Goal: Task Accomplishment & Management: Manage account settings

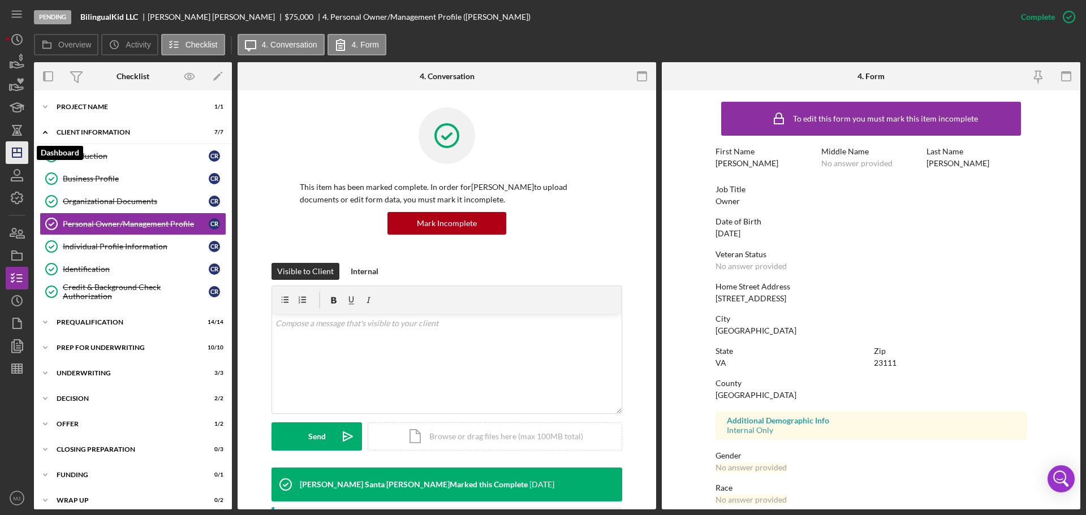
click at [17, 155] on icon "Icon/Dashboard" at bounding box center [17, 153] width 28 height 28
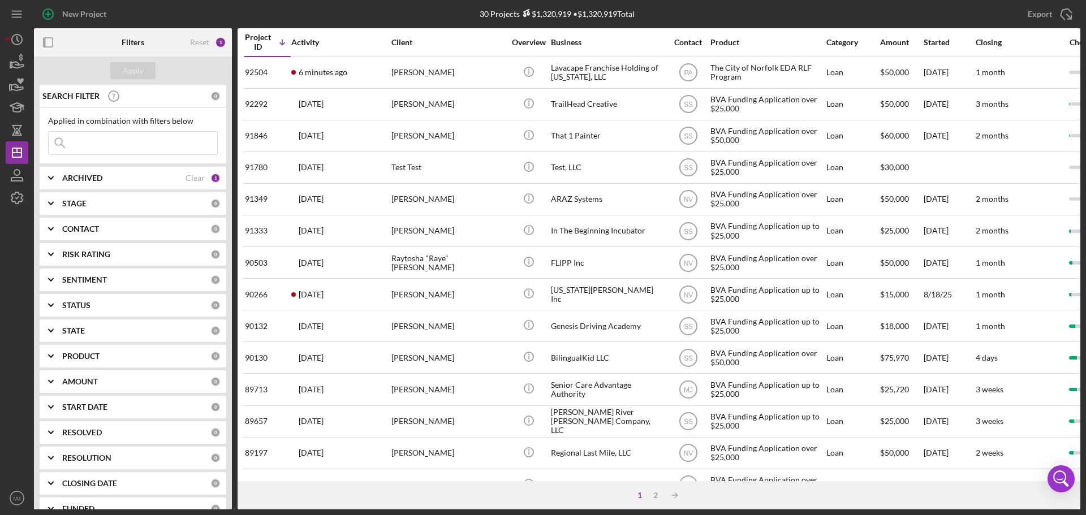
click at [108, 173] on div "ARCHIVED Clear 1" at bounding box center [141, 178] width 158 height 10
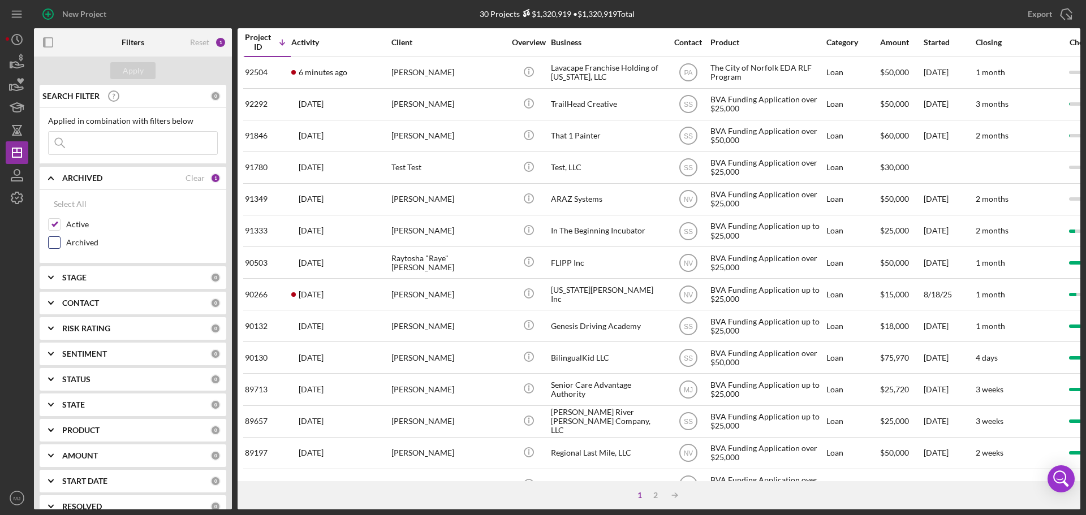
drag, startPoint x: 53, startPoint y: 247, endPoint x: 54, endPoint y: 240, distance: 6.9
click at [53, 245] on input "Archived" at bounding box center [54, 242] width 11 height 11
checkbox input "true"
click at [56, 225] on input "Active" at bounding box center [54, 224] width 11 height 11
checkbox input "false"
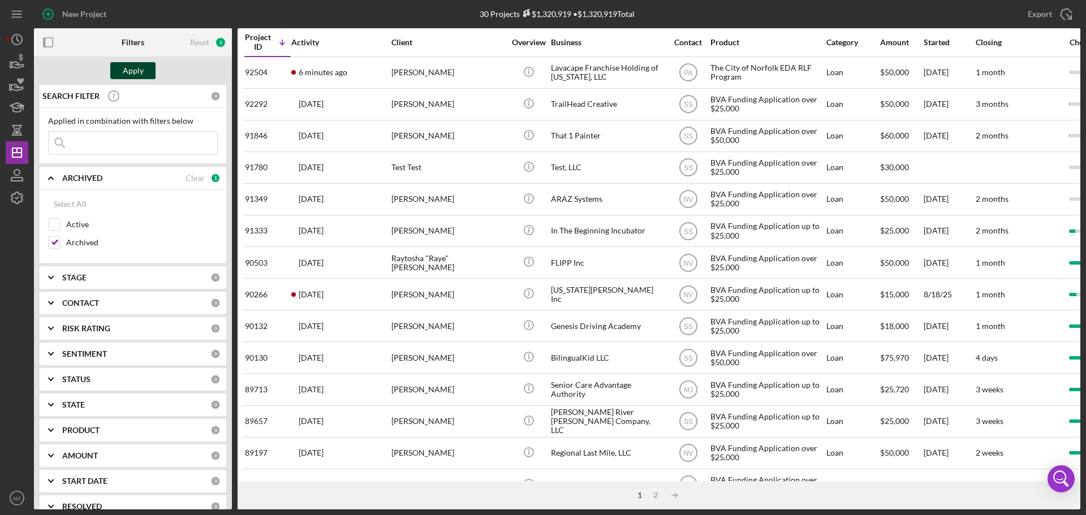
click at [137, 71] on div "Apply" at bounding box center [133, 70] width 21 height 17
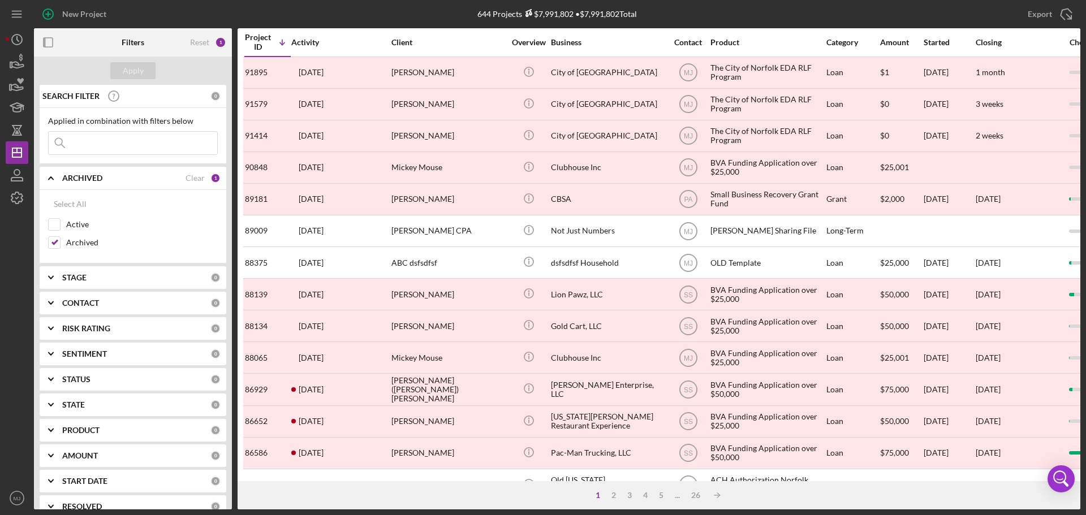
click at [109, 148] on input at bounding box center [133, 143] width 169 height 23
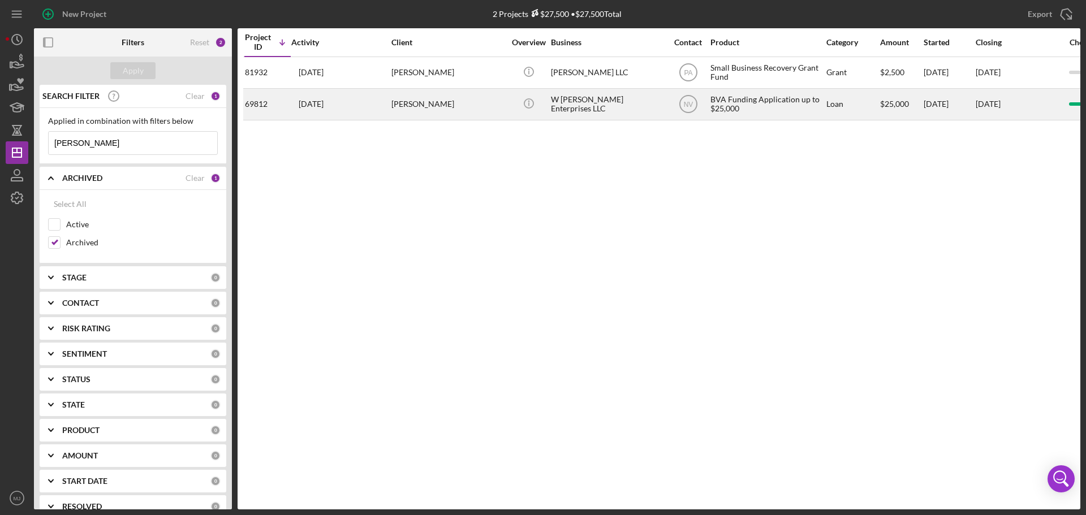
type input "[PERSON_NAME]"
click at [432, 110] on div "[PERSON_NAME]" at bounding box center [447, 104] width 113 height 30
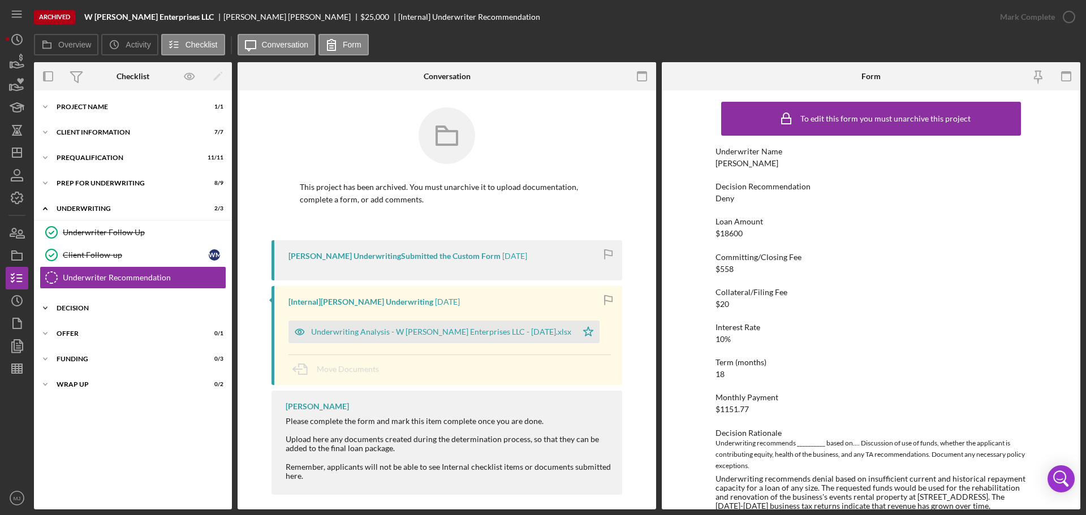
click at [80, 309] on div "Decision" at bounding box center [137, 308] width 161 height 7
click at [79, 326] on link "Determination Determination" at bounding box center [133, 332] width 187 height 23
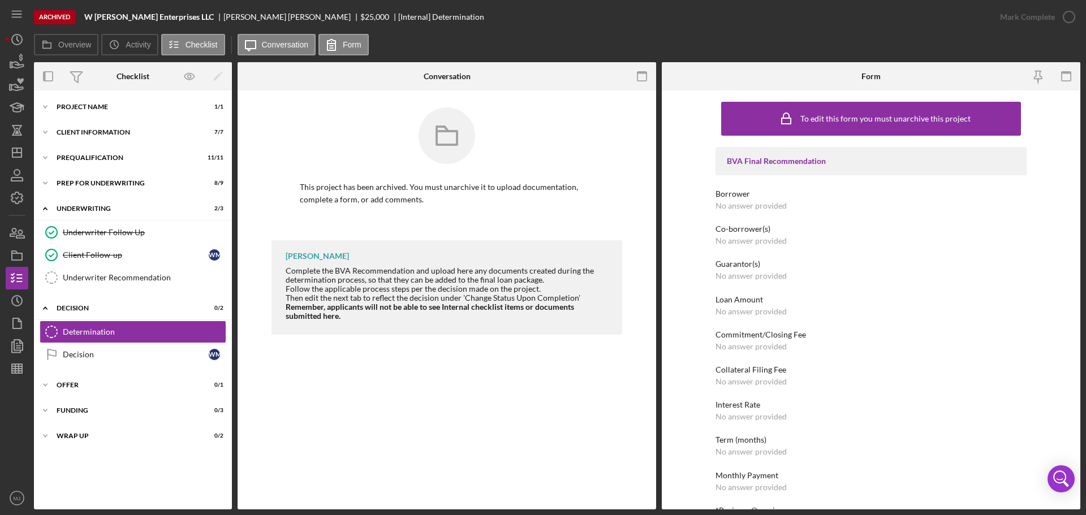
click at [780, 194] on div "Borrower" at bounding box center [871, 194] width 311 height 9
click at [780, 199] on div "Borrower" at bounding box center [871, 194] width 311 height 9
click at [778, 201] on div "No answer provided" at bounding box center [751, 205] width 71 height 9
click at [14, 350] on polygon "button" at bounding box center [18, 345] width 8 height 10
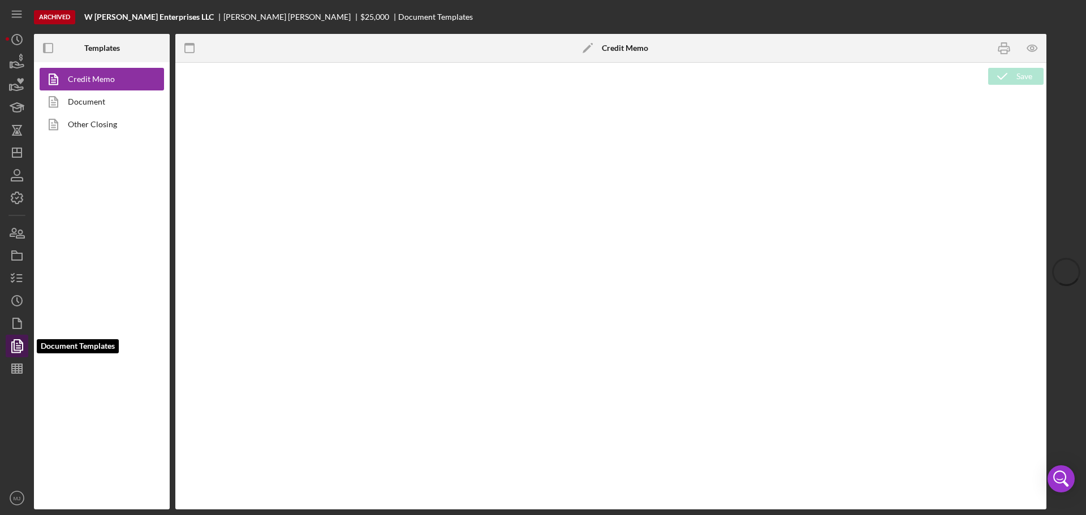
type textarea "<p><span style="text-decoration: underline"><strong>Loan Officer Recommendation…"
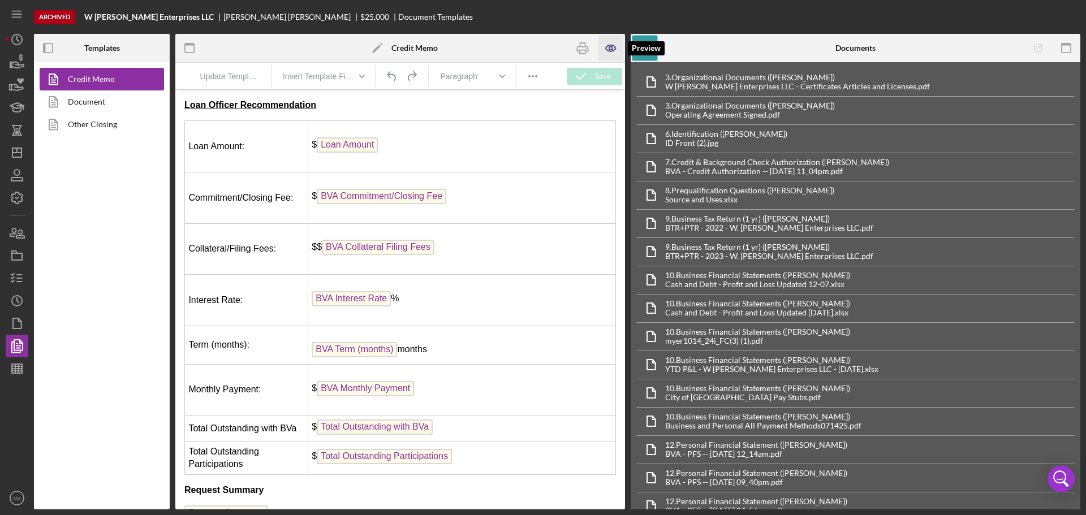
click at [608, 51] on icon "button" at bounding box center [611, 48] width 10 height 6
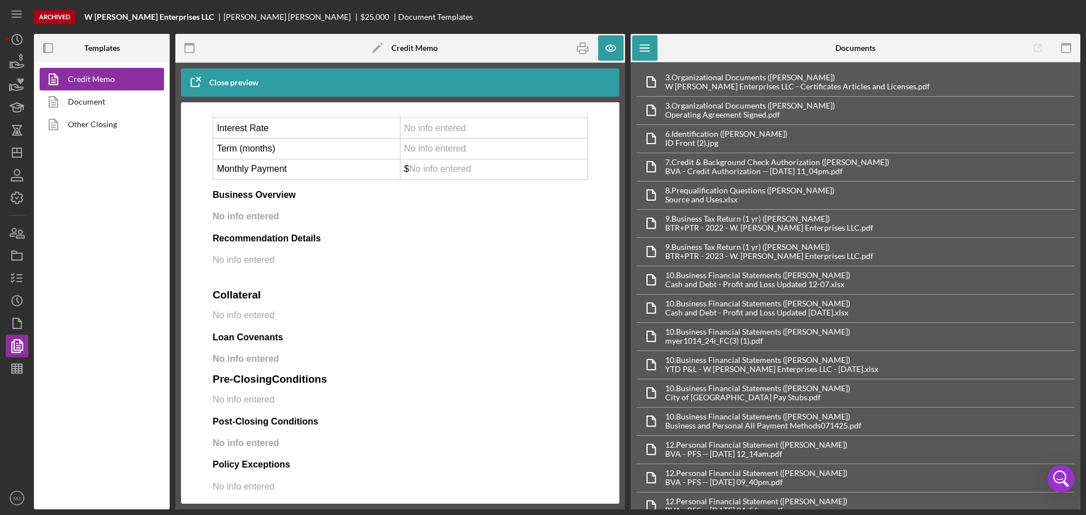
scroll to position [2399, 0]
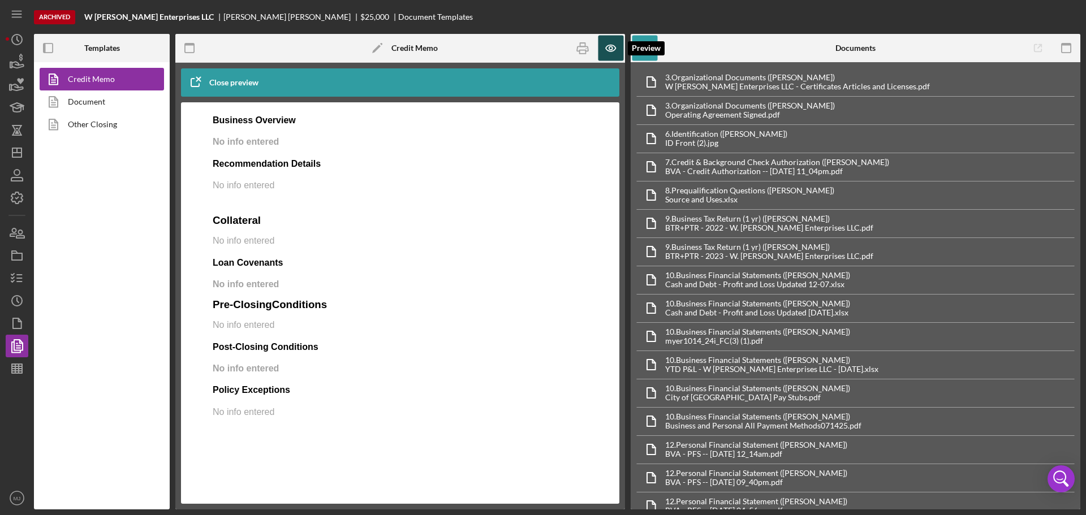
click at [618, 47] on icon "button" at bounding box center [610, 48] width 25 height 25
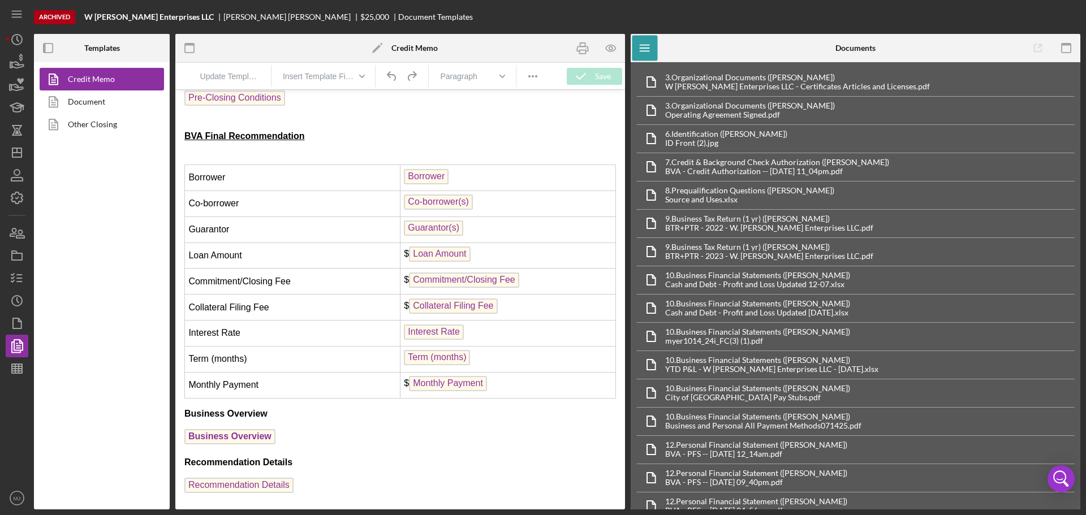
scroll to position [1458, 0]
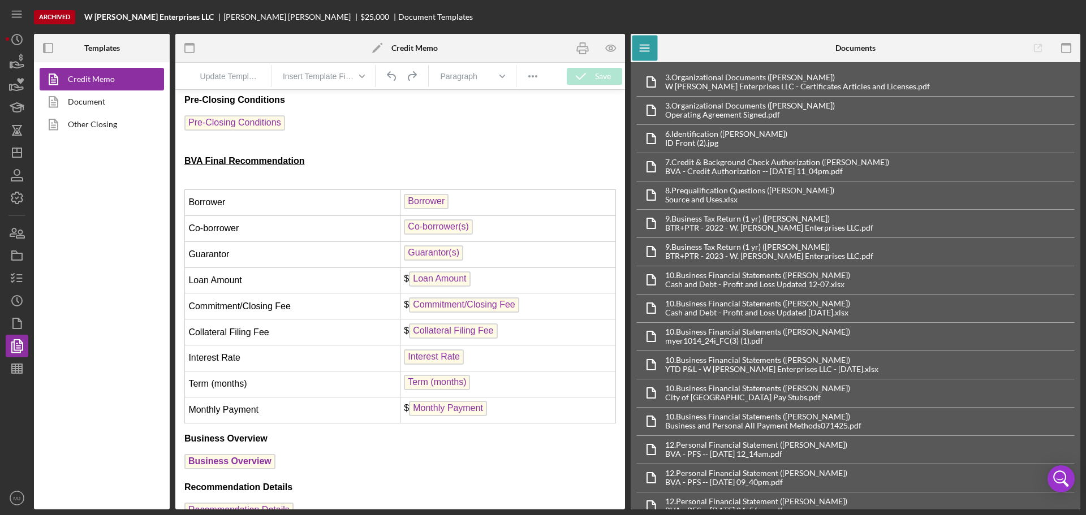
click at [469, 196] on td "Borrower" at bounding box center [508, 203] width 216 height 26
click at [610, 46] on icon "button" at bounding box center [610, 47] width 3 height 3
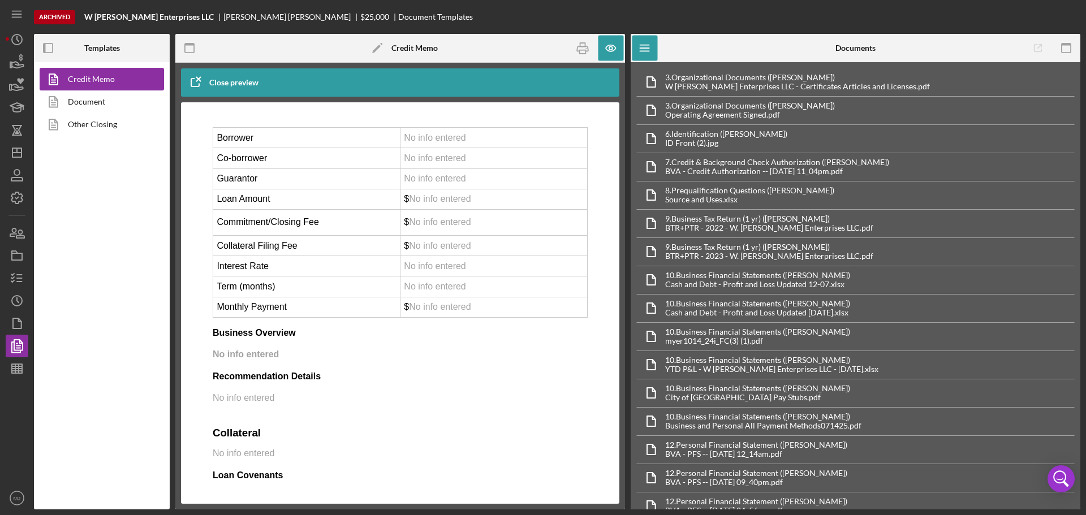
scroll to position [2150, 0]
click at [456, 147] on td "No info entered" at bounding box center [493, 136] width 187 height 20
click at [455, 141] on span "No info entered" at bounding box center [435, 136] width 62 height 10
click at [611, 48] on icon "button" at bounding box center [610, 48] width 25 height 25
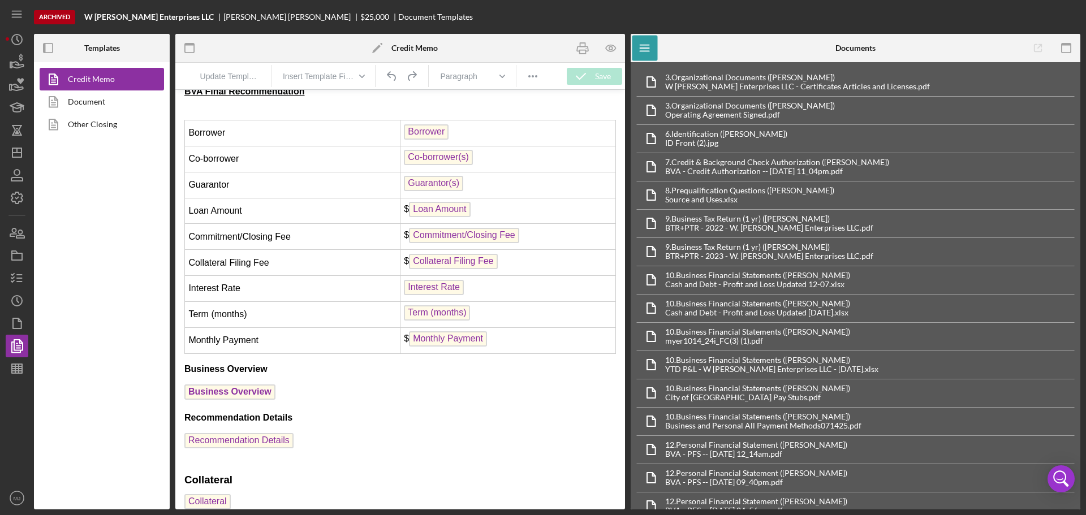
scroll to position [1414, 0]
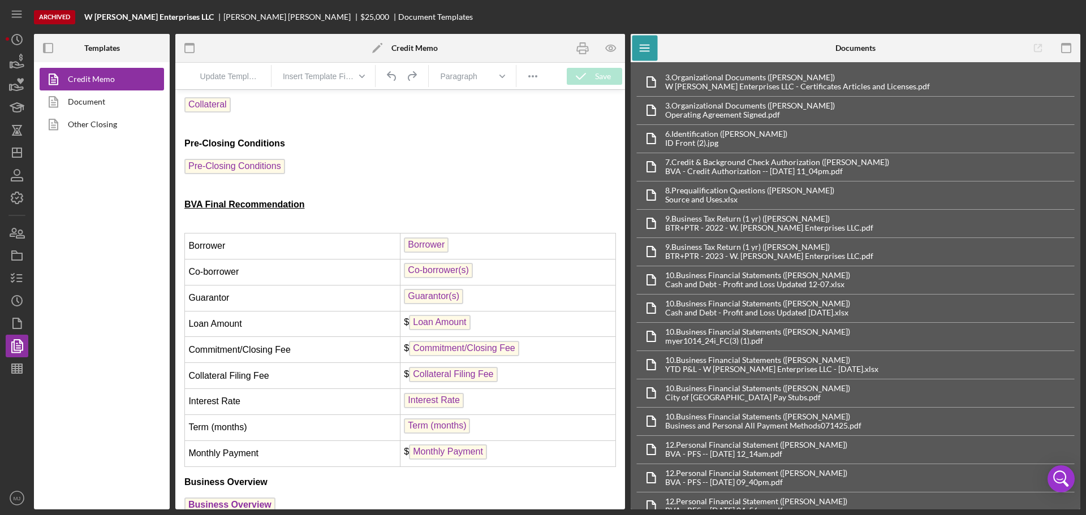
click at [431, 248] on span "Borrower" at bounding box center [426, 245] width 45 height 15
click at [428, 247] on span "Borrower" at bounding box center [426, 245] width 45 height 15
click at [428, 243] on span "Borrower" at bounding box center [426, 245] width 45 height 15
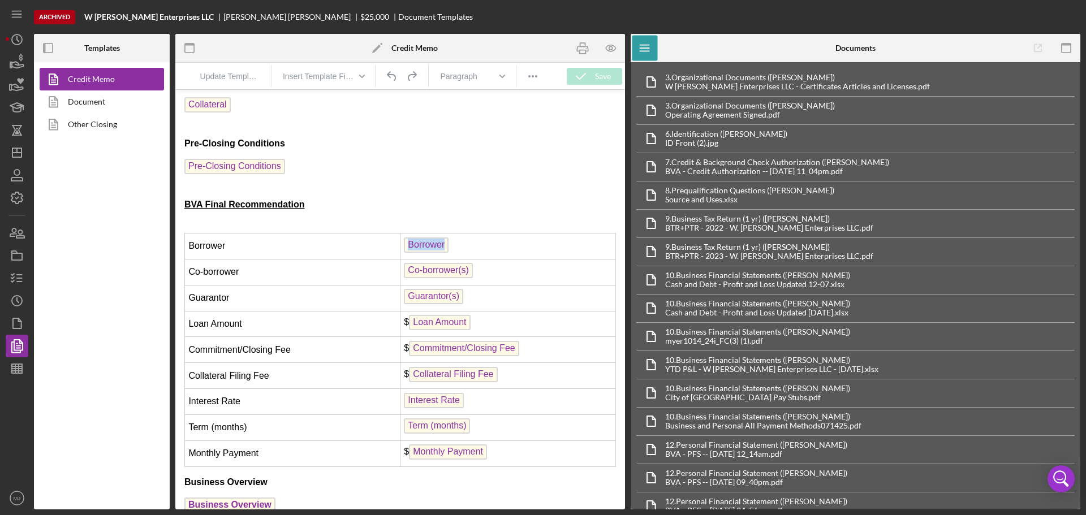
click at [428, 243] on span "Borrower" at bounding box center [426, 245] width 45 height 15
click at [428, 242] on span "Borrower" at bounding box center [426, 245] width 45 height 15
click at [21, 278] on line "button" at bounding box center [19, 278] width 5 height 0
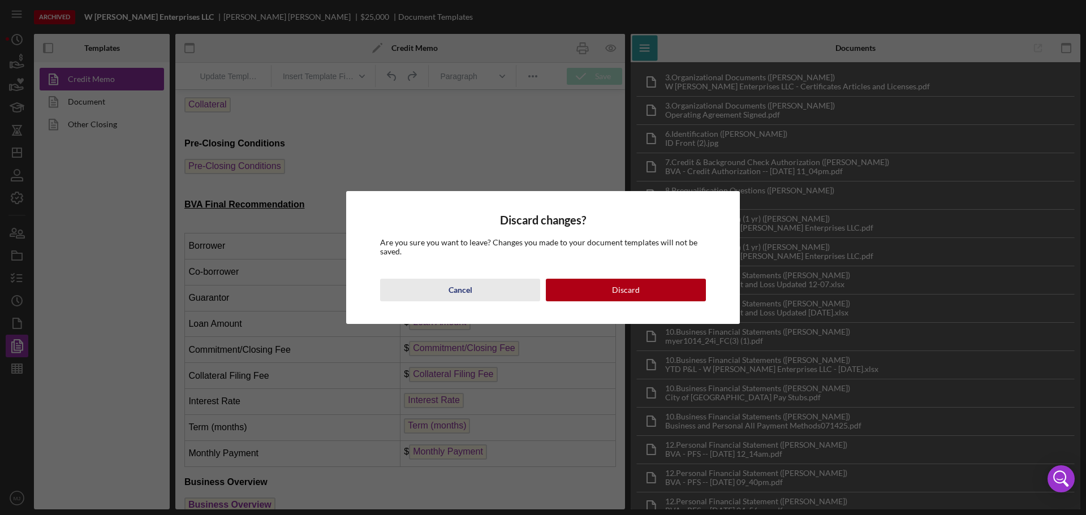
click at [470, 290] on div "Cancel" at bounding box center [461, 290] width 24 height 23
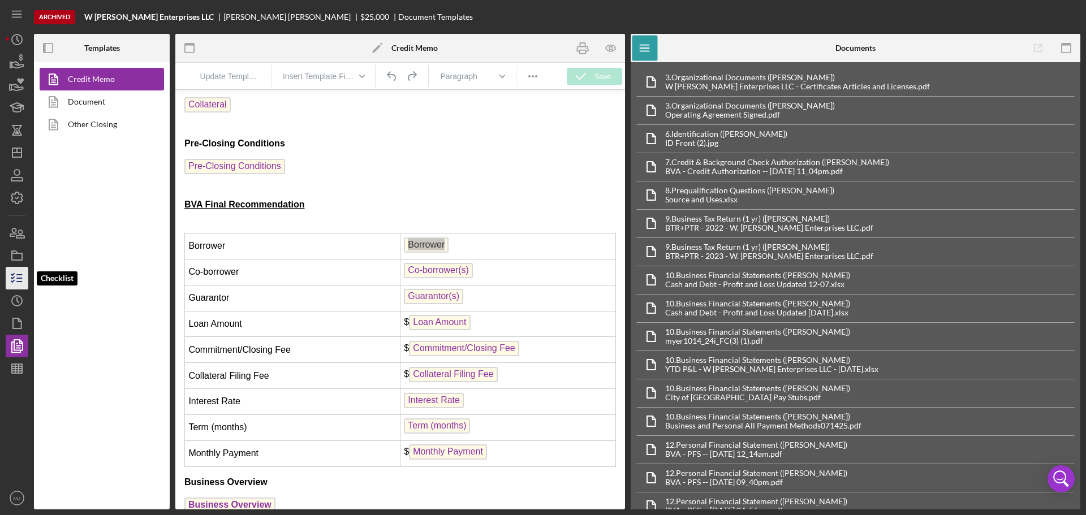
click at [15, 282] on icon "button" at bounding box center [17, 278] width 28 height 28
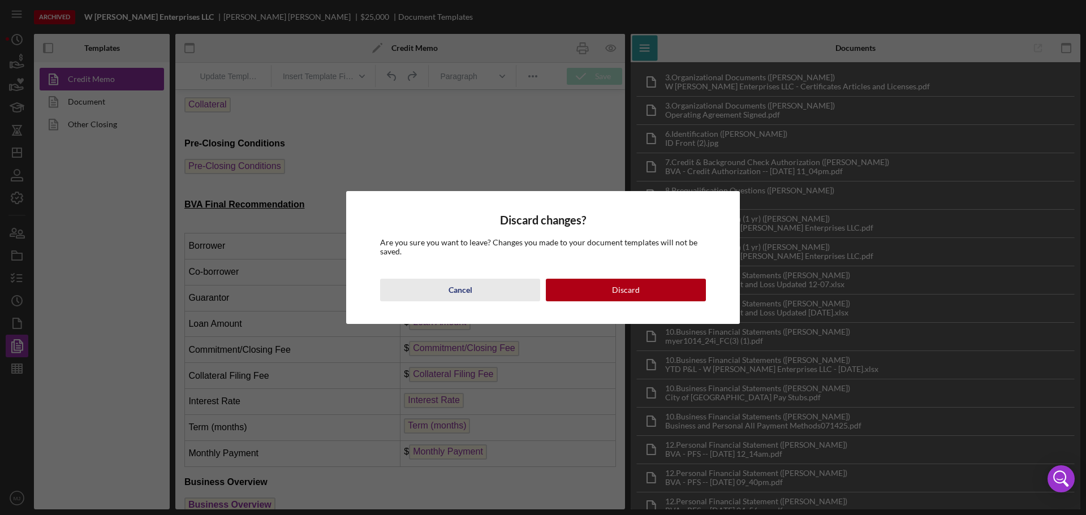
click at [492, 289] on button "Cancel" at bounding box center [460, 290] width 160 height 23
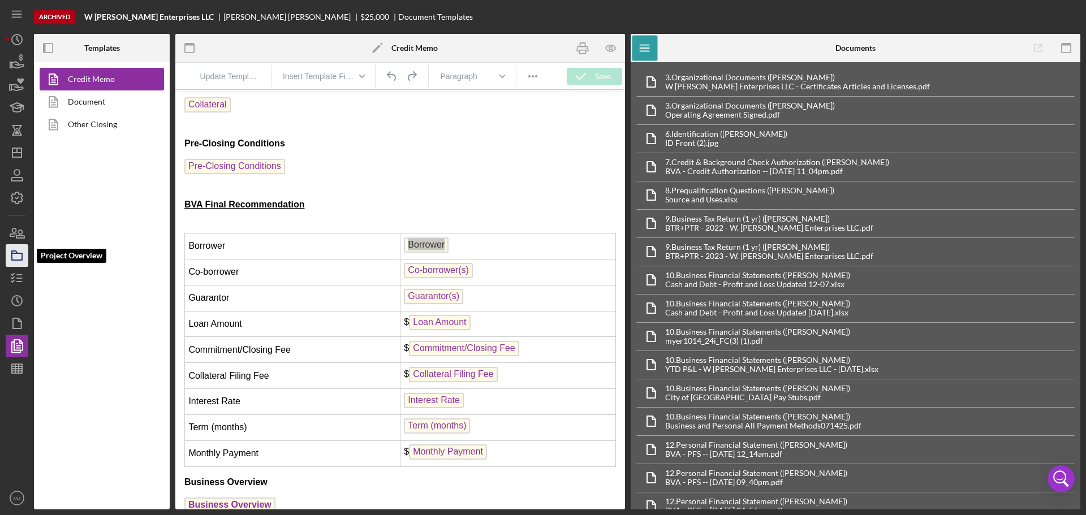
click at [14, 252] on polygon "button" at bounding box center [15, 252] width 6 height 2
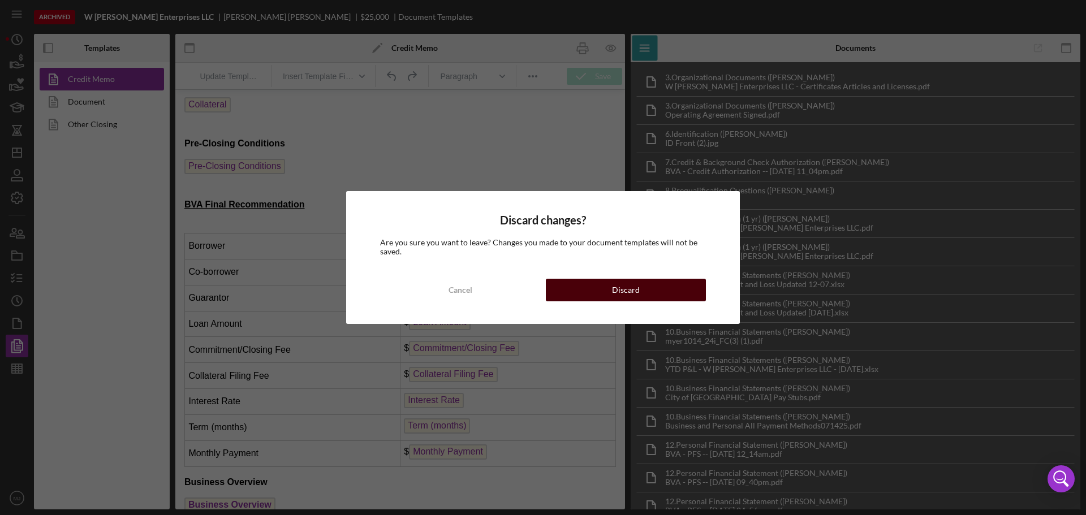
click at [605, 286] on button "Discard" at bounding box center [626, 290] width 160 height 23
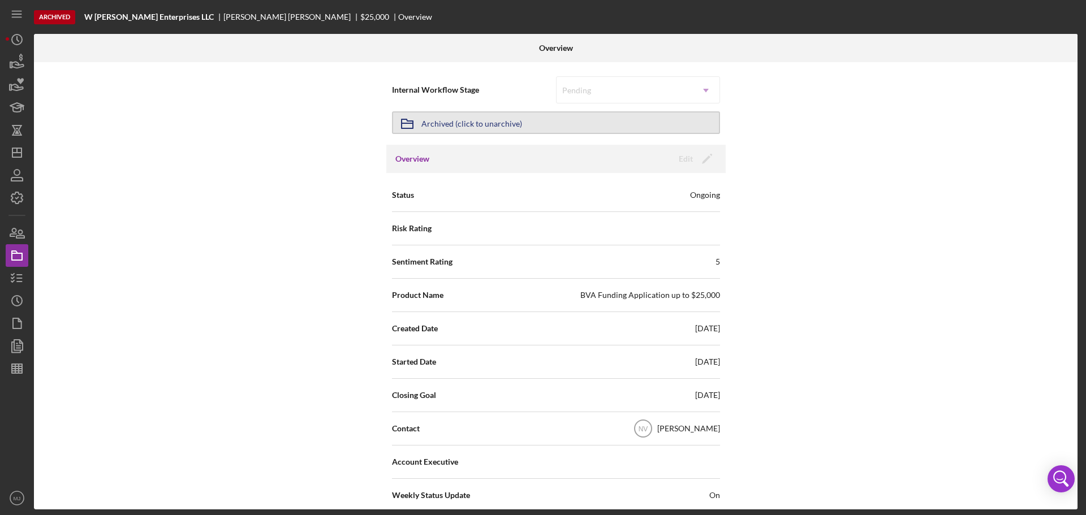
click at [527, 124] on button "Icon/Archived Archived (click to unarchive)" at bounding box center [556, 122] width 328 height 23
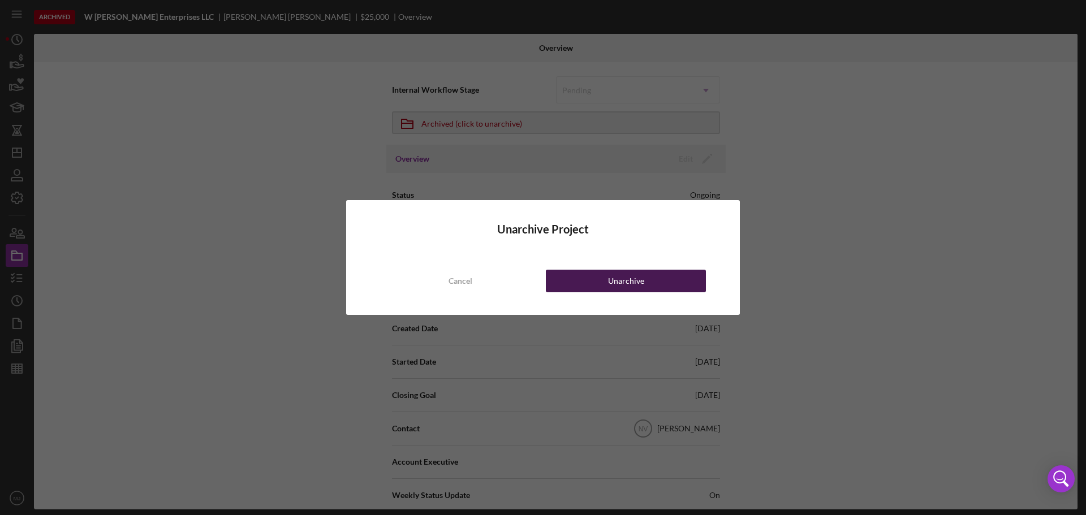
click at [620, 279] on div "Unarchive" at bounding box center [626, 281] width 36 height 23
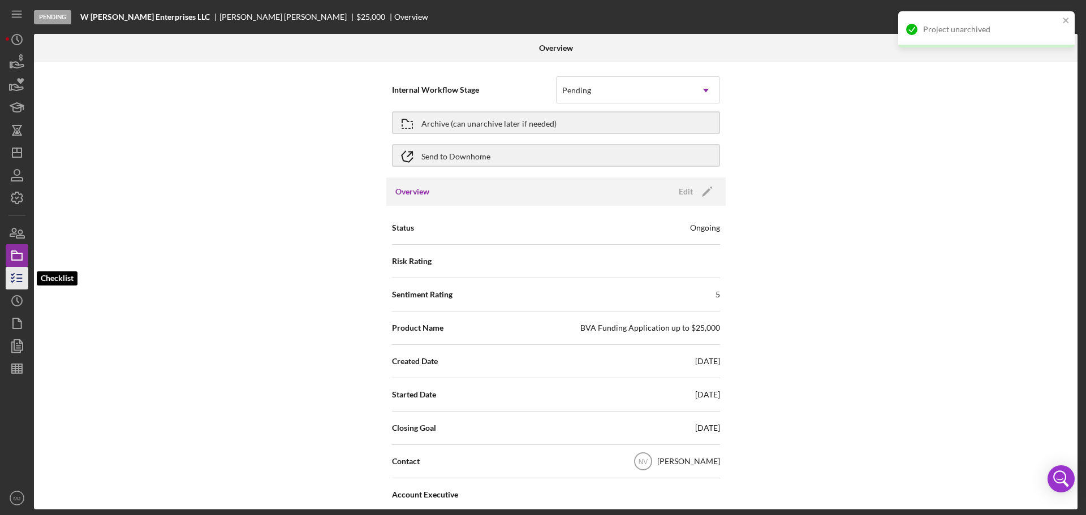
click at [12, 277] on icon "button" at bounding box center [17, 278] width 28 height 28
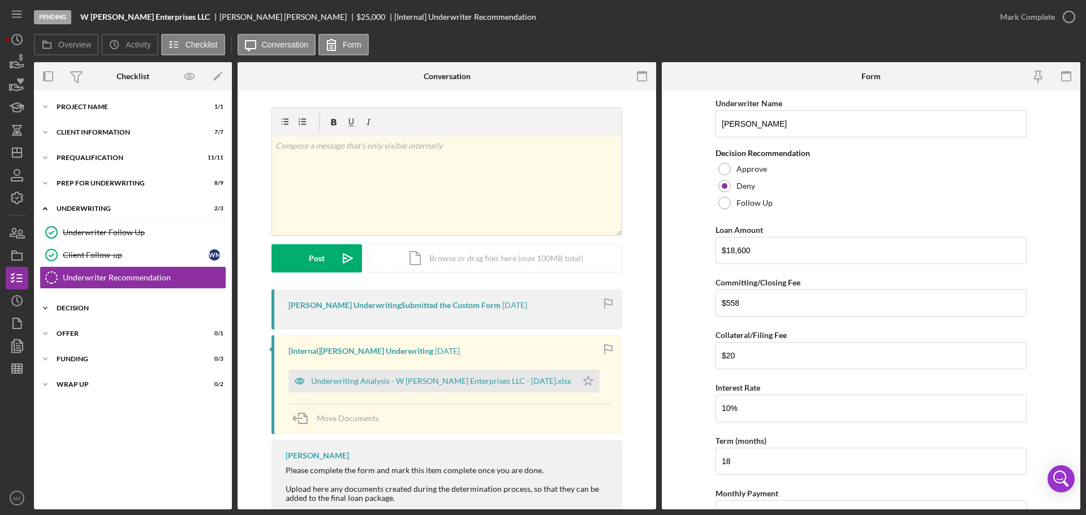
click at [101, 307] on div "Decision" at bounding box center [137, 308] width 161 height 7
click at [93, 328] on div "Determination" at bounding box center [144, 332] width 163 height 9
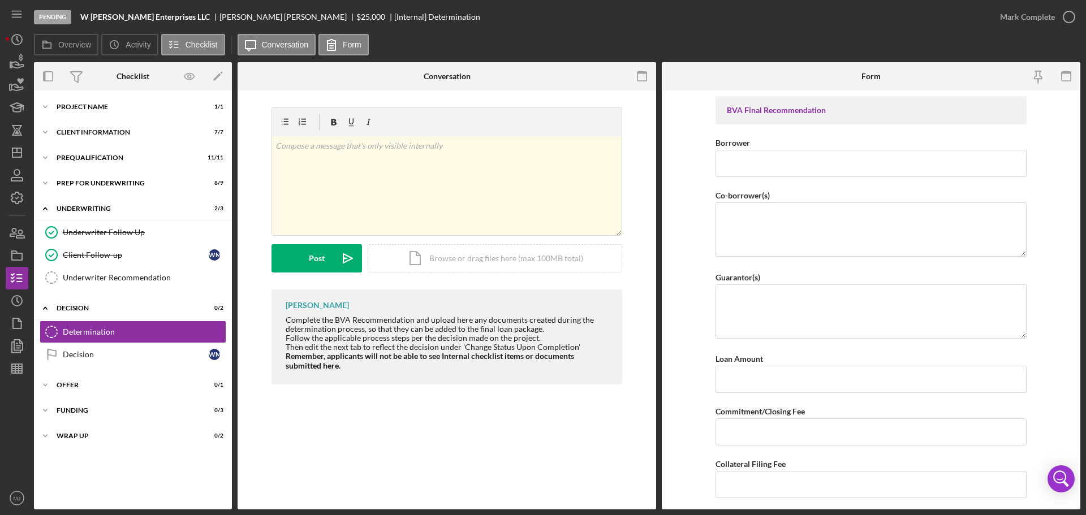
click at [809, 166] on input "Borrower" at bounding box center [871, 163] width 311 height 27
type input "W"
type input "W [PERSON_NAME] Enterprises LLC"
click at [793, 213] on textarea "Co-borrower(s)" at bounding box center [871, 230] width 311 height 54
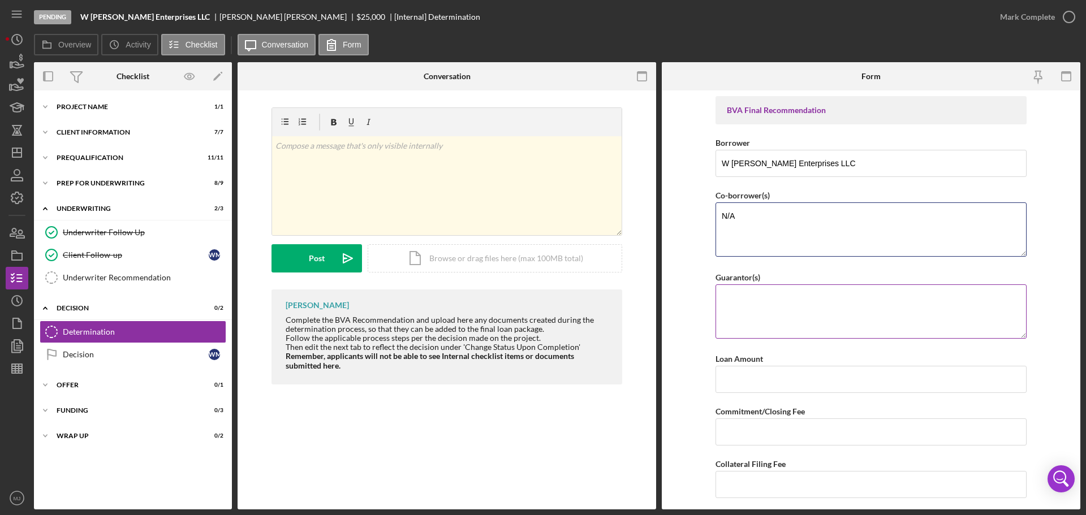
type textarea "N/A"
click at [767, 309] on textarea "Guarantor(s)" at bounding box center [871, 312] width 311 height 54
type textarea "N/A"
click at [806, 380] on input "Loan Amount" at bounding box center [871, 379] width 311 height 27
type input "$0"
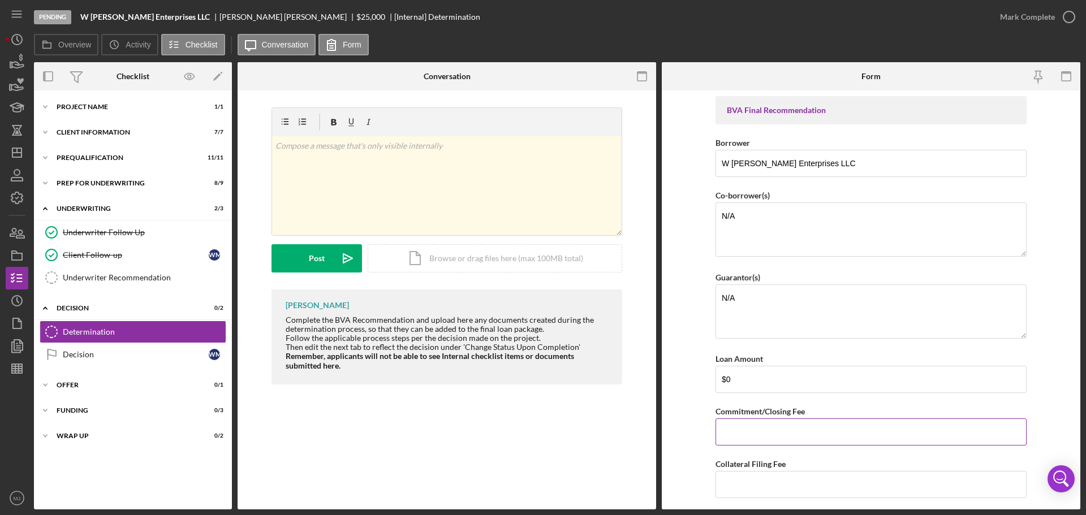
click at [766, 430] on input "Commitment/Closing Fee" at bounding box center [871, 432] width 311 height 27
type input "$0"
click at [773, 473] on input "Collateral Filing Fee" at bounding box center [871, 484] width 311 height 27
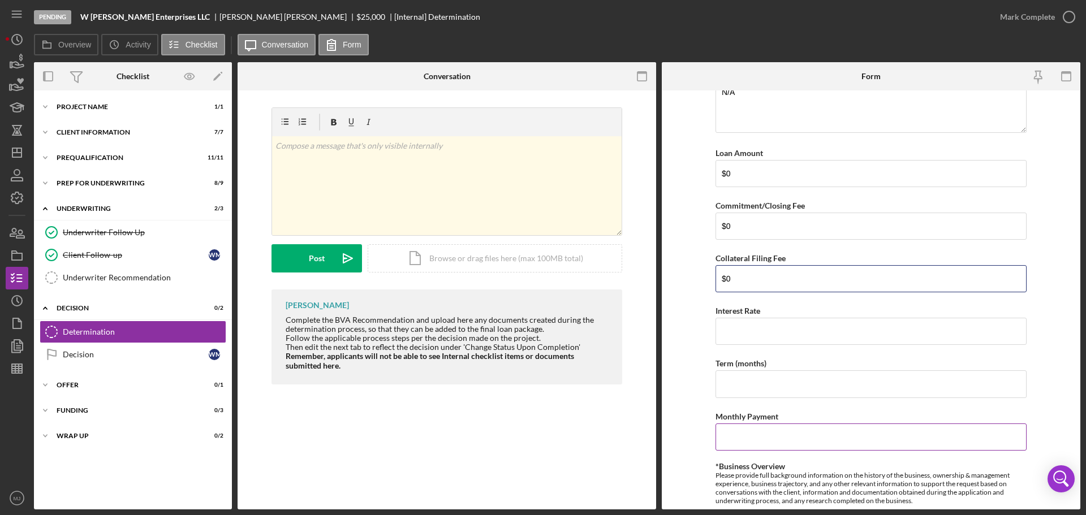
scroll to position [226, 0]
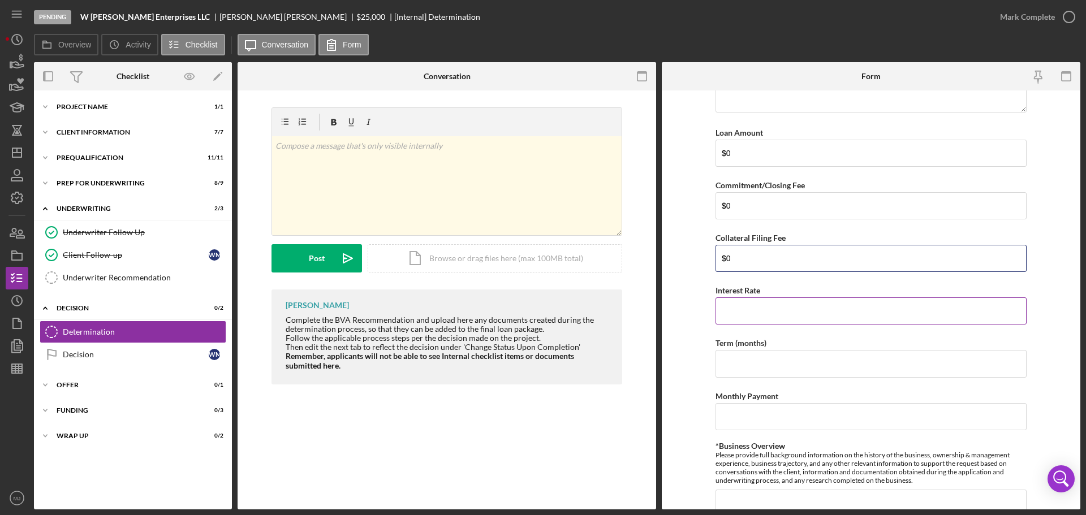
type input "$0"
click at [796, 316] on input "Interest Rate" at bounding box center [871, 311] width 311 height 27
type input "0"
click at [782, 356] on input "Term (months)" at bounding box center [871, 363] width 311 height 27
type input "0"
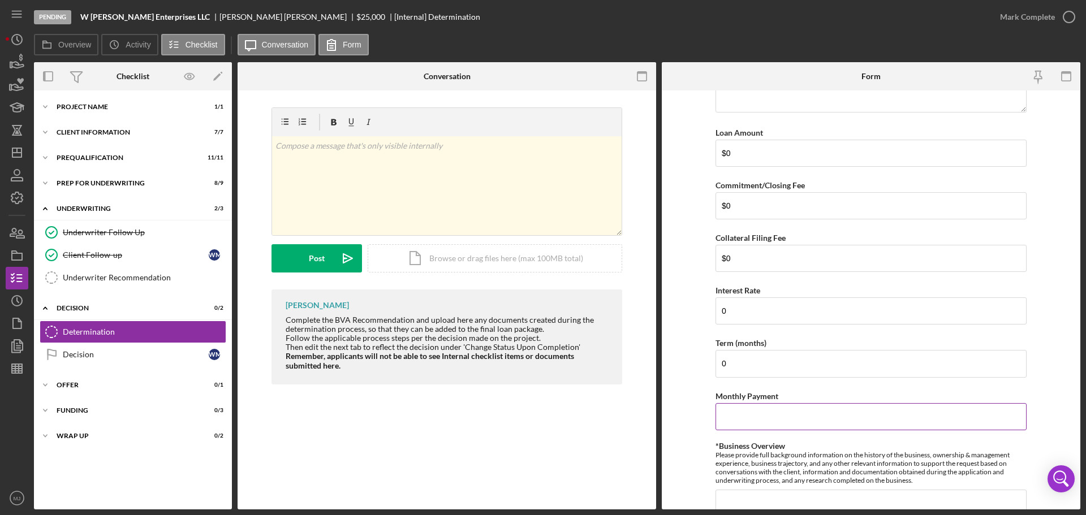
click at [780, 407] on input "Monthly Payment" at bounding box center [871, 416] width 311 height 27
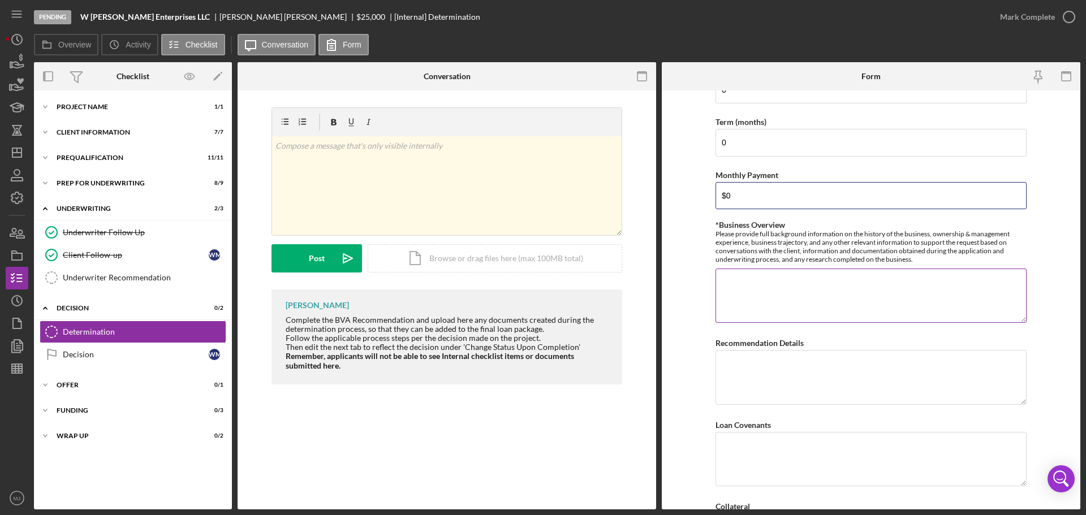
scroll to position [453, 0]
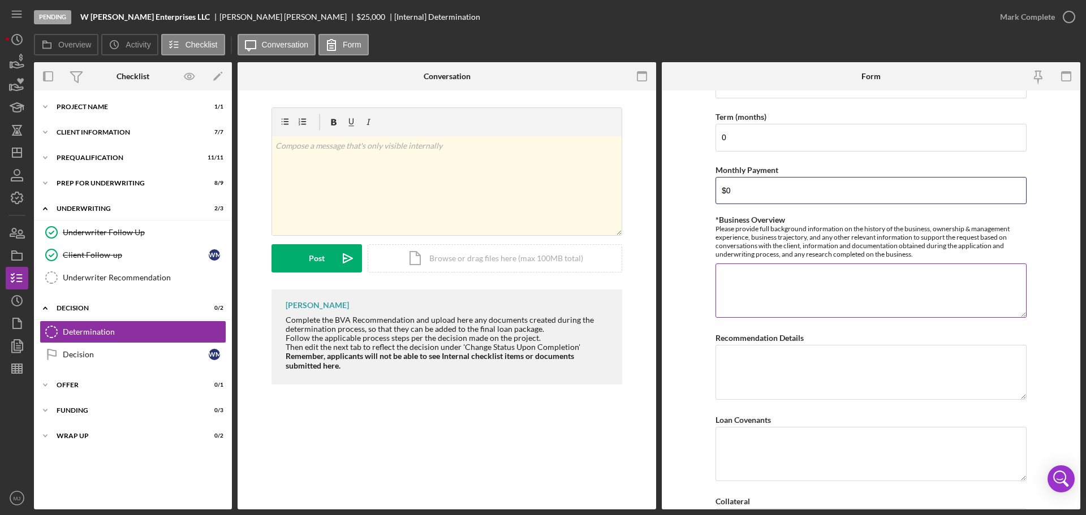
type input "$0"
click at [816, 299] on textarea "*Business Overview" at bounding box center [871, 291] width 311 height 54
type textarea "N/A"
click at [792, 372] on textarea "Recommendation Details" at bounding box center [871, 372] width 311 height 54
type textarea "W"
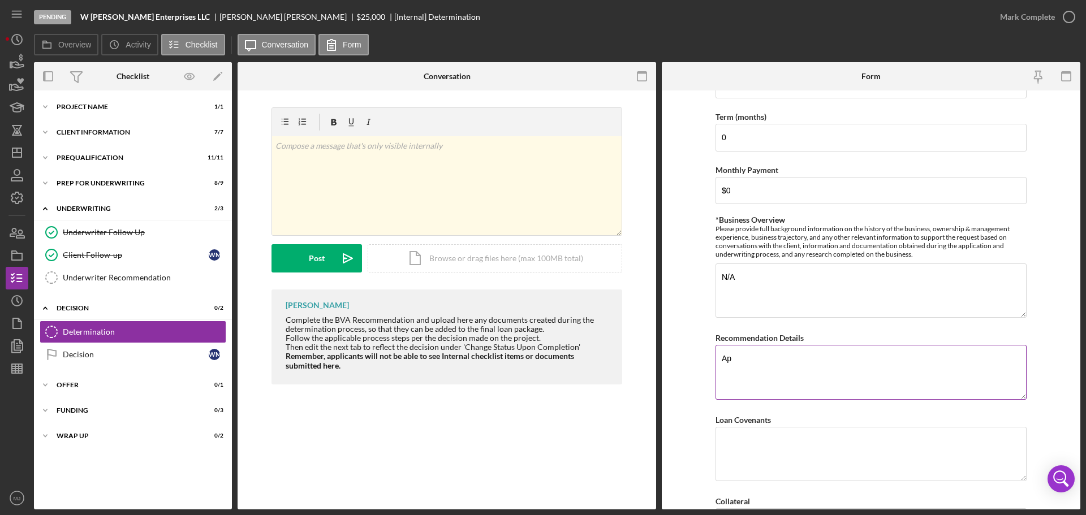
type textarea "A"
type textarea "Application withdrawn by applicant due to inadequate product fit."
click at [770, 453] on textarea "Loan Covenants" at bounding box center [871, 454] width 311 height 54
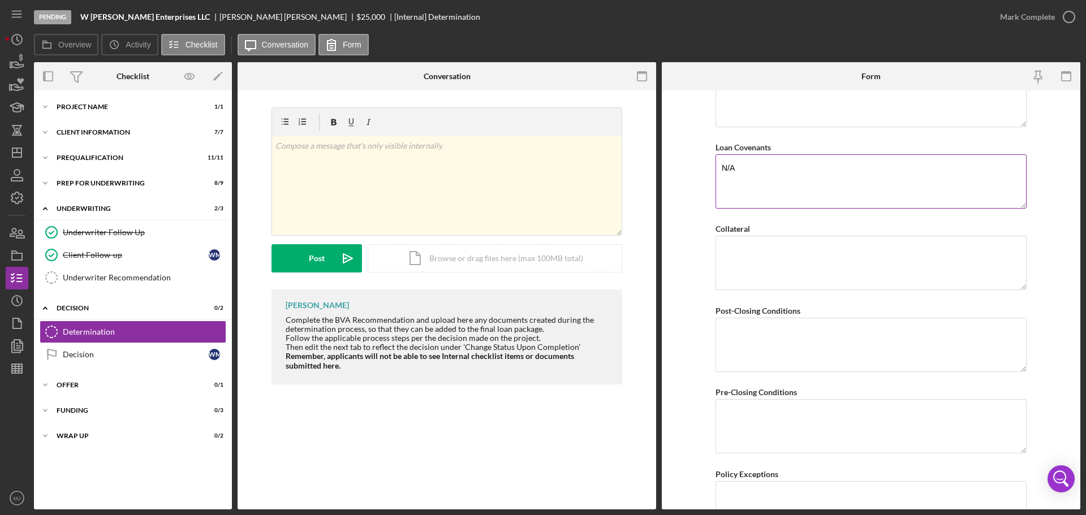
scroll to position [735, 0]
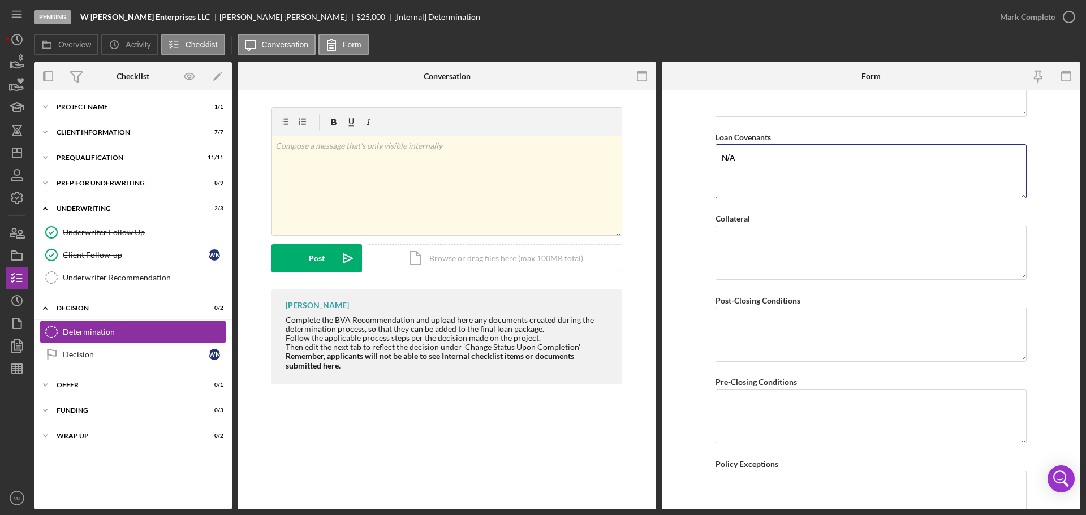
drag, startPoint x: 734, startPoint y: 156, endPoint x: 700, endPoint y: 154, distance: 34.0
click at [703, 154] on form "BVA Final Recommendation Borrower W [PERSON_NAME] Enterprises LLC Co-borrower(s…" at bounding box center [871, 300] width 419 height 419
type textarea "N/A"
click at [753, 250] on textarea "Collateral" at bounding box center [871, 253] width 311 height 54
paste textarea "N/A"
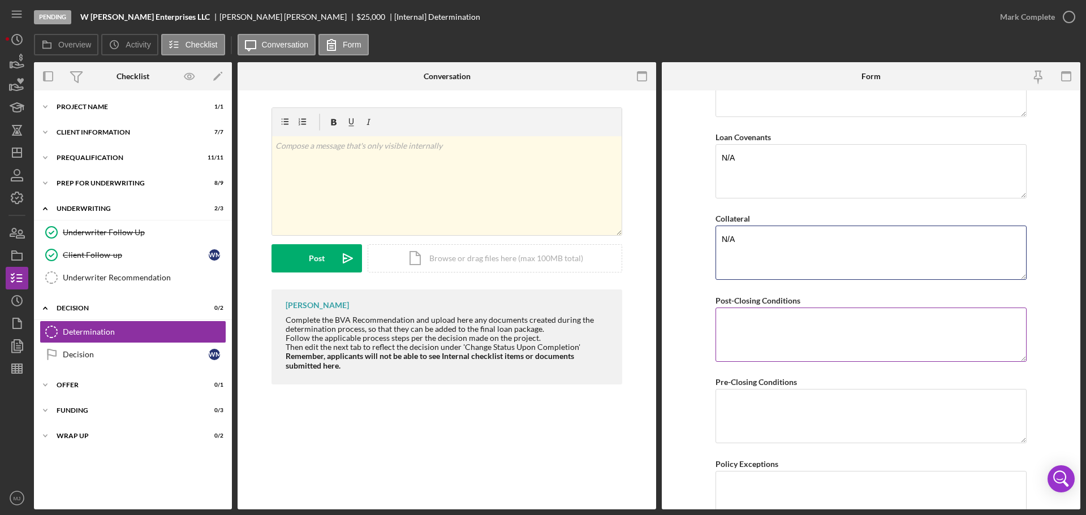
type textarea "N/A"
click at [761, 337] on textarea "Post-Closing Conditions" at bounding box center [871, 335] width 311 height 54
paste textarea "N/A"
type textarea "N/A"
click at [764, 390] on textarea "Pre-Closing Conditions" at bounding box center [871, 416] width 311 height 54
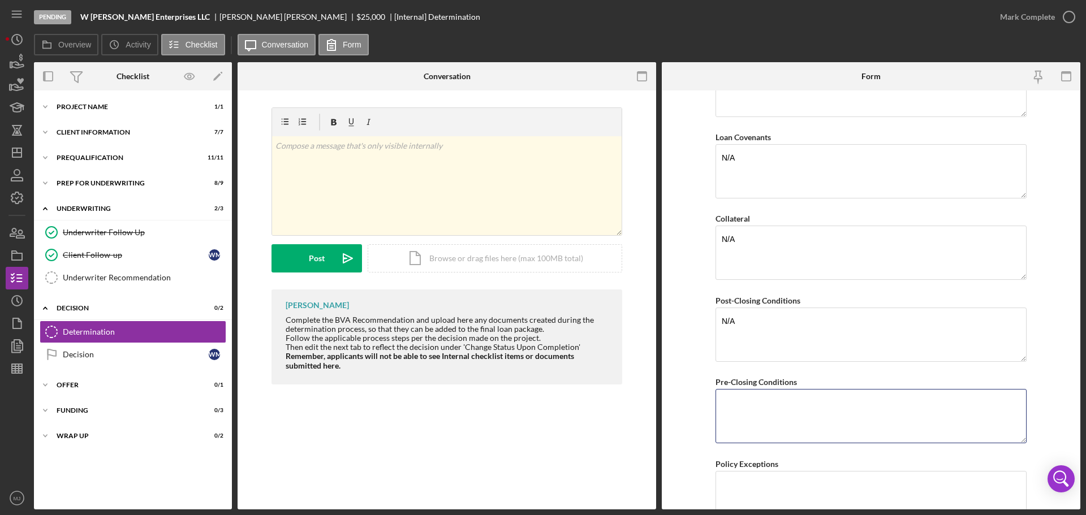
paste textarea "N/A"
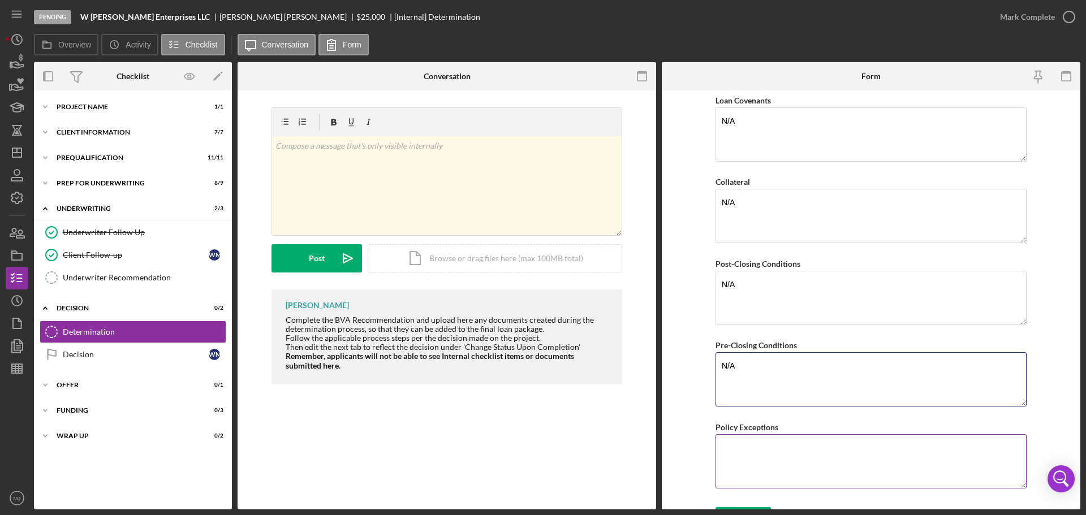
scroll to position [792, 0]
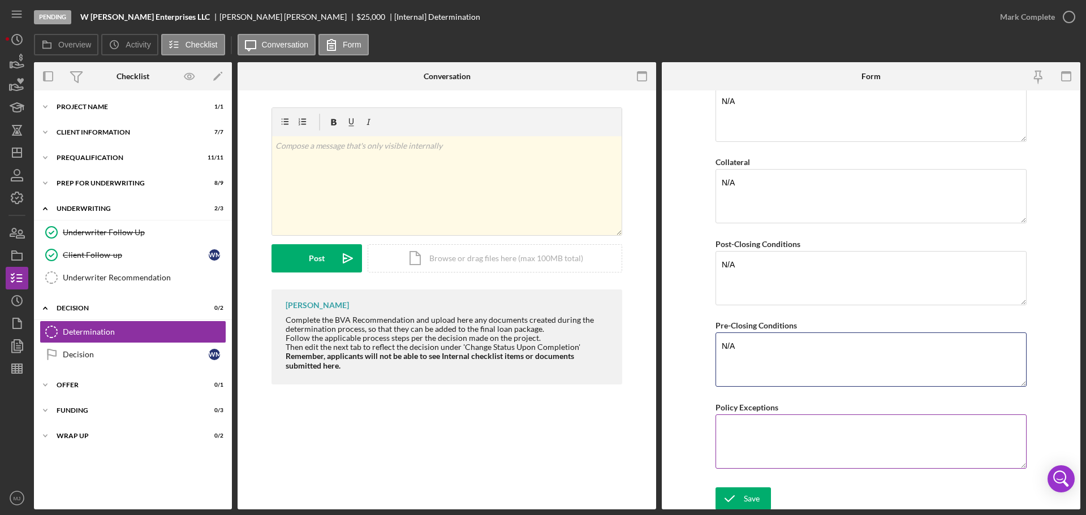
type textarea "N/A"
click at [770, 425] on textarea "Policy Exceptions" at bounding box center [871, 442] width 311 height 54
paste textarea "N/A"
type textarea "N/A"
click at [744, 502] on div "Save" at bounding box center [752, 499] width 16 height 23
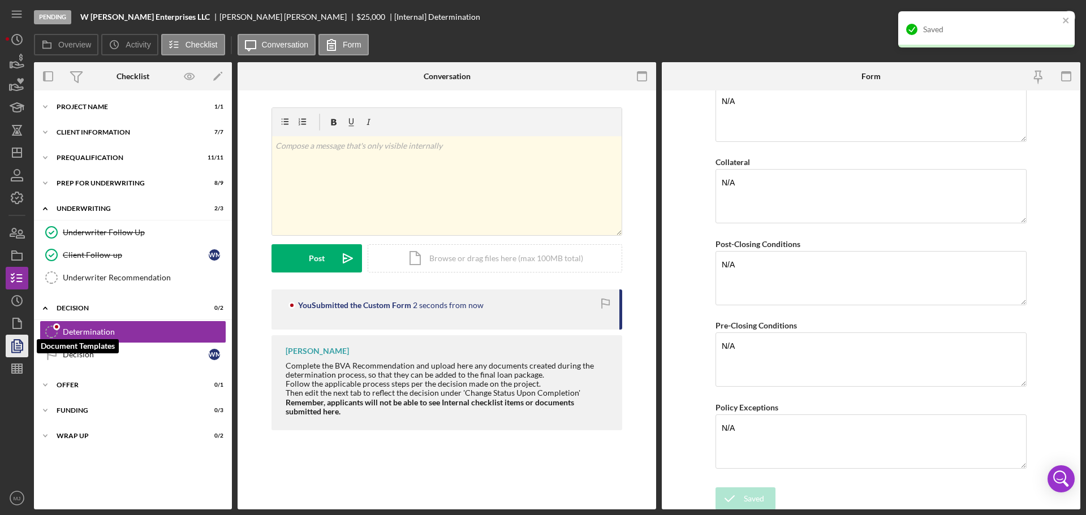
click at [25, 343] on icon "button" at bounding box center [17, 346] width 28 height 28
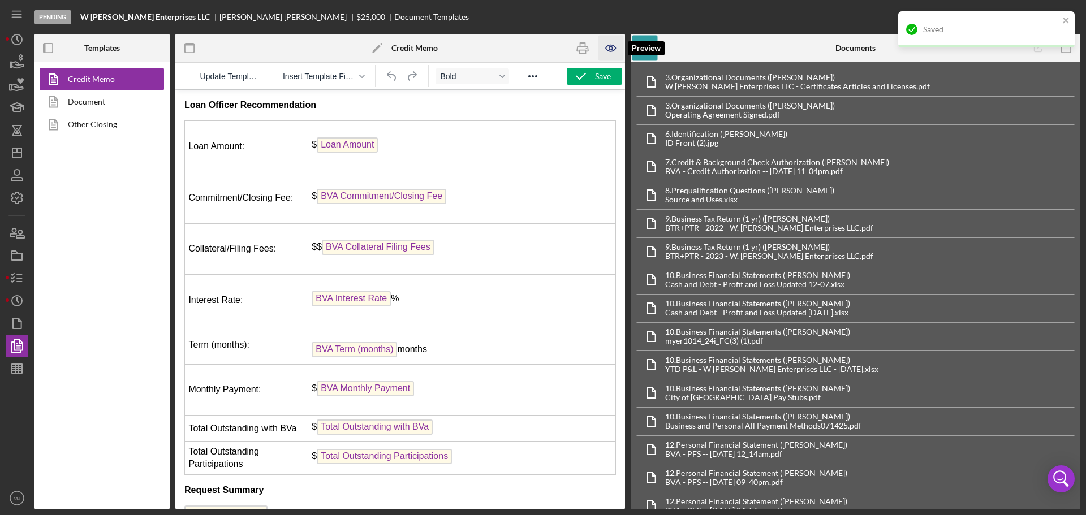
click at [613, 44] on icon "button" at bounding box center [610, 48] width 25 height 25
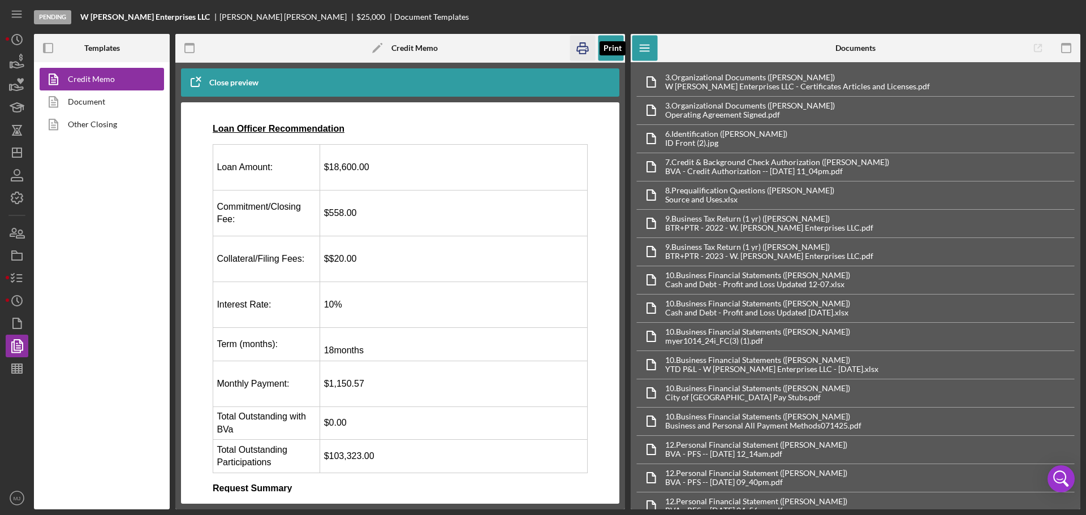
click at [583, 47] on icon "button" at bounding box center [582, 48] width 11 height 5
click at [19, 282] on line "button" at bounding box center [19, 282] width 5 height 0
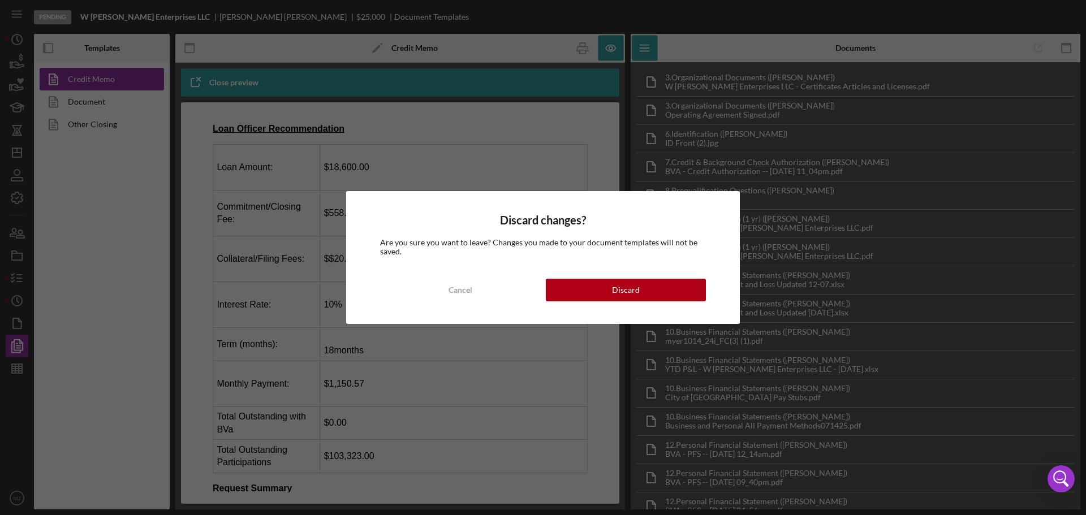
click at [655, 275] on div "Discard changes? Are you sure you want to leave? Changes you made to your docum…" at bounding box center [543, 257] width 394 height 133
click at [637, 292] on div "Discard" at bounding box center [626, 290] width 28 height 23
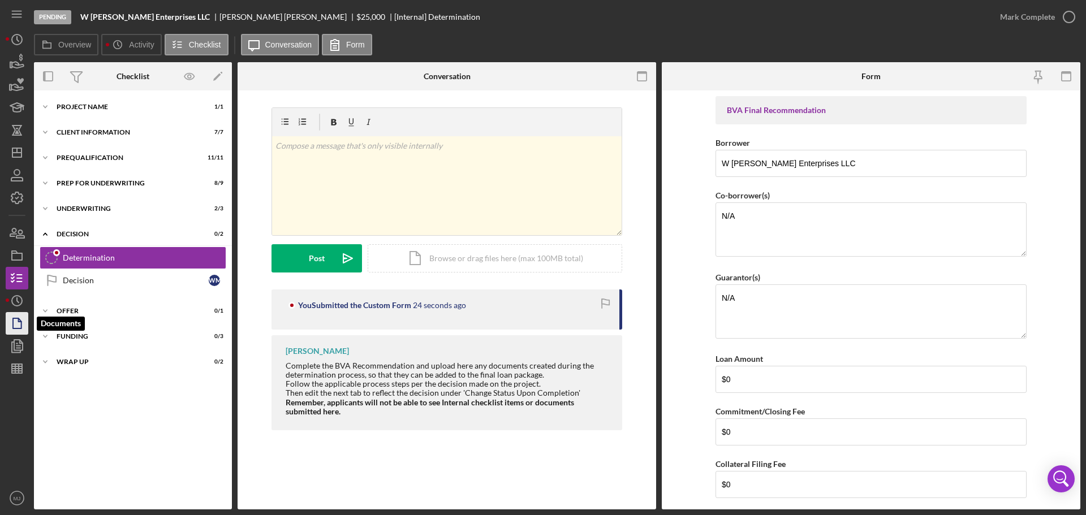
click at [17, 325] on icon "button" at bounding box center [17, 323] width 28 height 28
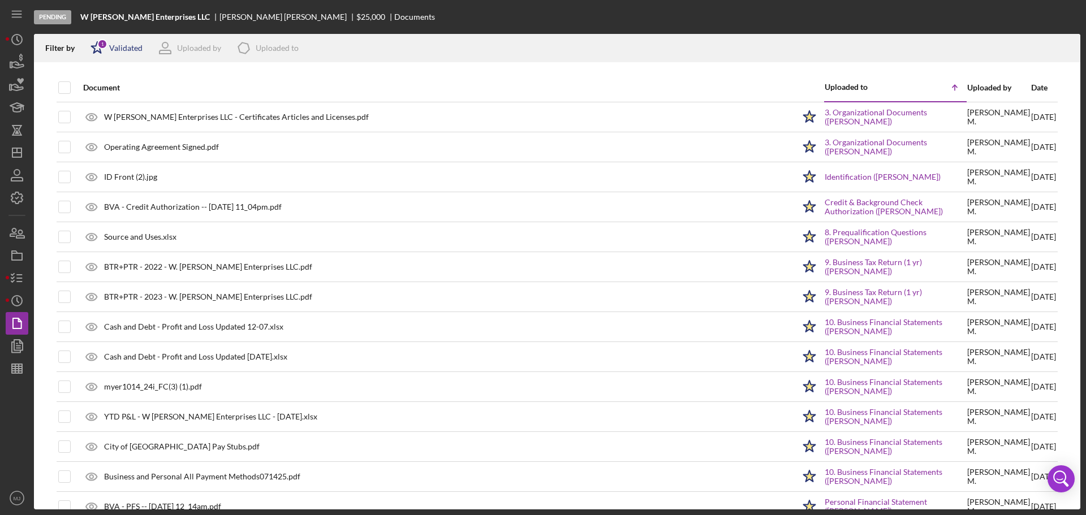
click at [124, 49] on div "Validated" at bounding box center [125, 48] width 33 height 9
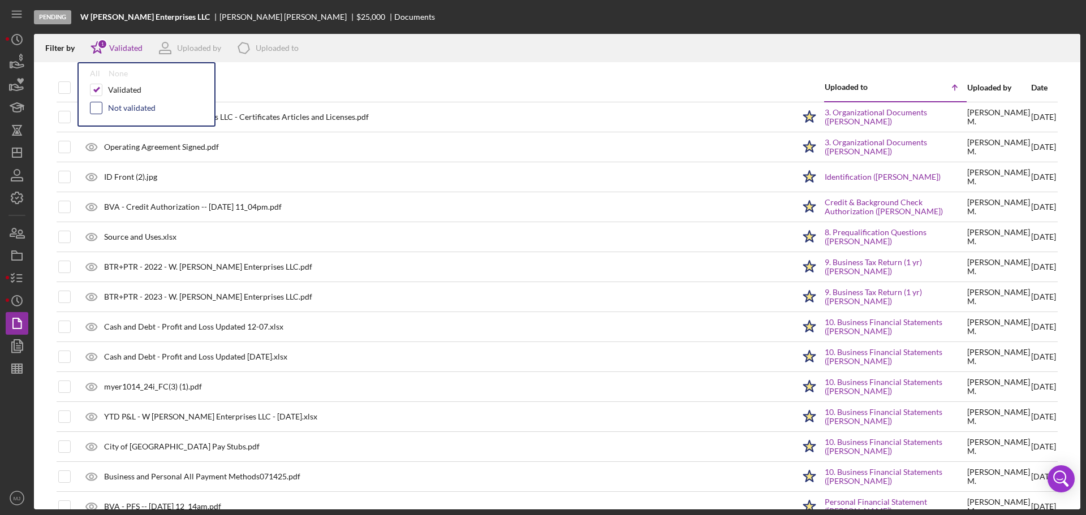
click at [97, 111] on input "checkbox" at bounding box center [96, 107] width 11 height 11
checkbox input "true"
click at [540, 44] on div "Filter by Icon/Star 2 Validated All None Validated Not validated Uploaded by Ic…" at bounding box center [557, 48] width 1047 height 28
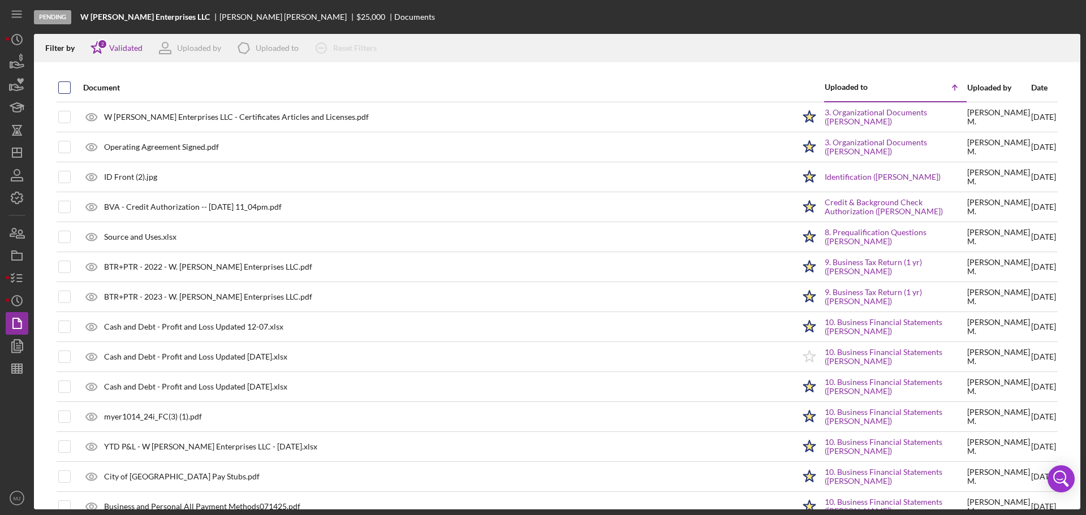
click at [65, 89] on input "checkbox" at bounding box center [64, 87] width 11 height 11
checkbox input "true"
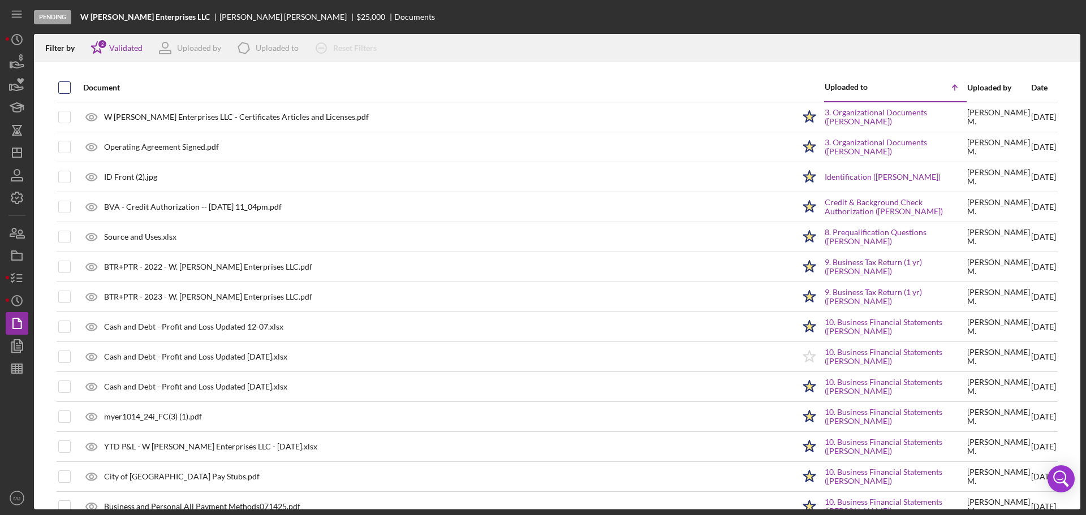
checkbox input "true"
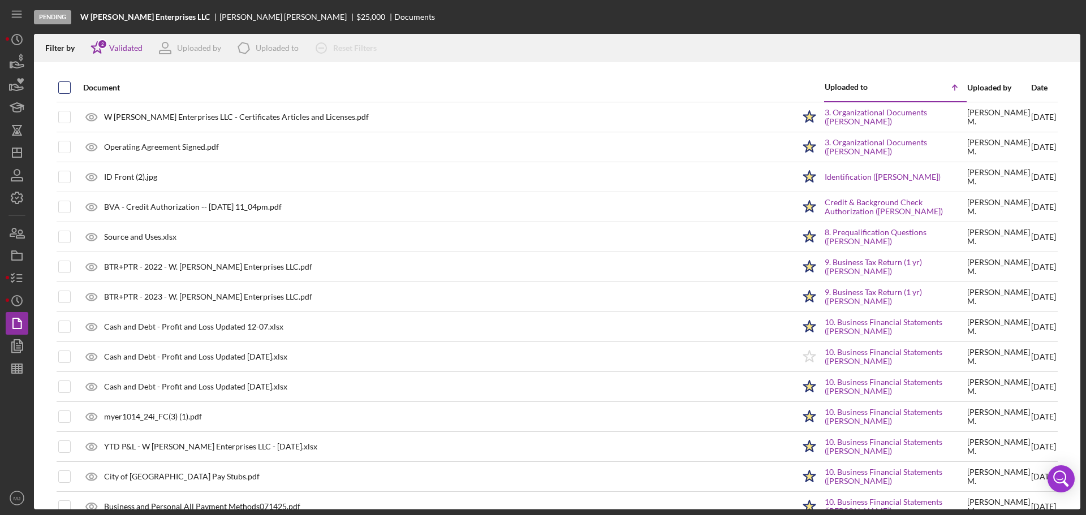
checkbox input "true"
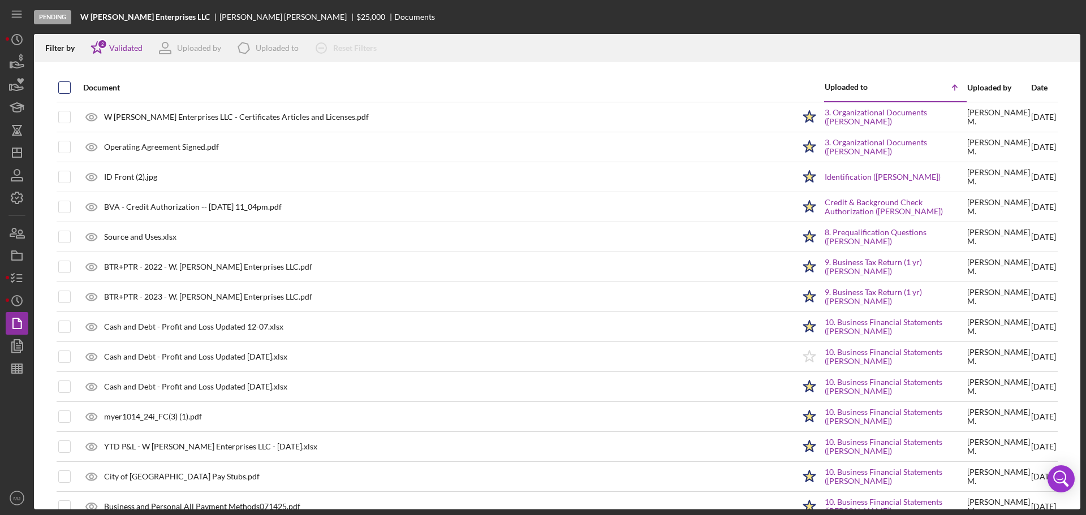
checkbox input "true"
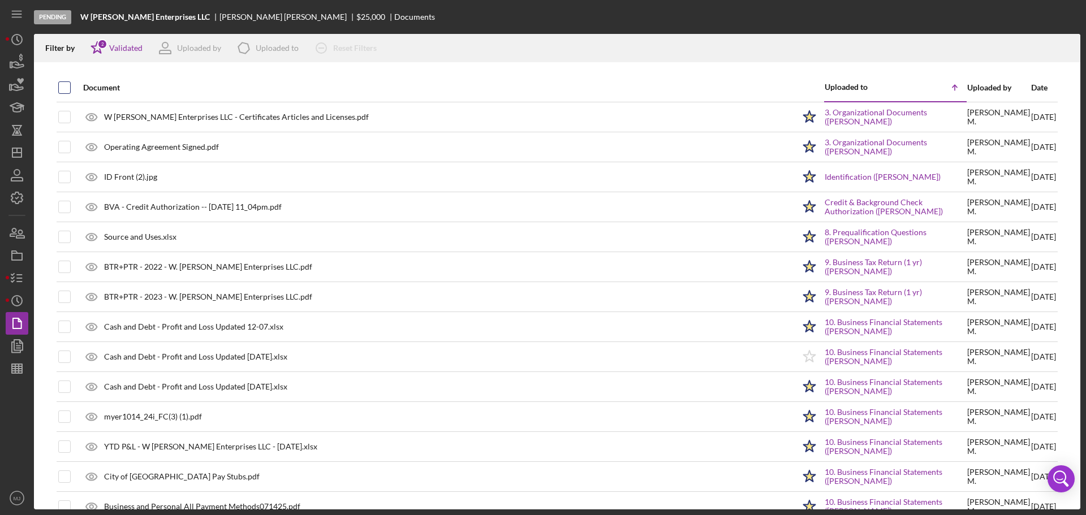
checkbox input "true"
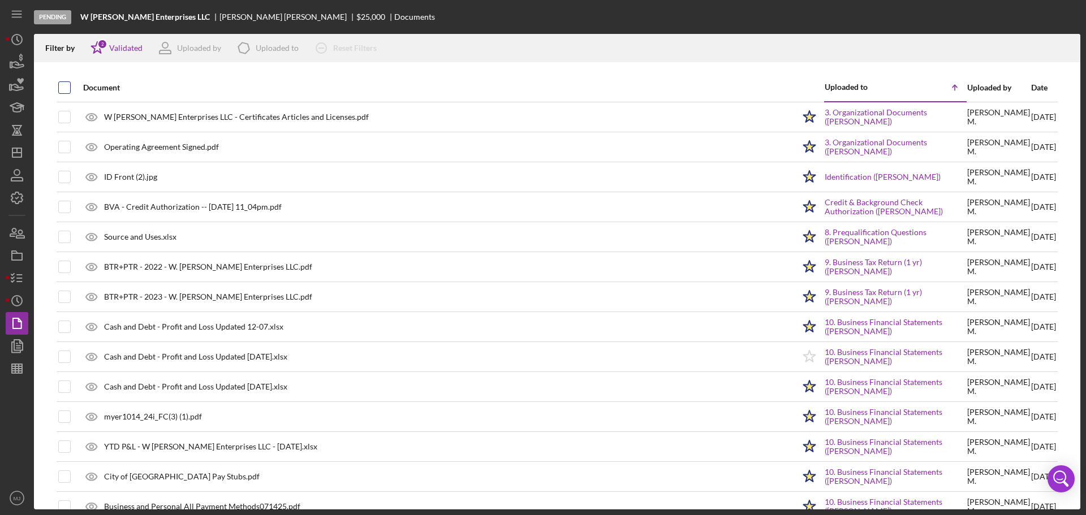
checkbox input "true"
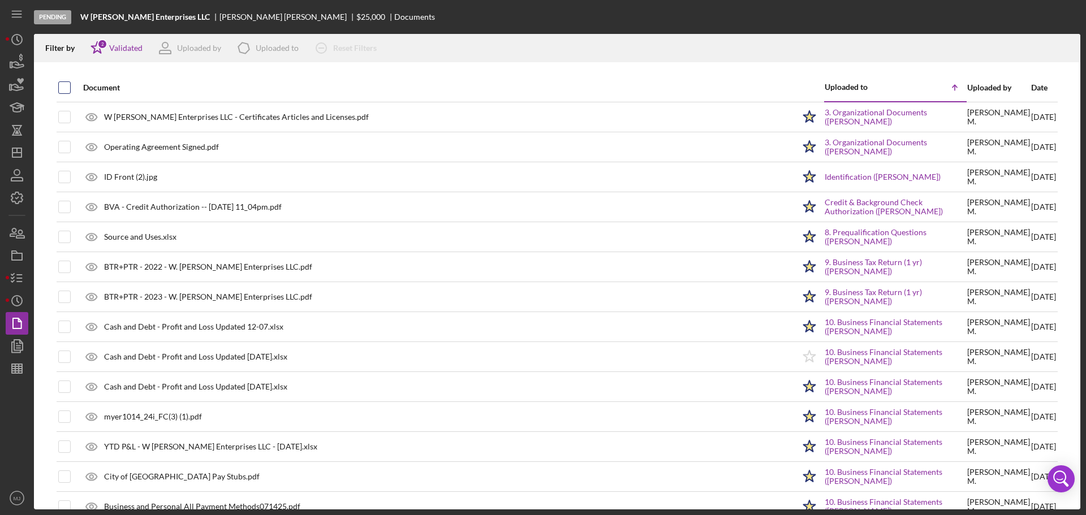
checkbox input "true"
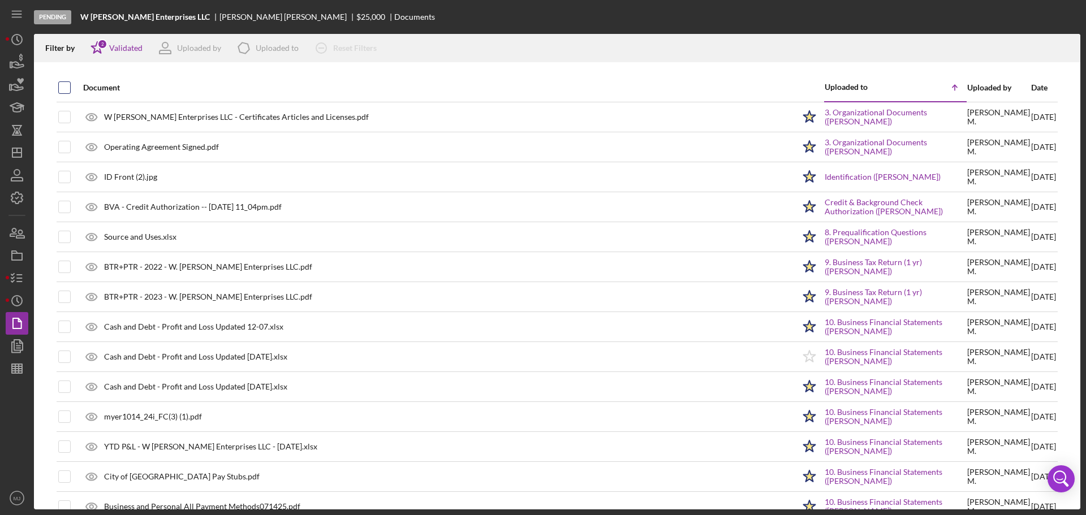
checkbox input "true"
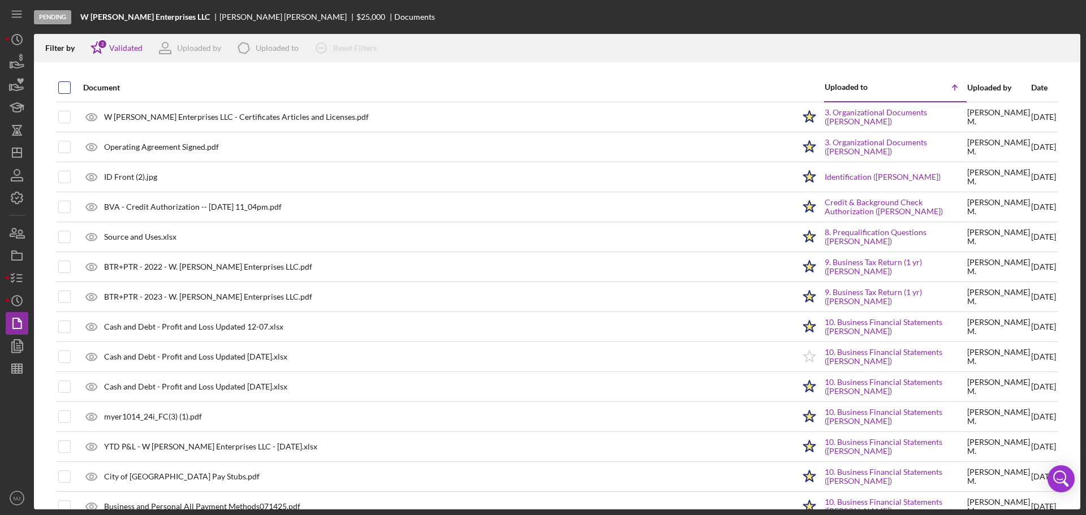
checkbox input "true"
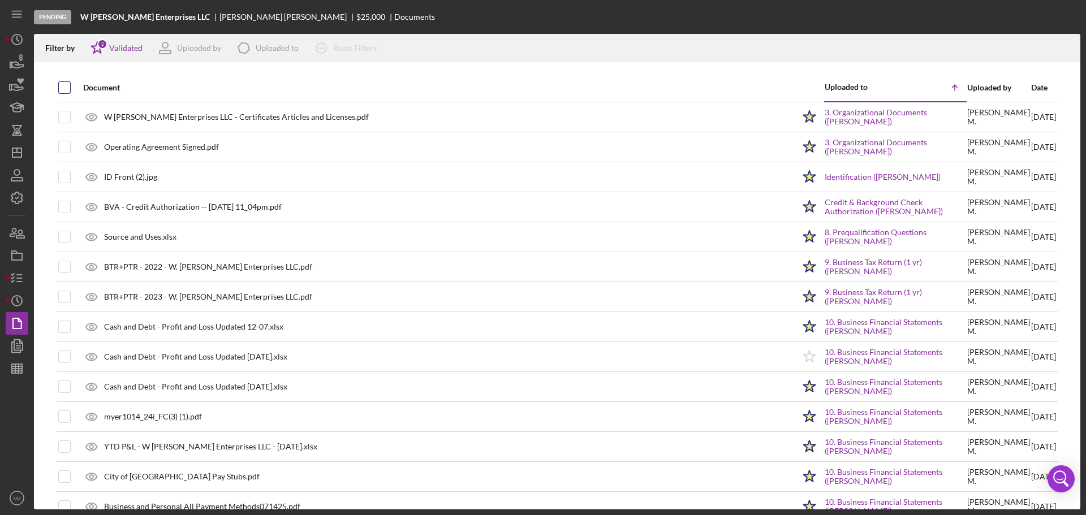
checkbox input "true"
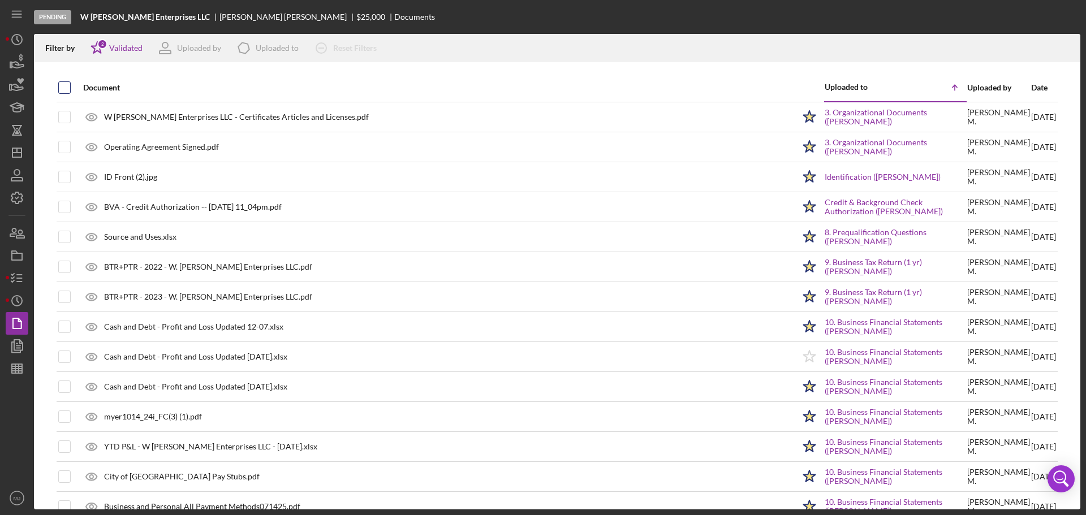
checkbox input "true"
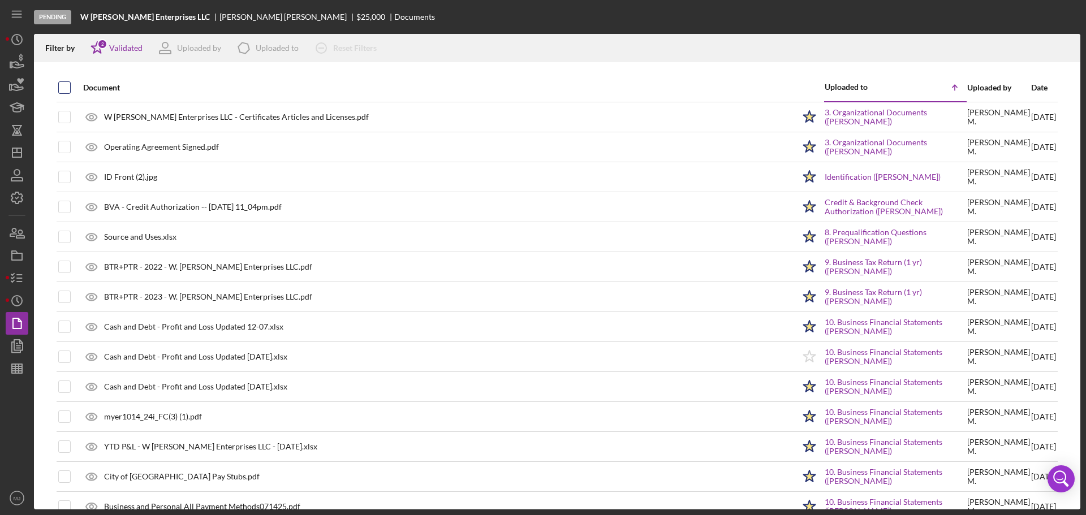
checkbox input "true"
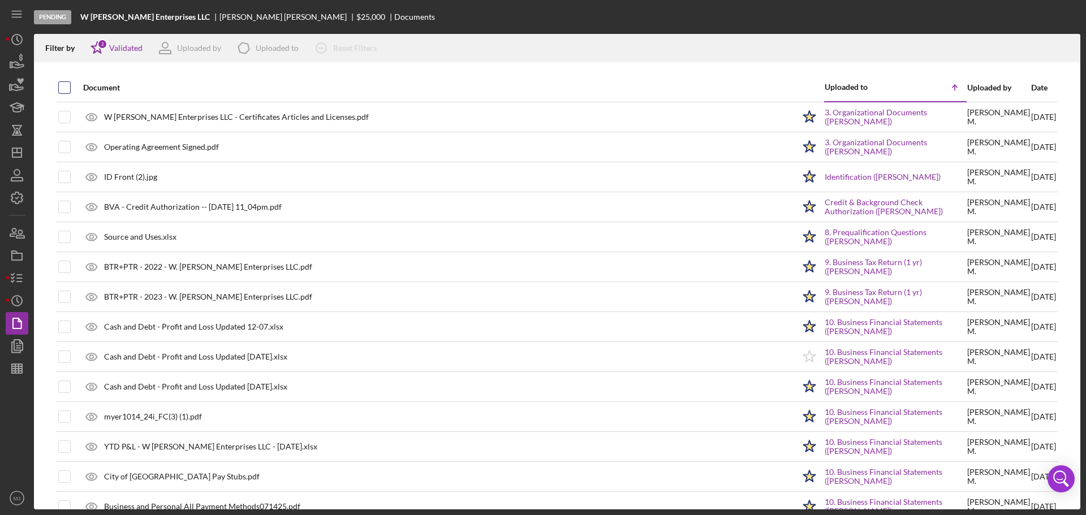
checkbox input "true"
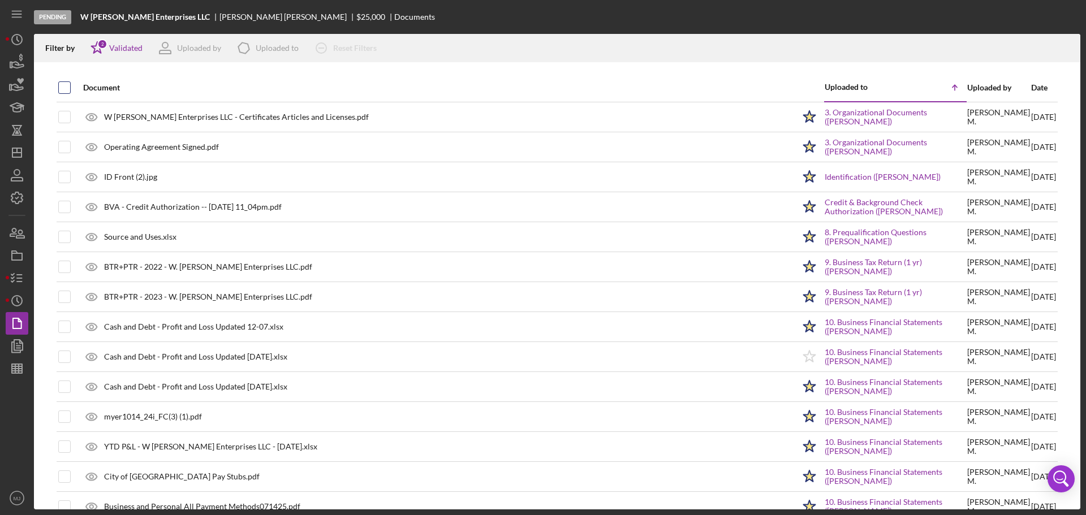
checkbox input "true"
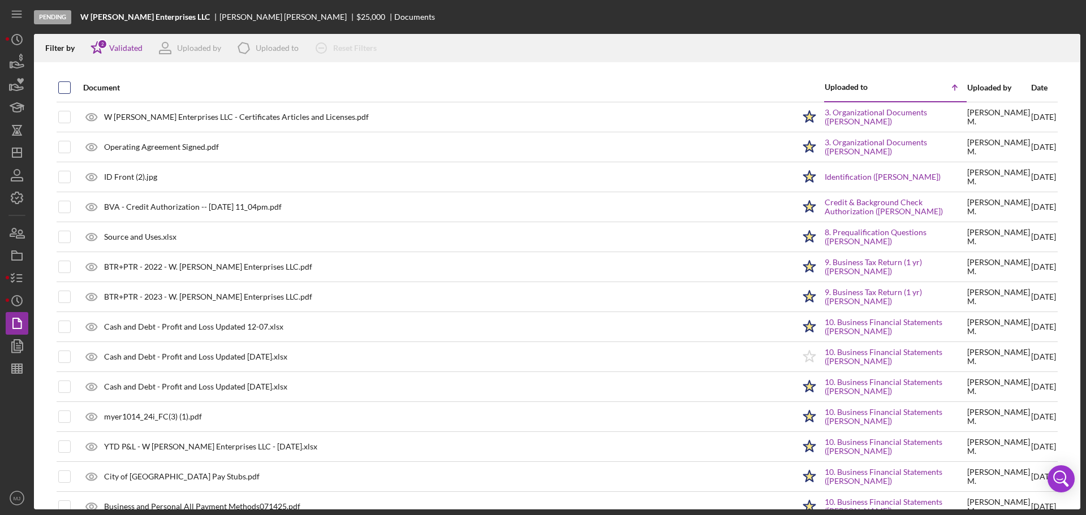
checkbox input "true"
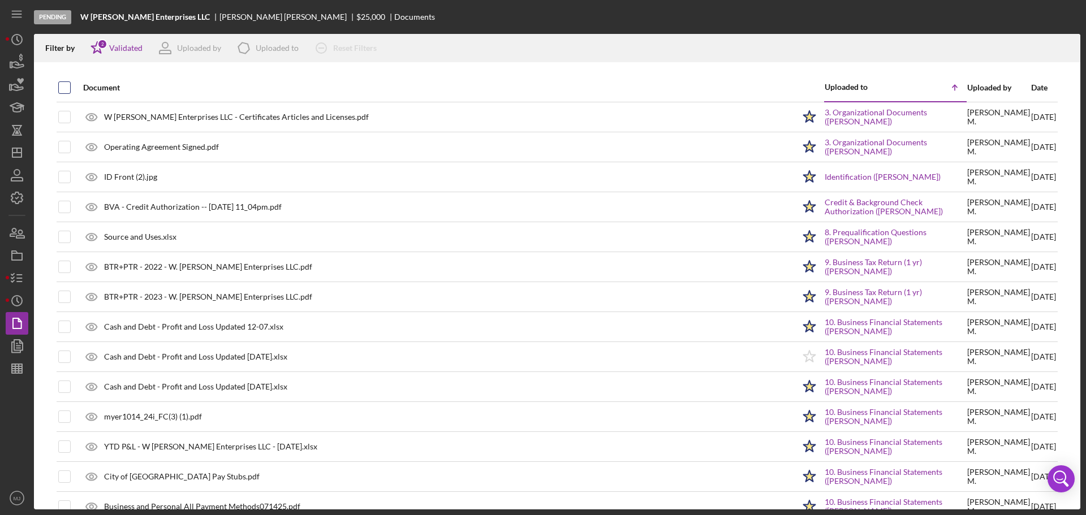
checkbox input "true"
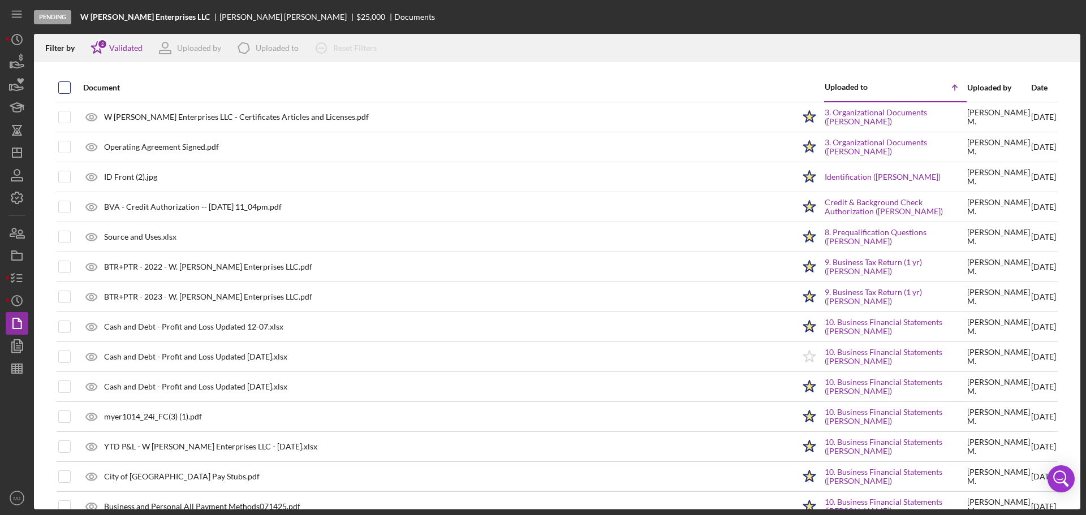
checkbox input "true"
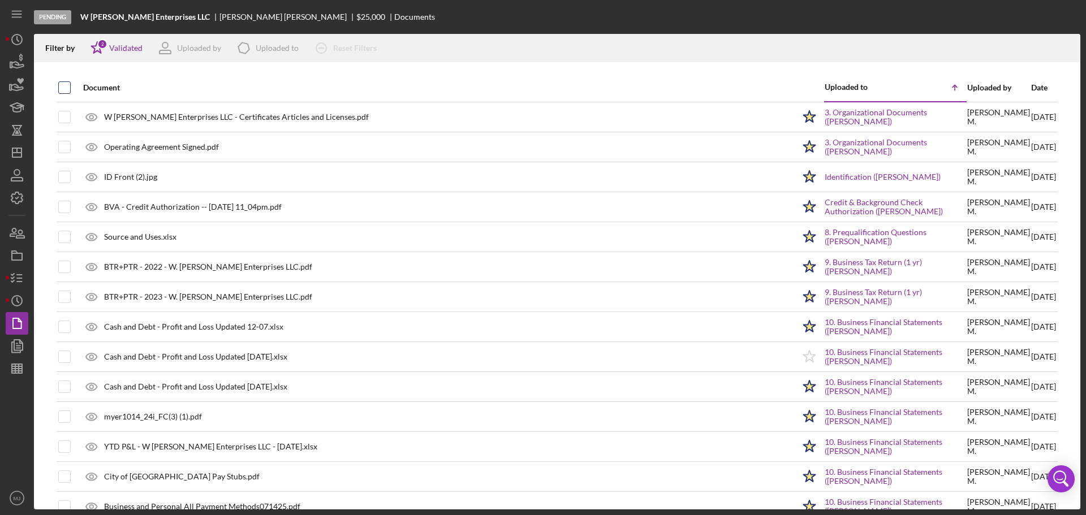
checkbox input "true"
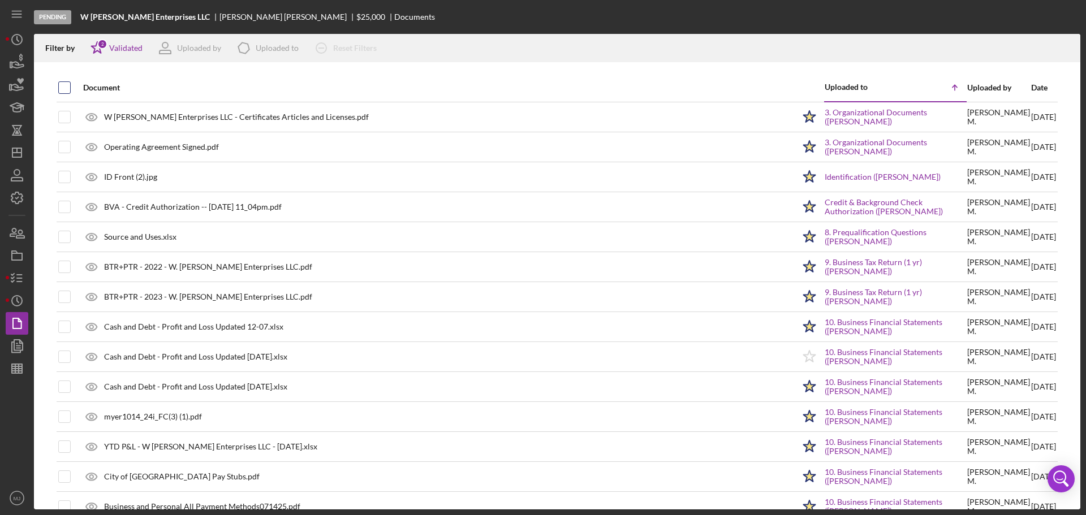
checkbox input "true"
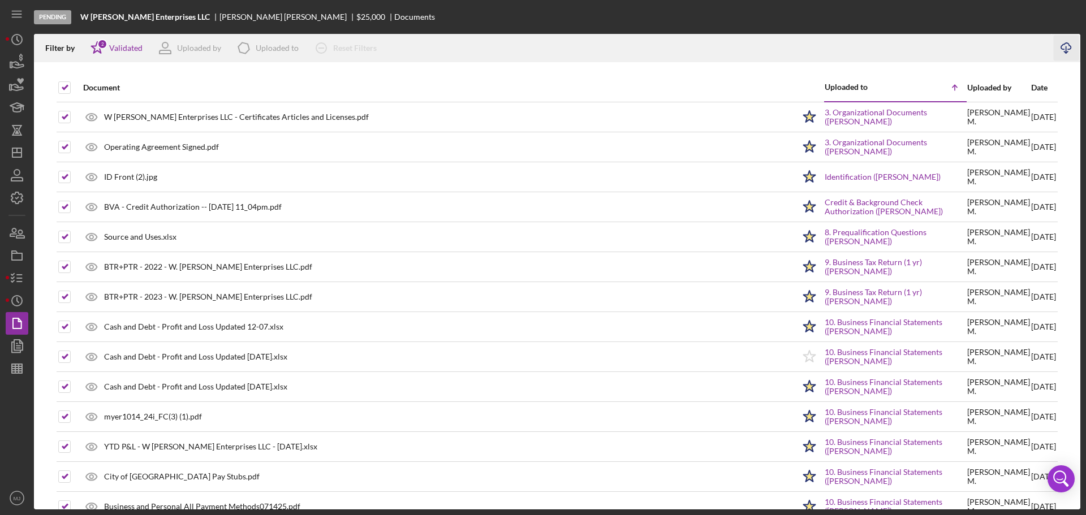
click at [1060, 47] on icon "Icon/Download" at bounding box center [1066, 48] width 25 height 25
click at [18, 347] on icon "button" at bounding box center [17, 346] width 28 height 28
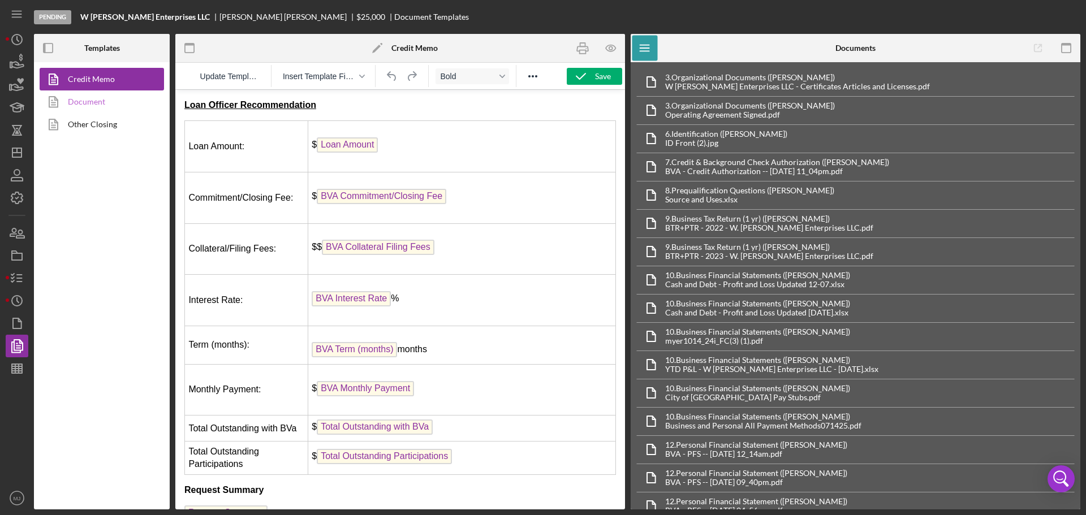
click at [83, 96] on link "Document" at bounding box center [99, 102] width 119 height 23
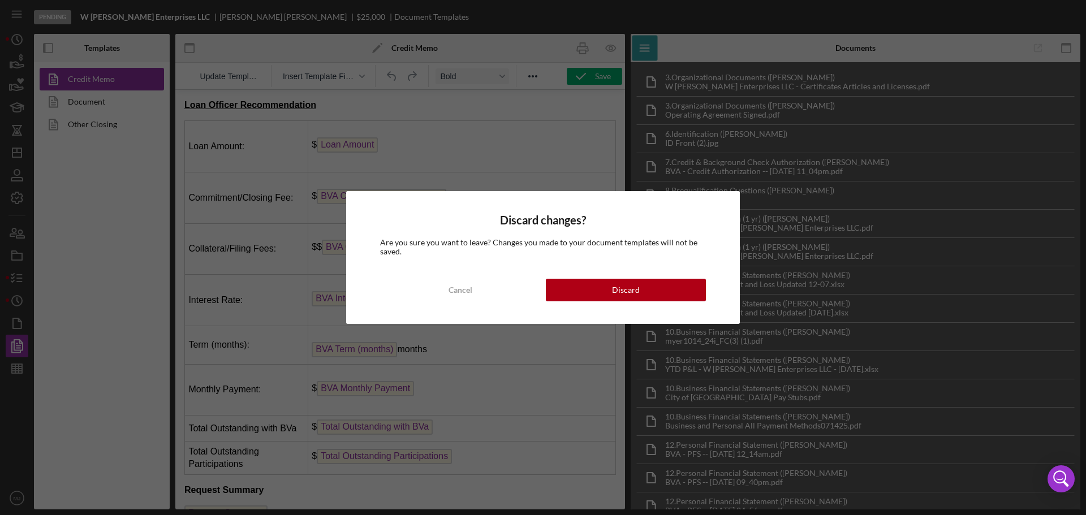
click at [615, 278] on div "Discard changes? Are you sure you want to leave? Changes you made to your docum…" at bounding box center [543, 257] width 394 height 133
click at [613, 290] on button "Discard" at bounding box center [626, 290] width 160 height 23
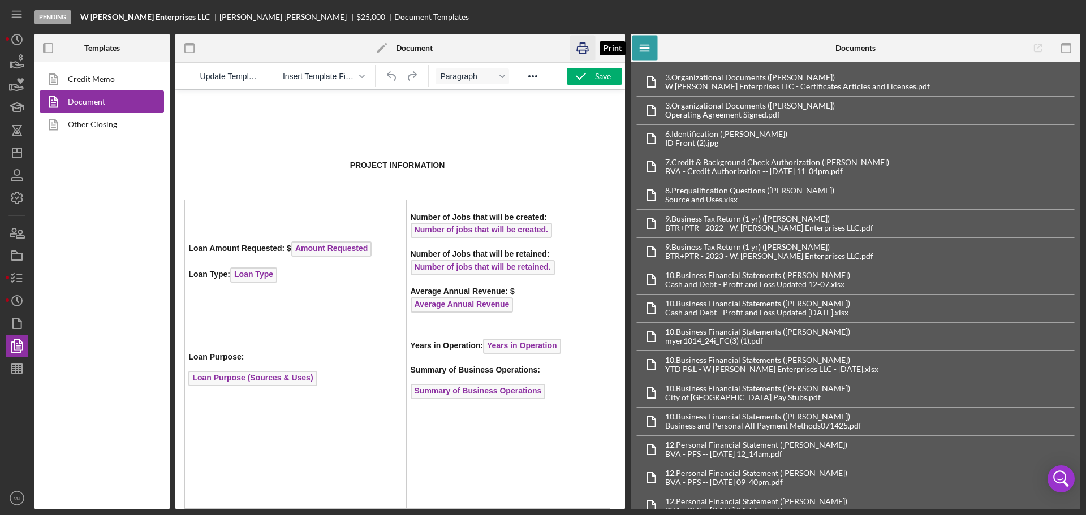
click at [577, 49] on icon "button" at bounding box center [582, 48] width 11 height 5
click at [17, 279] on icon "button" at bounding box center [17, 278] width 28 height 28
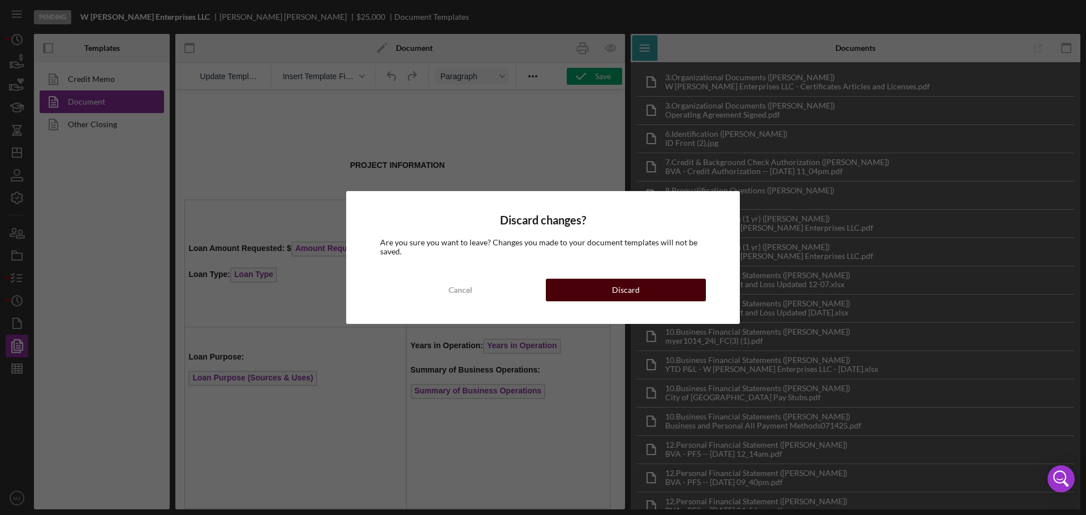
click at [585, 294] on button "Discard" at bounding box center [626, 290] width 160 height 23
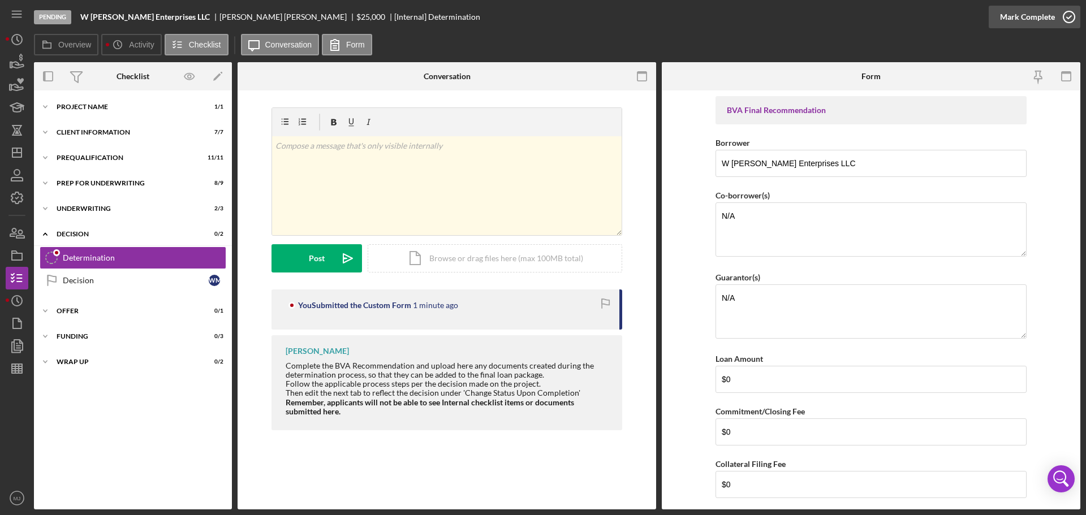
click at [1034, 18] on div "Mark Complete" at bounding box center [1027, 17] width 55 height 23
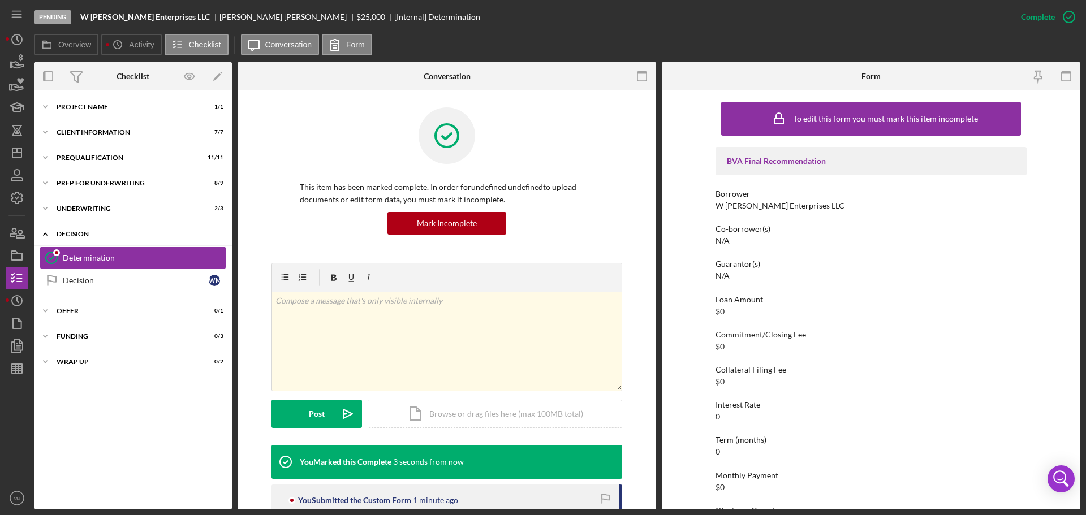
click at [87, 232] on div "Decision" at bounding box center [137, 234] width 161 height 7
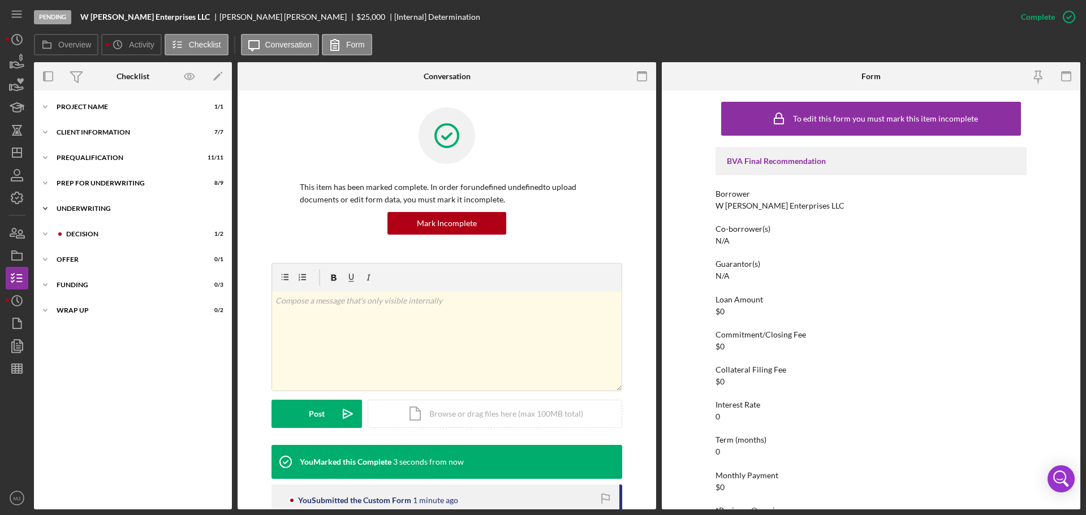
click at [84, 208] on div "Underwriting" at bounding box center [137, 208] width 161 height 7
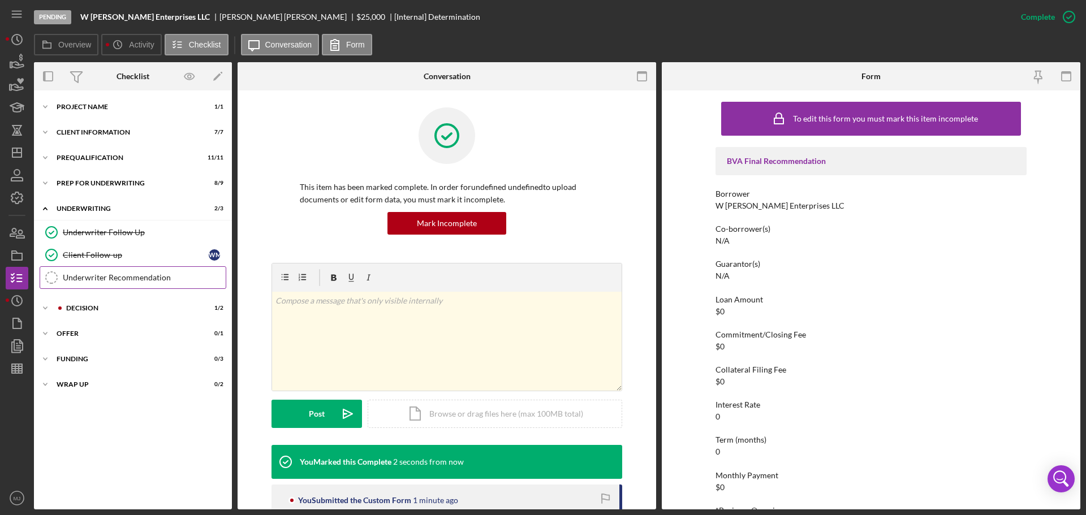
click at [89, 277] on div "Underwriter Recommendation" at bounding box center [144, 277] width 163 height 9
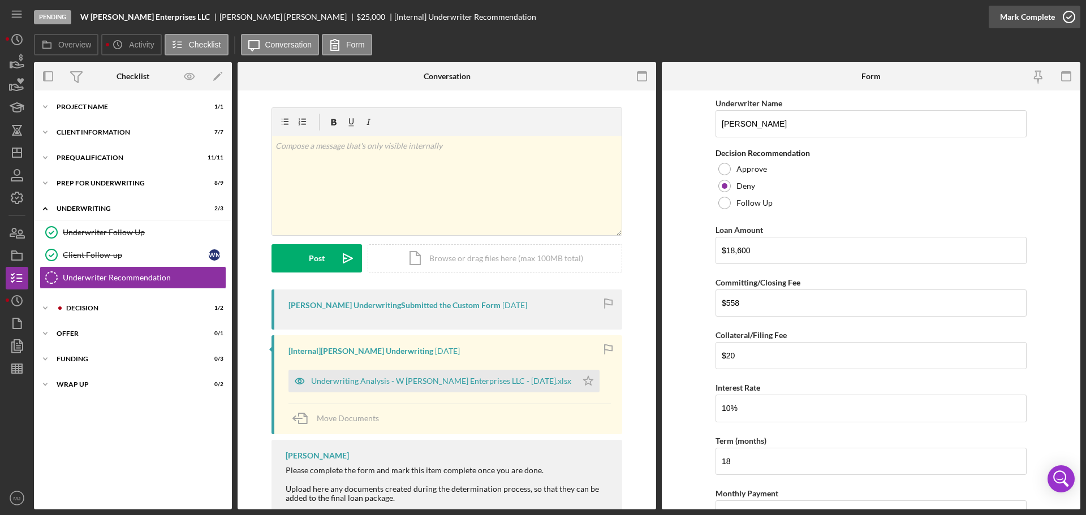
click at [1033, 20] on div "Mark Complete" at bounding box center [1027, 17] width 55 height 23
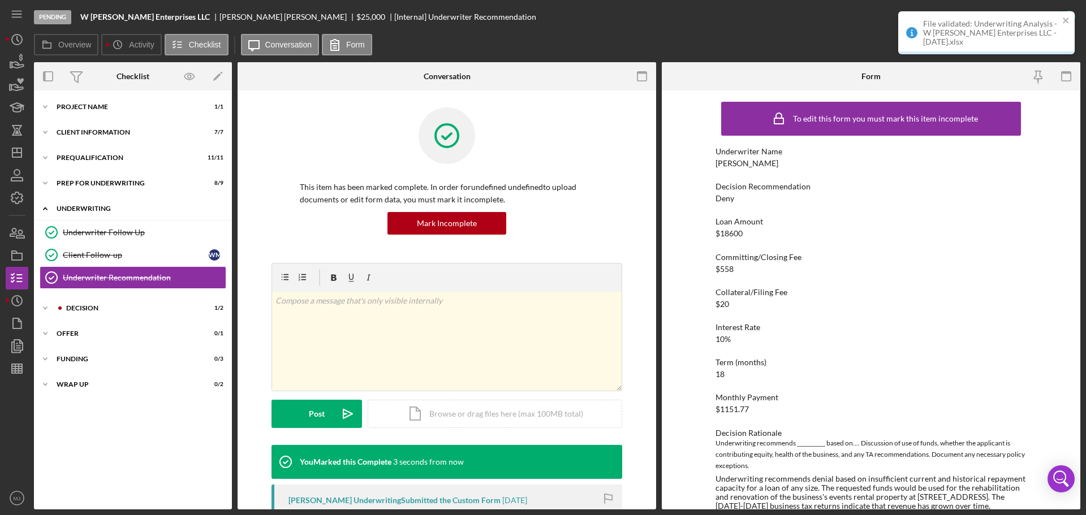
click at [92, 208] on div "Underwriting" at bounding box center [137, 208] width 161 height 7
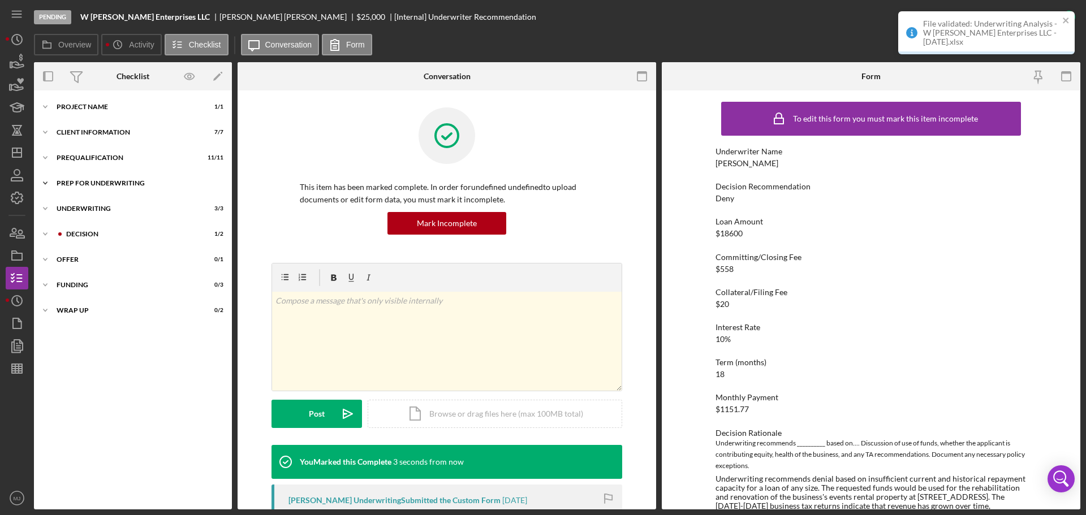
click at [92, 177] on div "Icon/Expander Prep for Underwriting 8 / 9" at bounding box center [133, 183] width 198 height 23
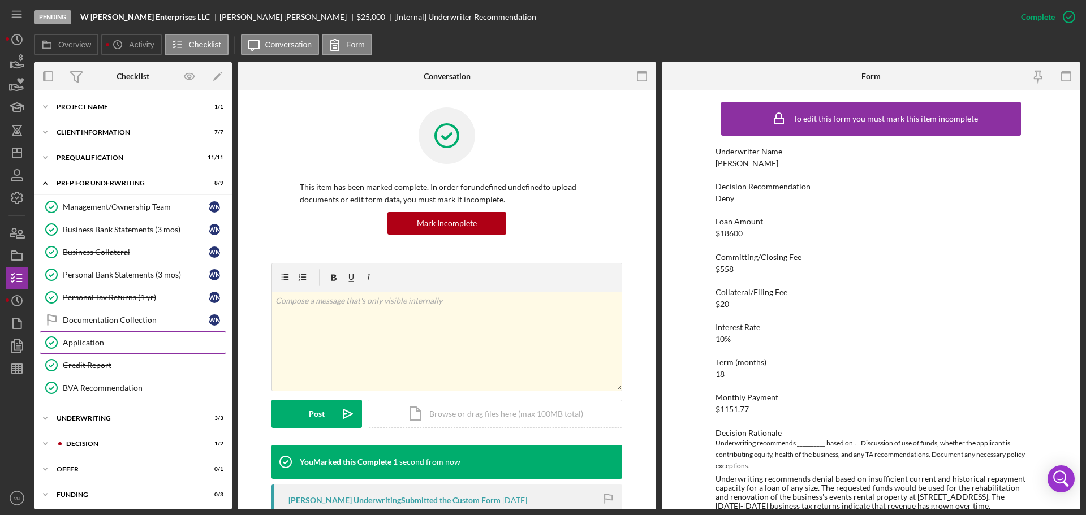
click at [81, 343] on div "Application" at bounding box center [144, 342] width 163 height 9
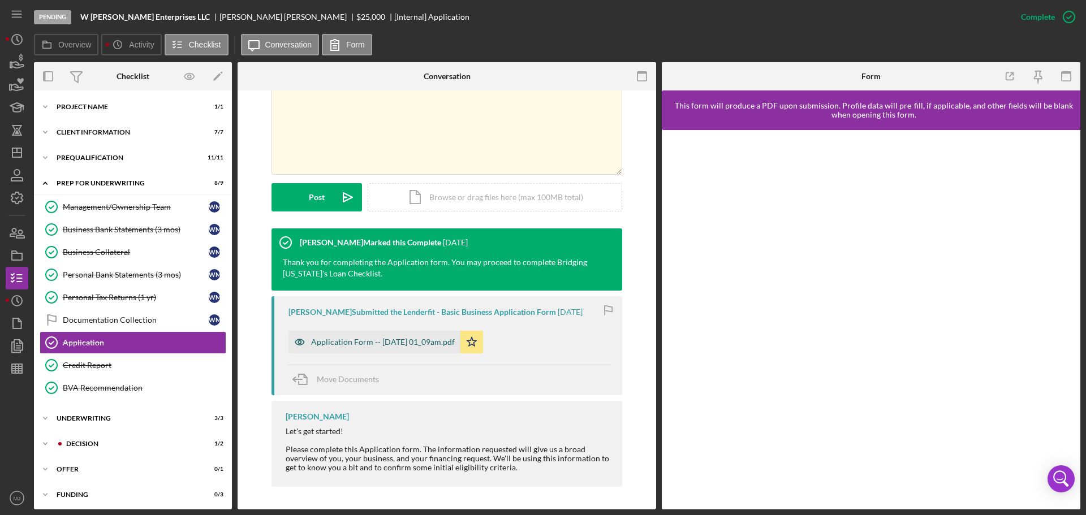
click at [425, 338] on div "Application Form -- [DATE] 01_09am.pdf" at bounding box center [383, 342] width 144 height 9
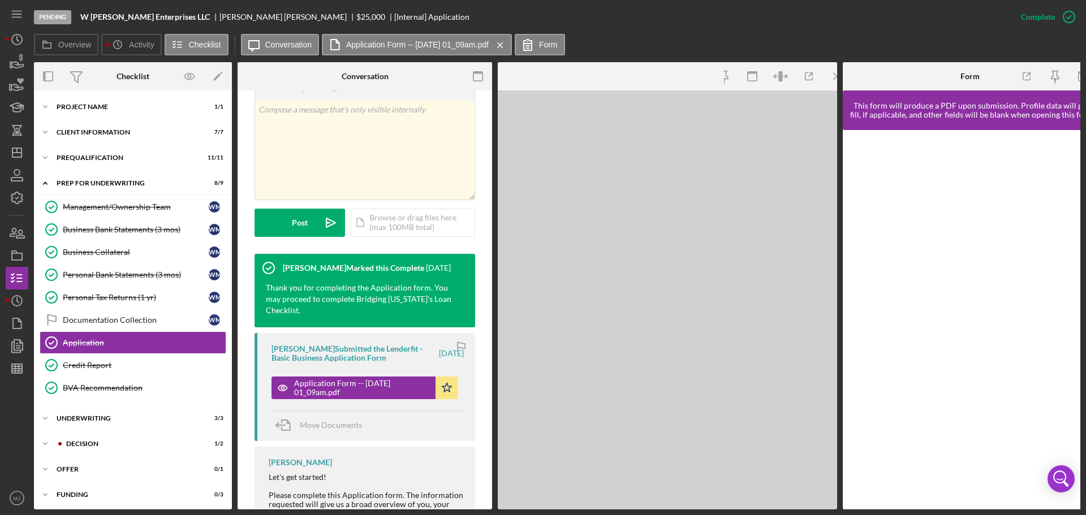
scroll to position [230, 0]
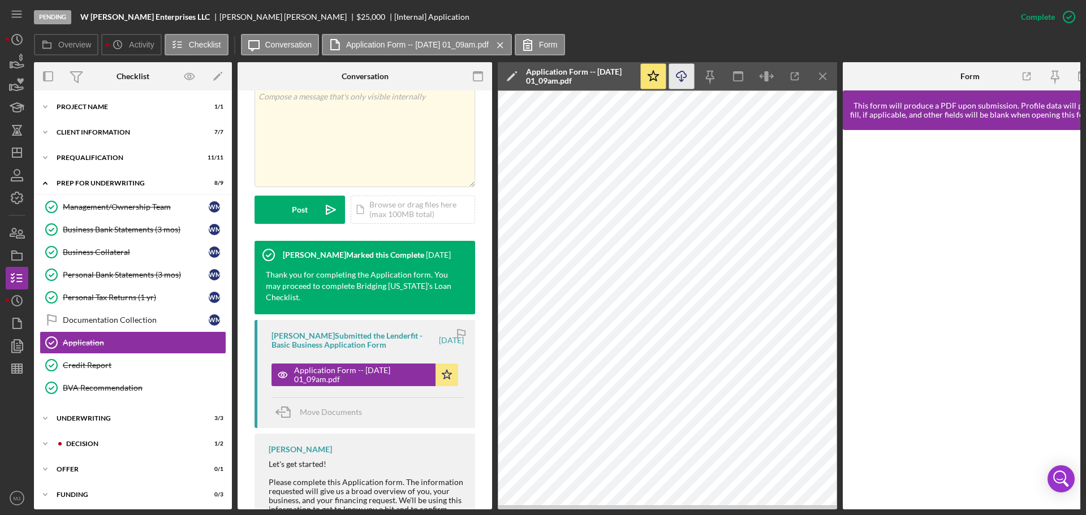
click at [685, 75] on icon "Icon/Download" at bounding box center [681, 76] width 25 height 25
click at [21, 251] on icon "button" at bounding box center [17, 256] width 28 height 28
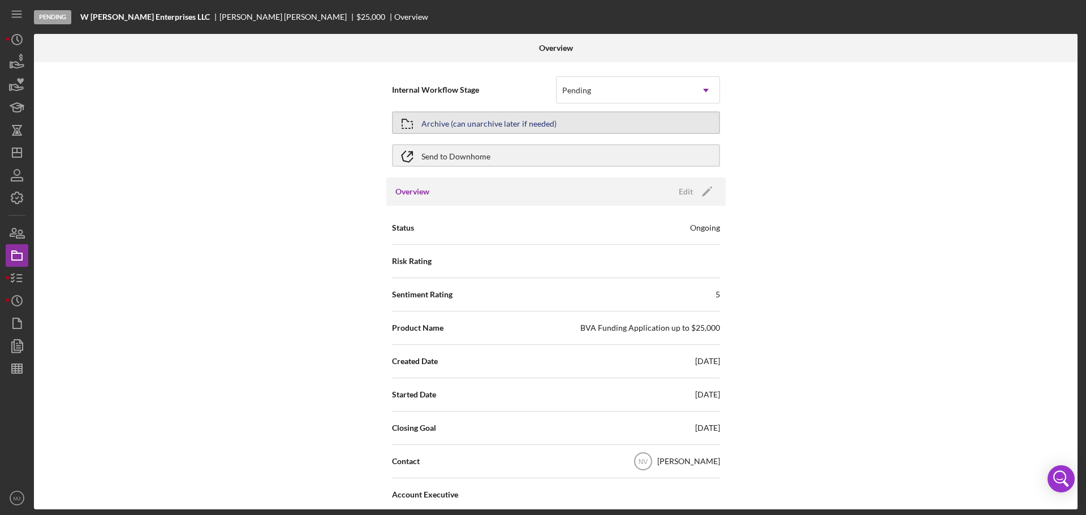
click at [536, 114] on div "Archive (can unarchive later if needed)" at bounding box center [488, 123] width 135 height 20
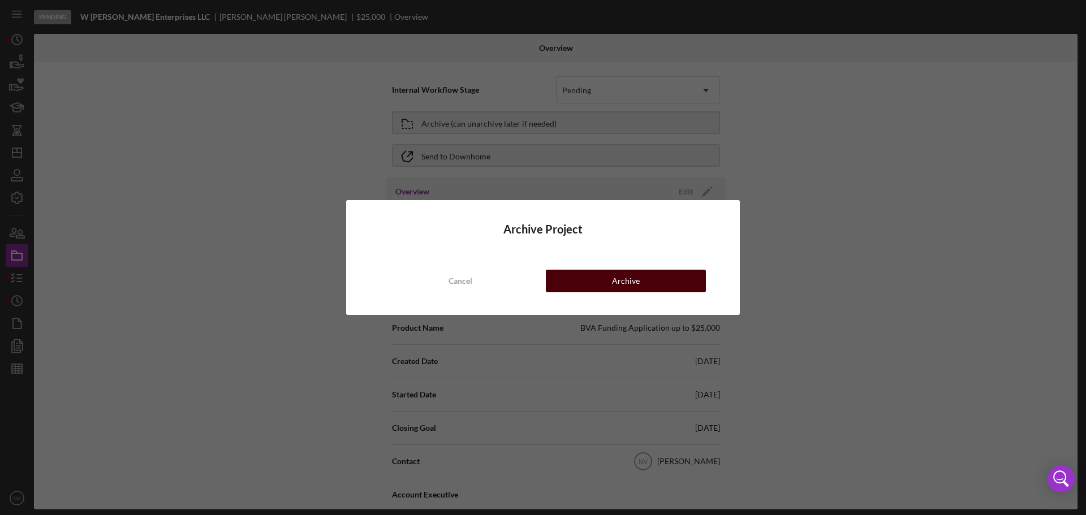
click at [664, 283] on button "Archive" at bounding box center [626, 281] width 160 height 23
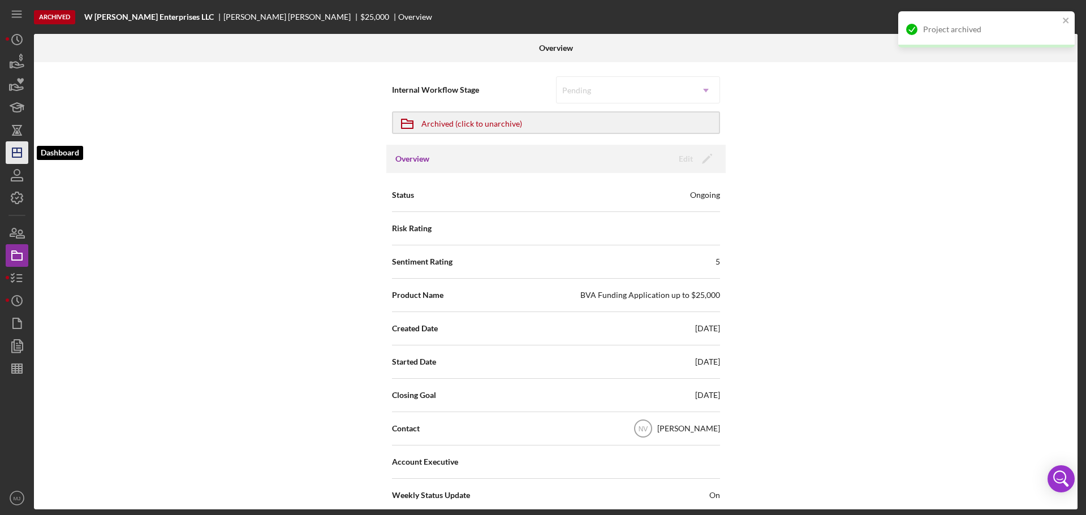
click at [21, 156] on polygon "button" at bounding box center [16, 152] width 9 height 9
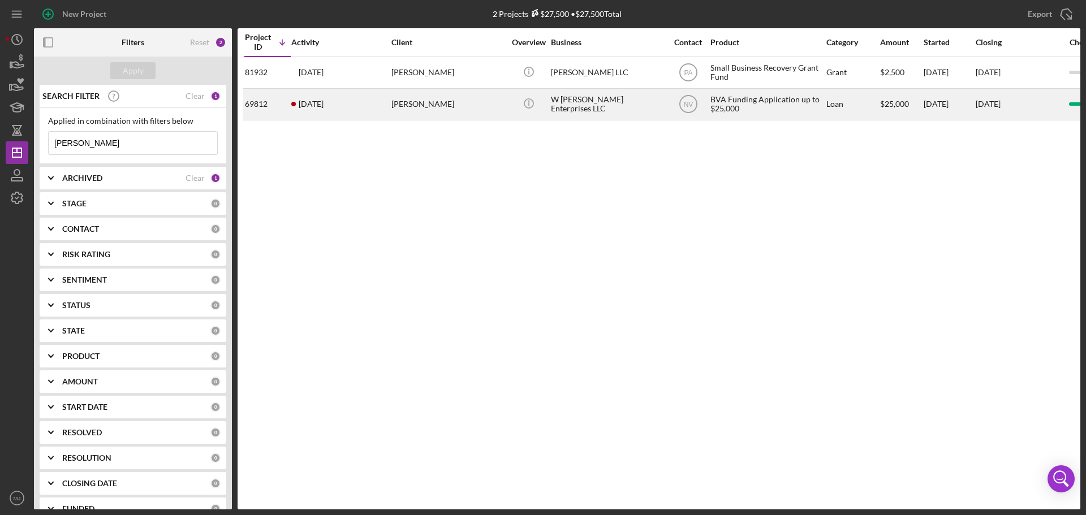
click at [386, 107] on div "[DATE] [PERSON_NAME]" at bounding box center [340, 104] width 99 height 30
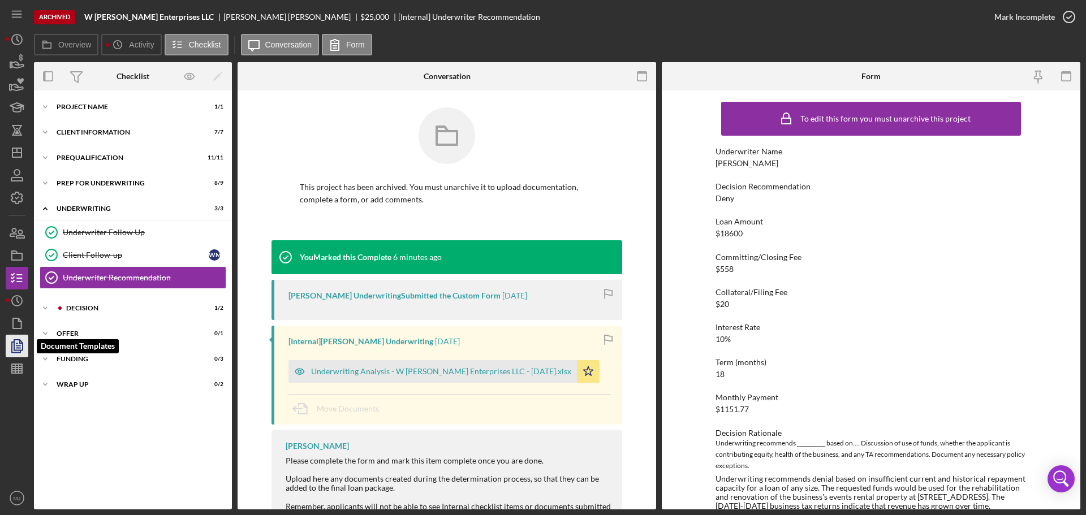
click at [16, 350] on polygon "button" at bounding box center [18, 345] width 8 height 10
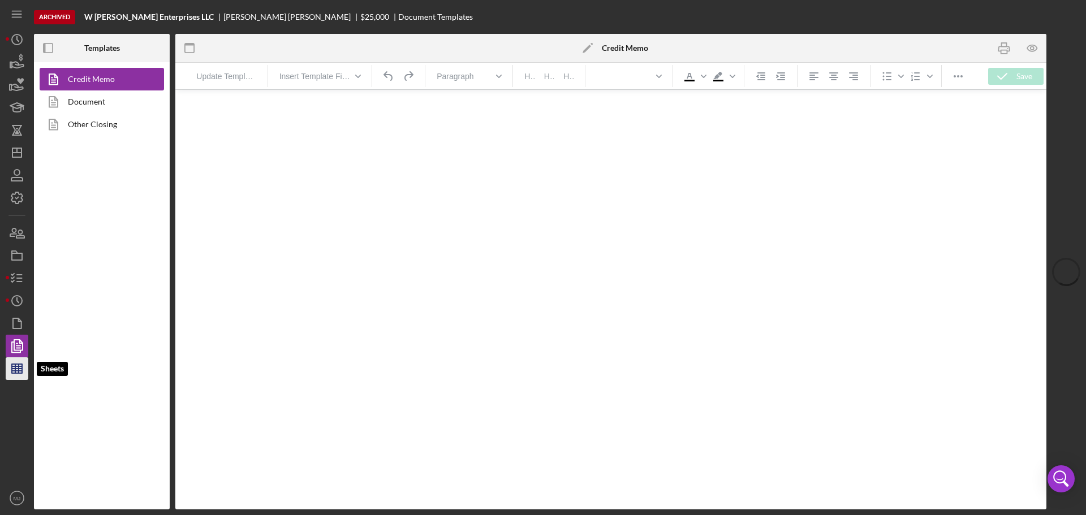
click at [15, 367] on line "button" at bounding box center [15, 368] width 0 height 9
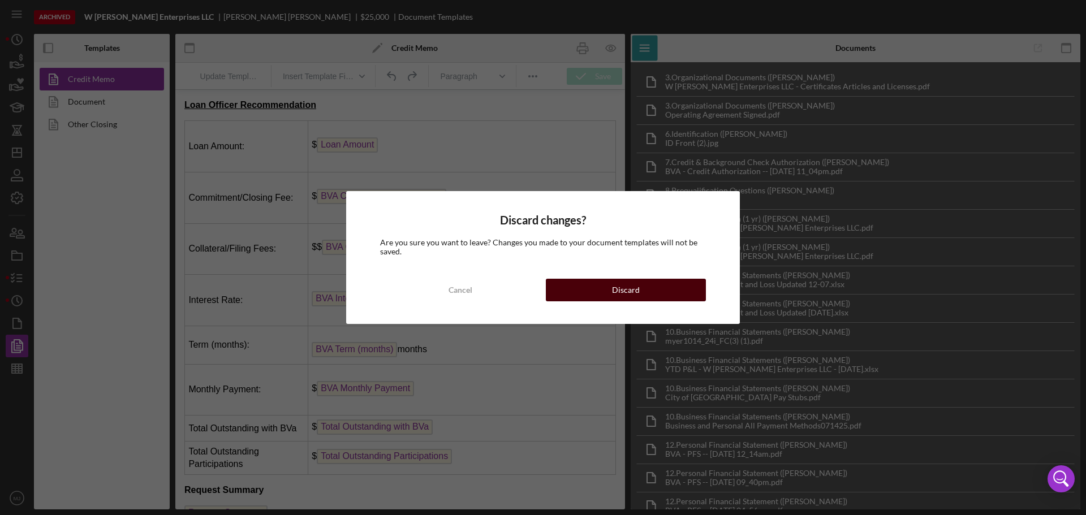
click at [595, 287] on button "Discard" at bounding box center [626, 290] width 160 height 23
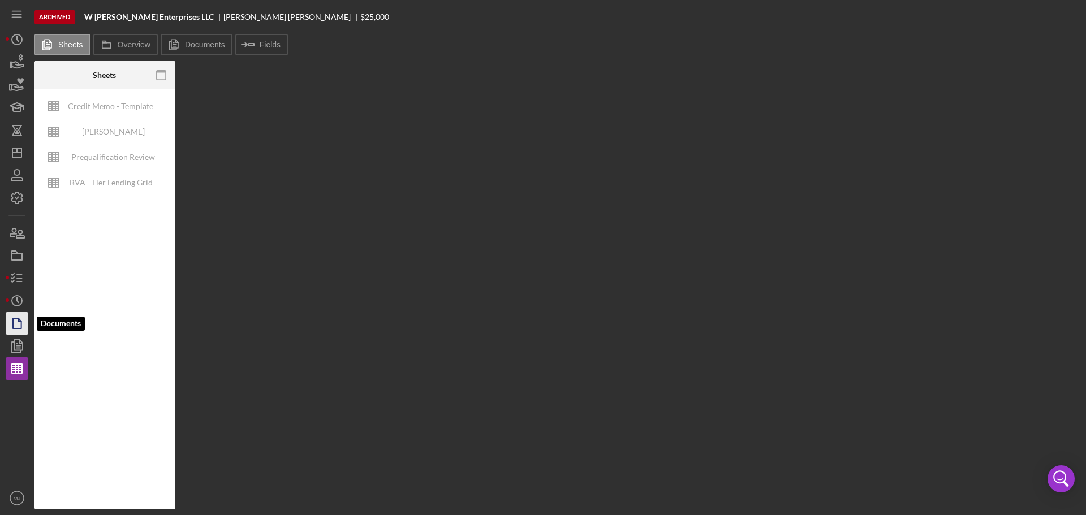
click at [19, 318] on icon "button" at bounding box center [17, 323] width 28 height 28
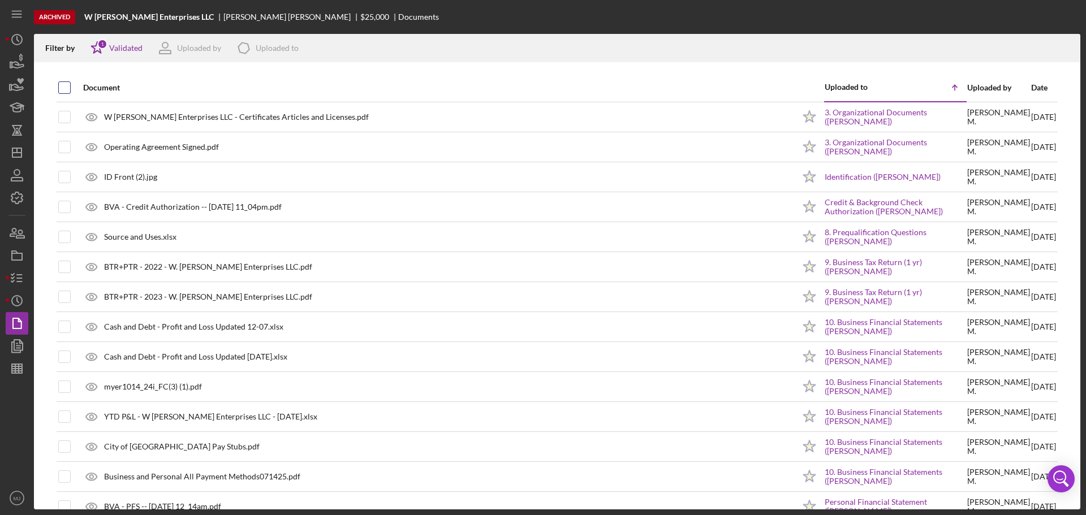
click at [64, 86] on input "checkbox" at bounding box center [64, 87] width 11 height 11
checkbox input "true"
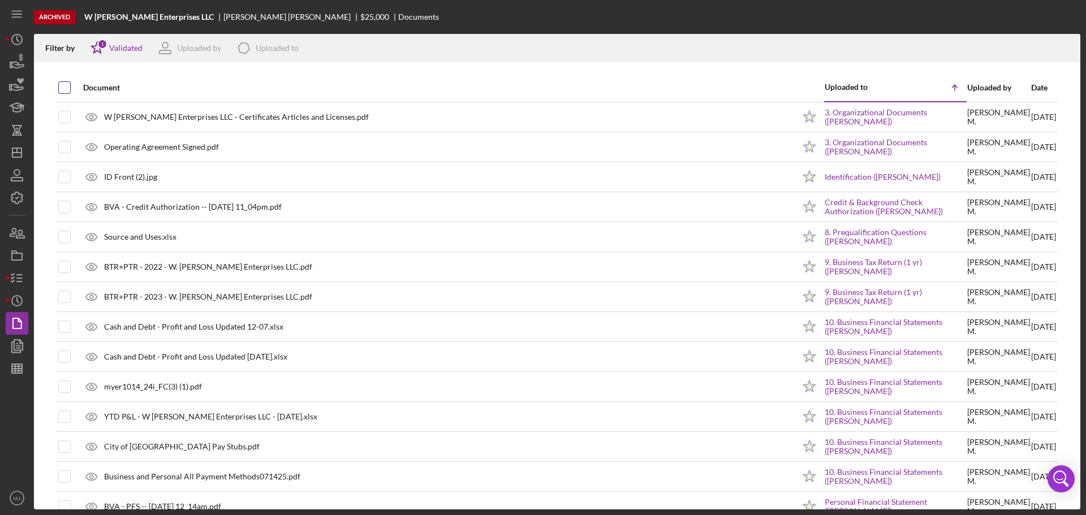
checkbox input "true"
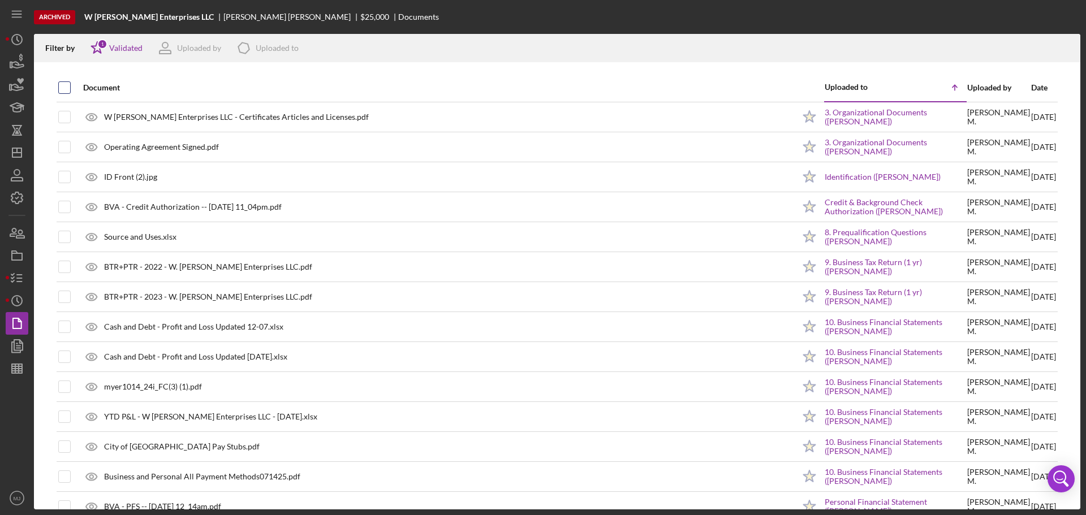
checkbox input "true"
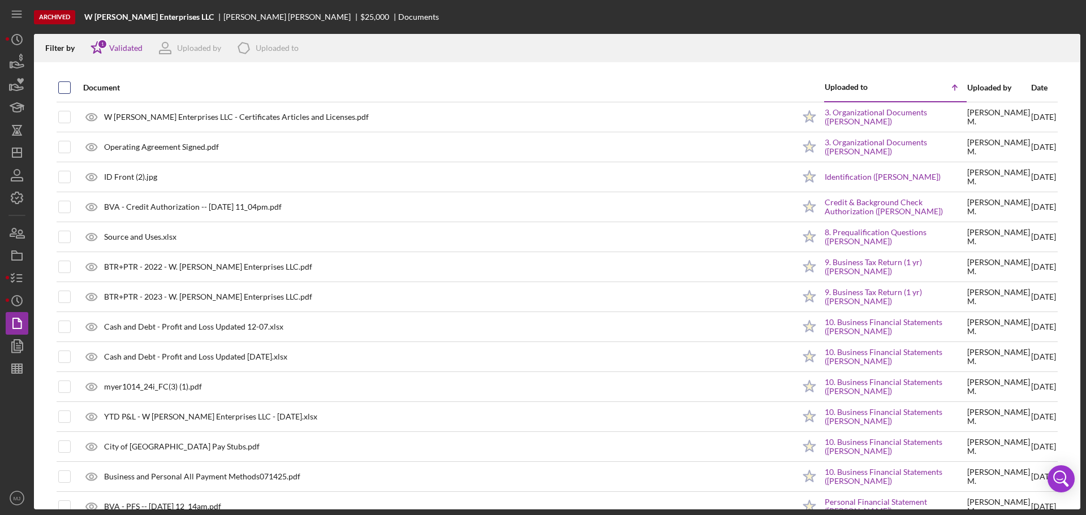
checkbox input "true"
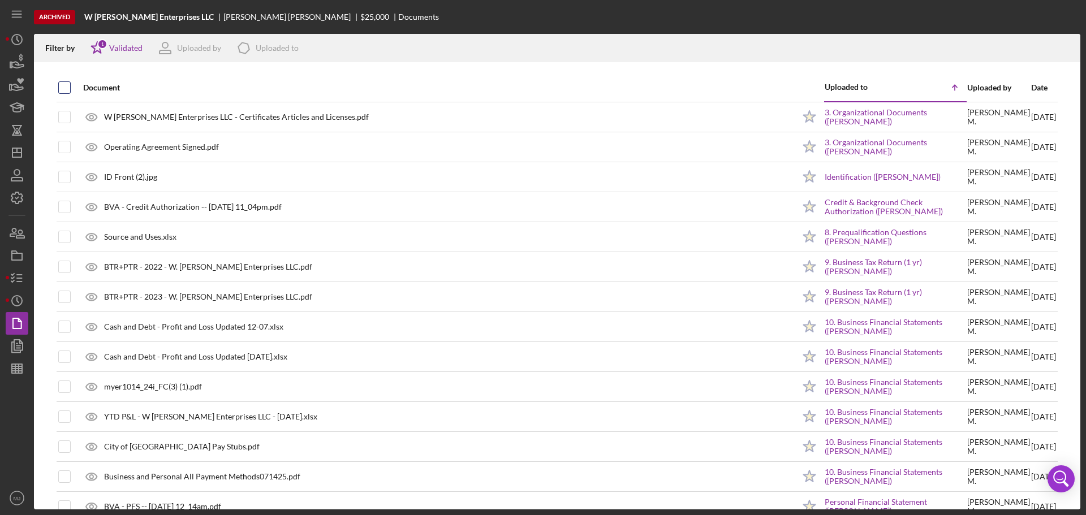
checkbox input "true"
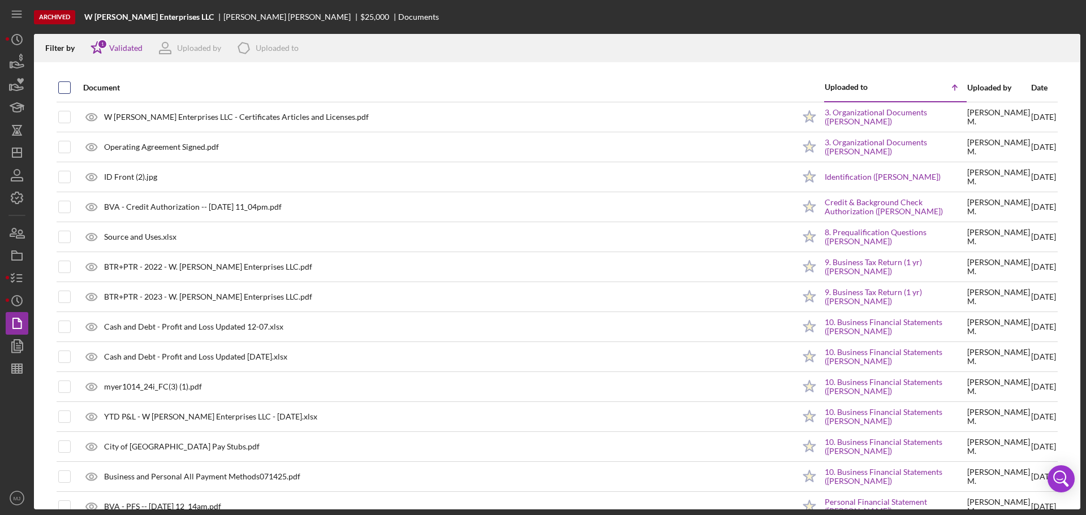
checkbox input "true"
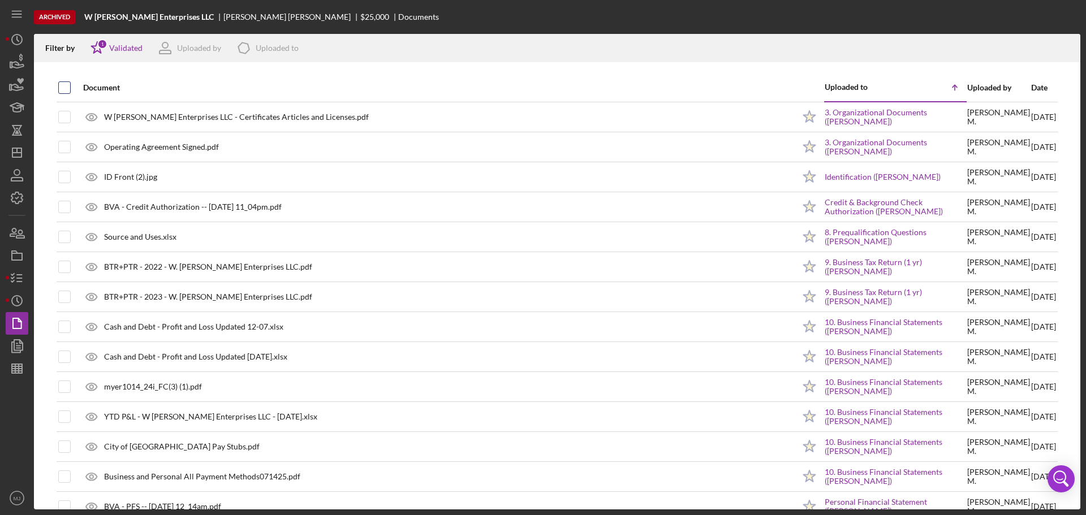
checkbox input "true"
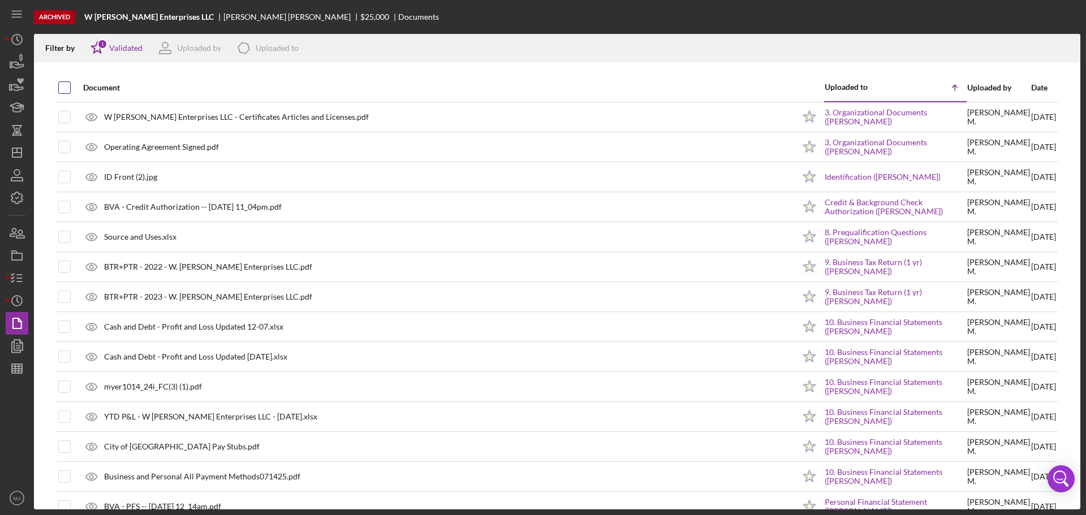
checkbox input "true"
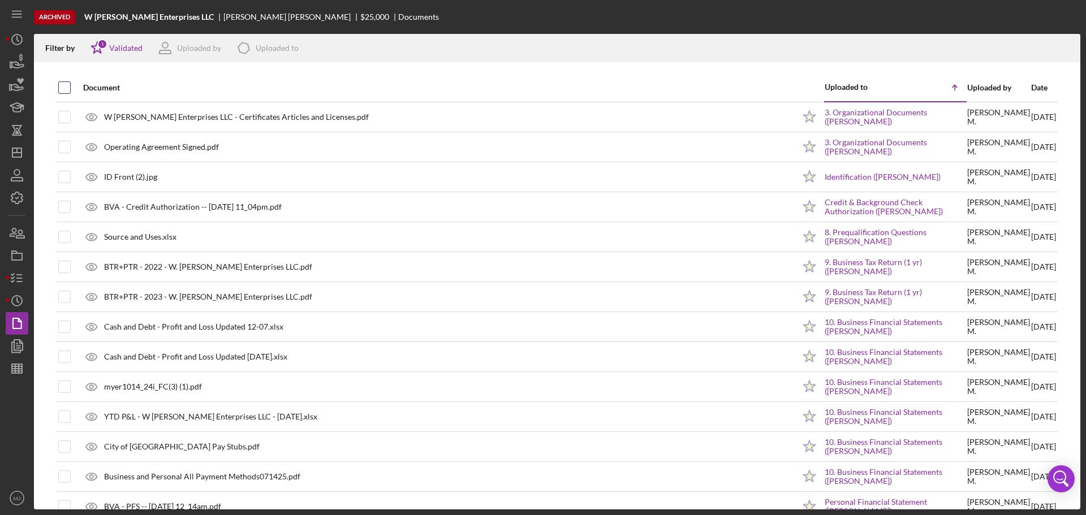
checkbox input "true"
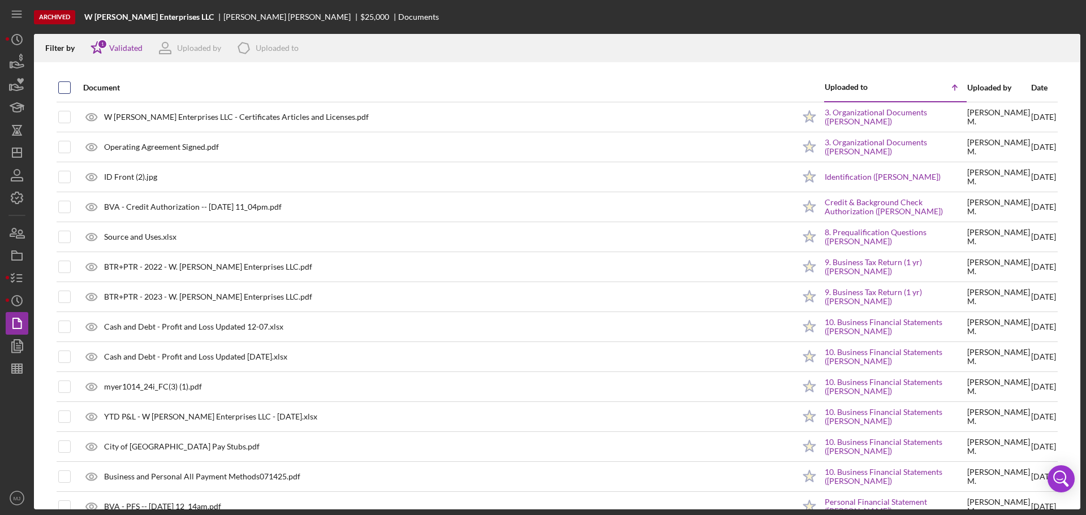
checkbox input "true"
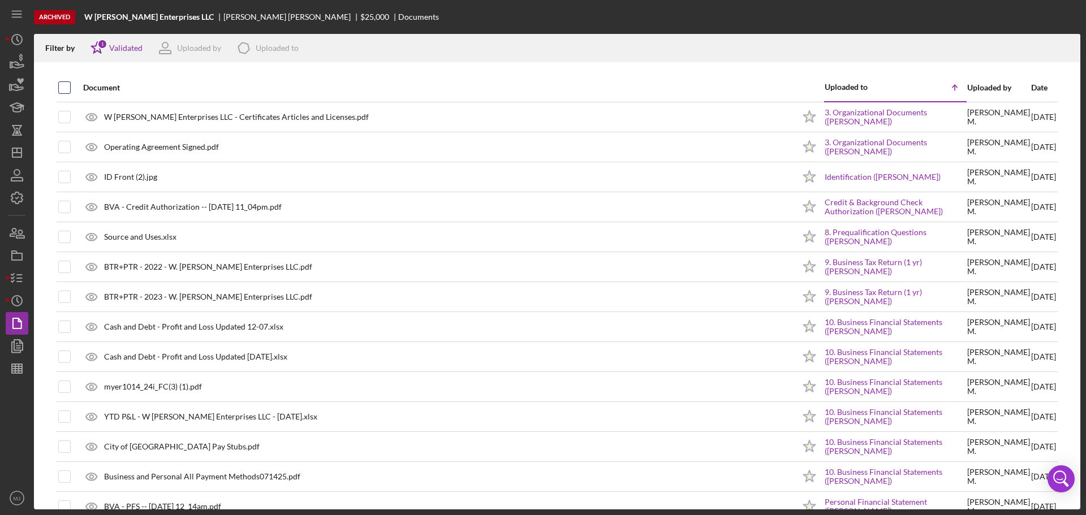
checkbox input "true"
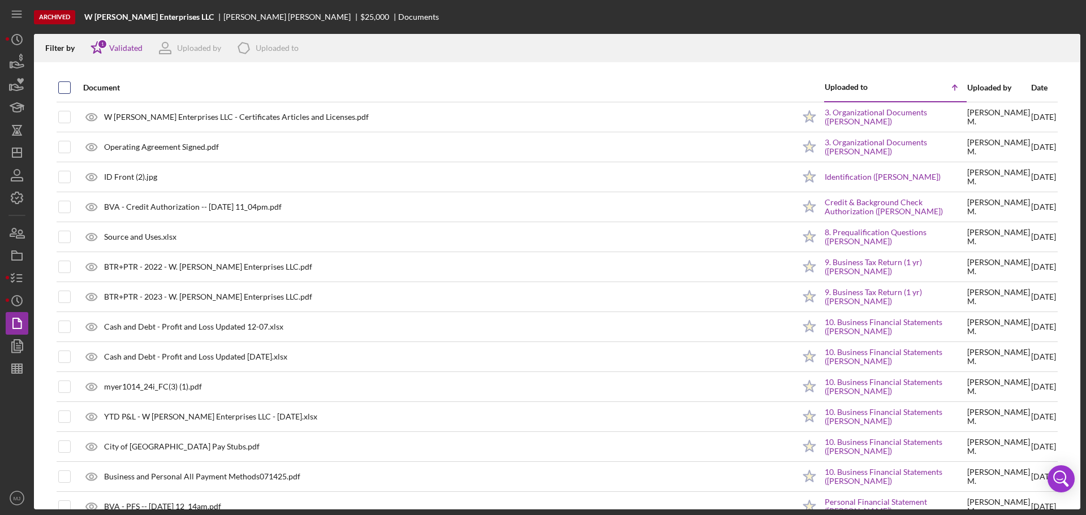
checkbox input "true"
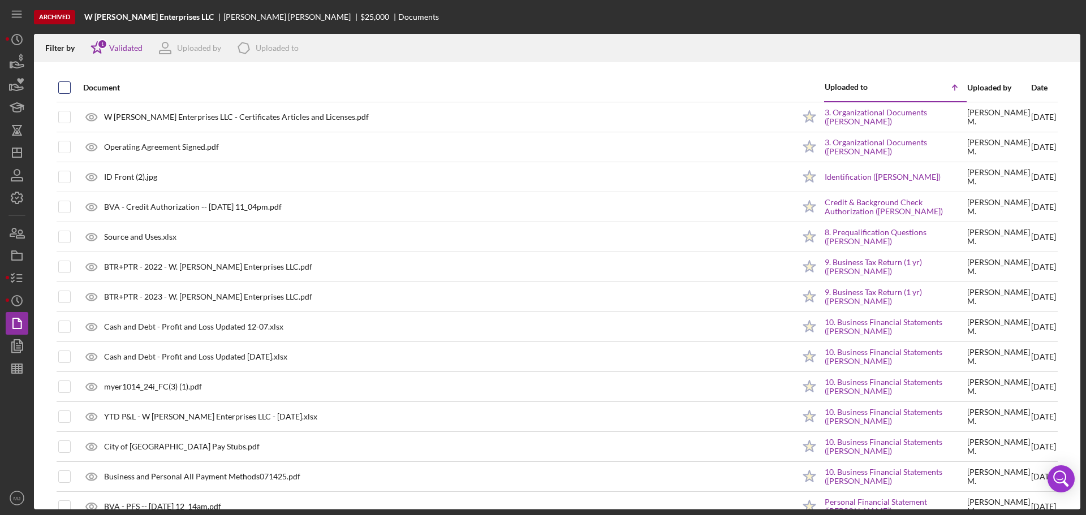
checkbox input "true"
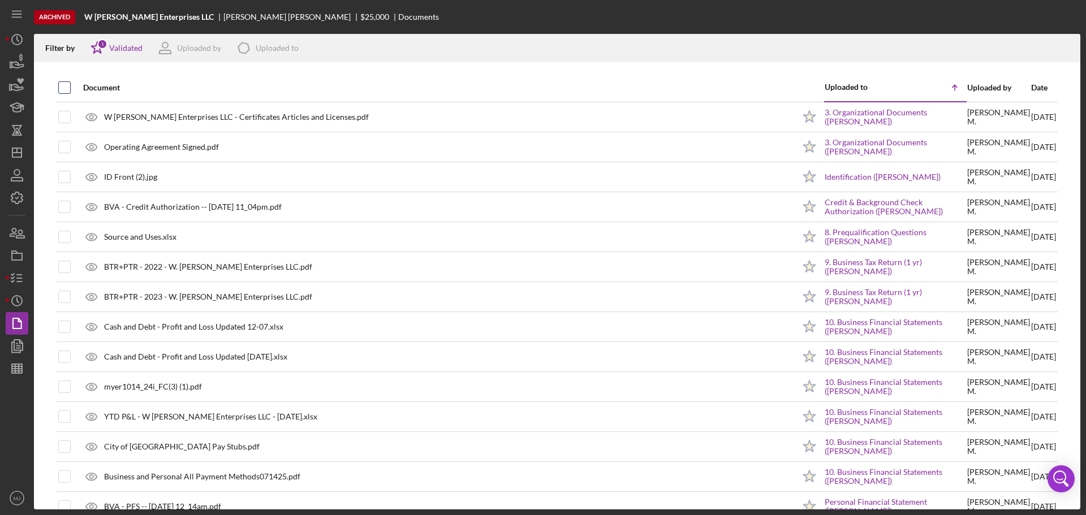
checkbox input "true"
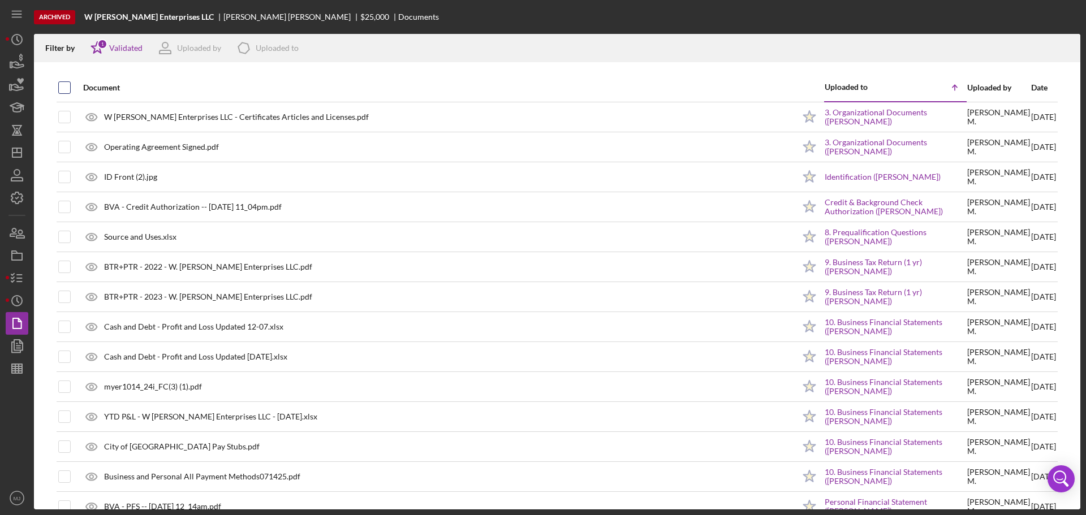
checkbox input "true"
click at [126, 39] on div "Icon/Star 1 Validated" at bounding box center [112, 48] width 59 height 28
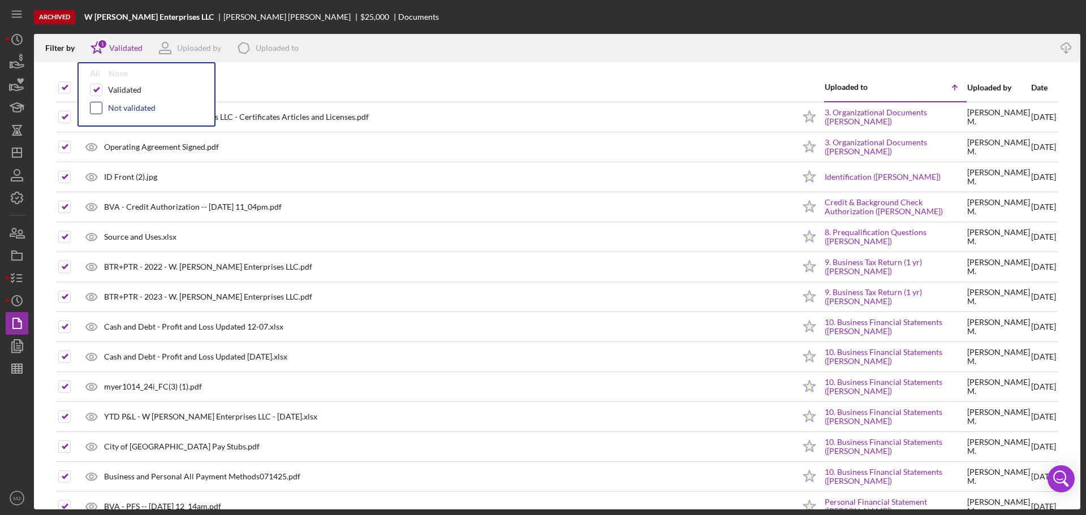
click at [101, 105] on input "checkbox" at bounding box center [96, 107] width 11 height 11
checkbox input "true"
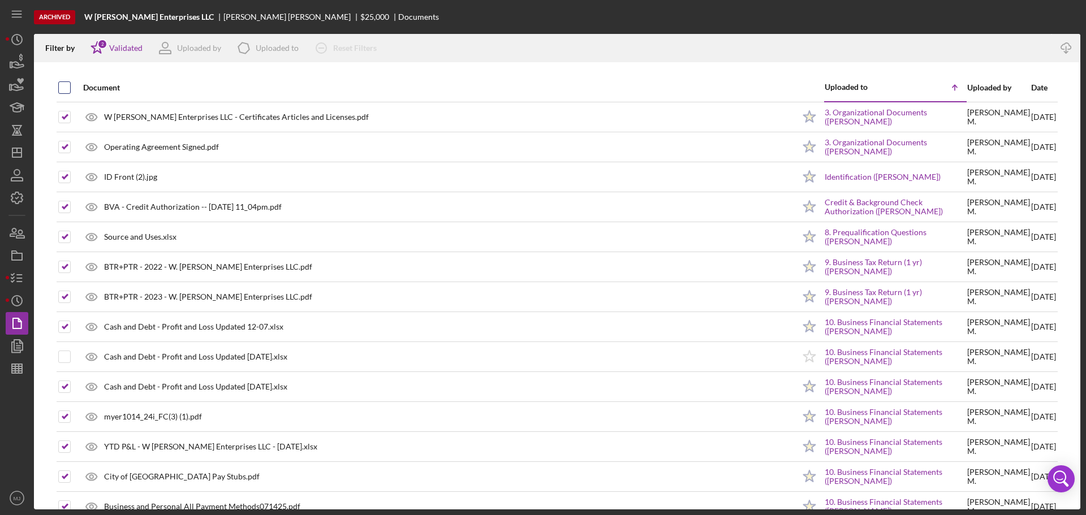
click at [65, 87] on input "checkbox" at bounding box center [64, 87] width 11 height 11
checkbox input "true"
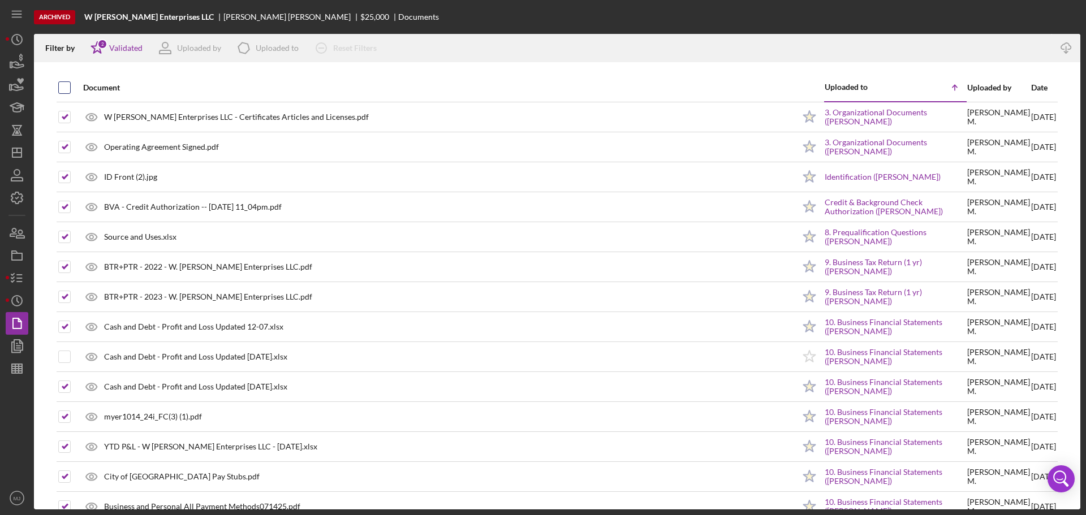
checkbox input "true"
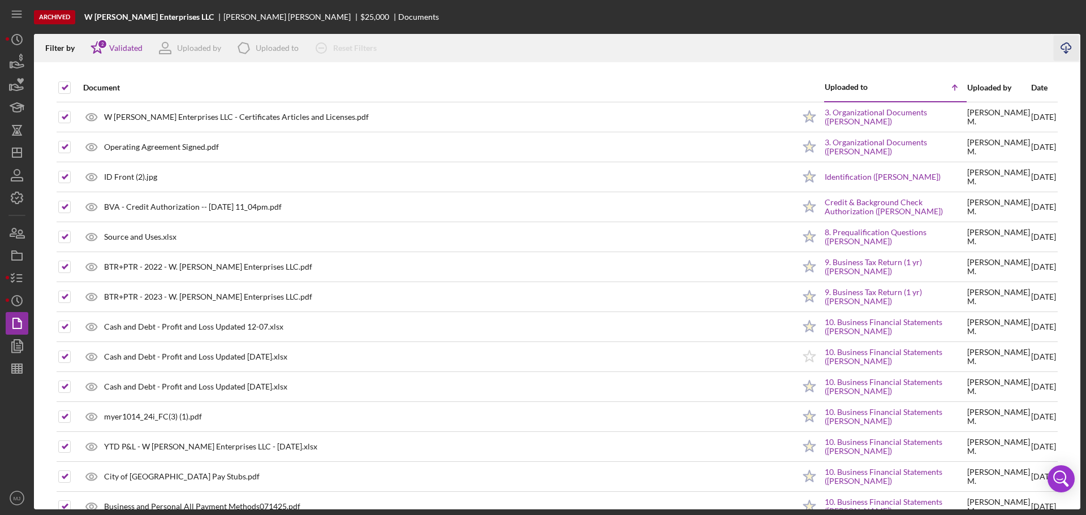
click at [1058, 48] on icon "Icon/Download" at bounding box center [1066, 48] width 25 height 25
click at [11, 156] on icon "Icon/Dashboard" at bounding box center [17, 153] width 28 height 28
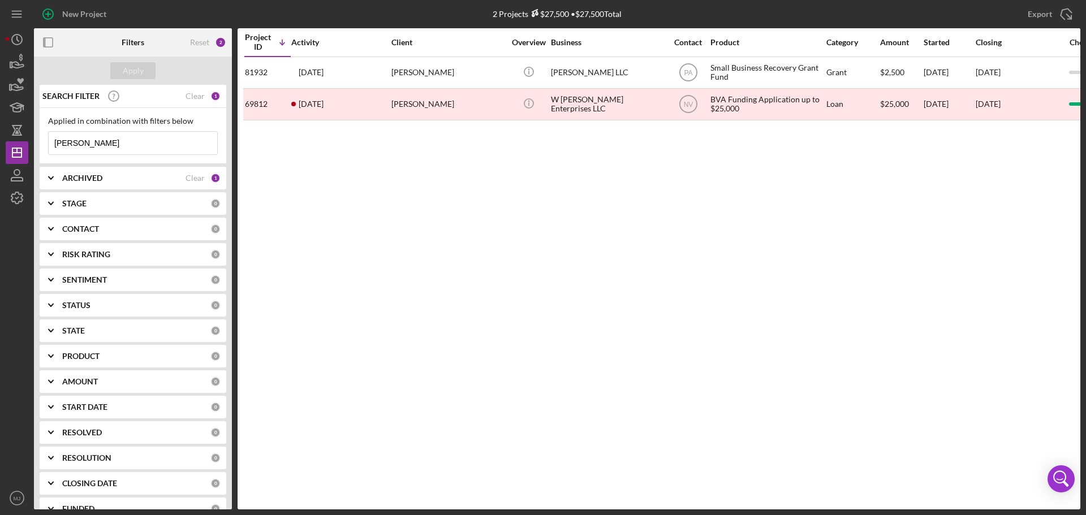
click at [126, 173] on div "ARCHIVED Clear 1" at bounding box center [141, 178] width 158 height 23
click at [55, 238] on input "Archived" at bounding box center [54, 242] width 11 height 11
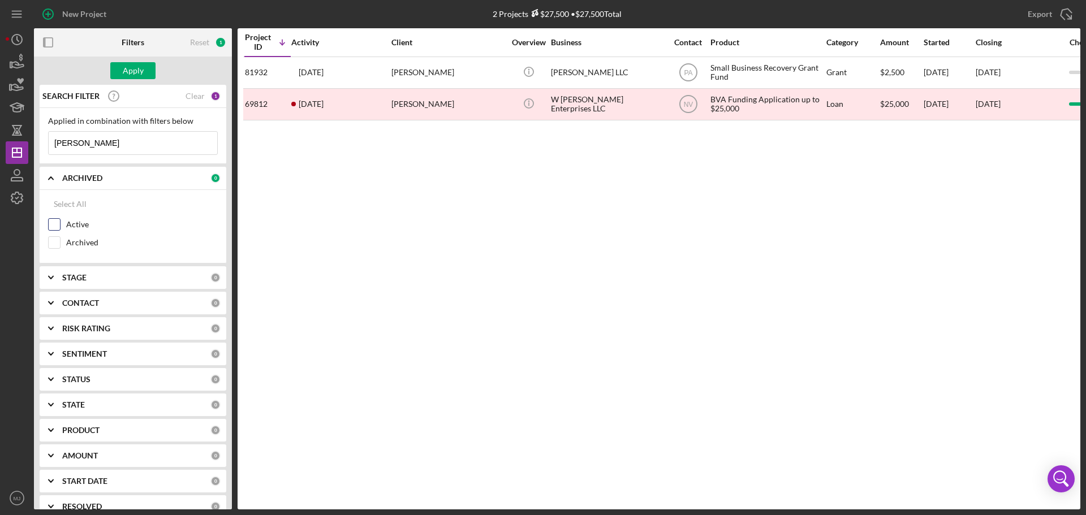
click at [55, 226] on input "Active" at bounding box center [54, 224] width 11 height 11
click at [147, 72] on button "Apply" at bounding box center [132, 70] width 45 height 17
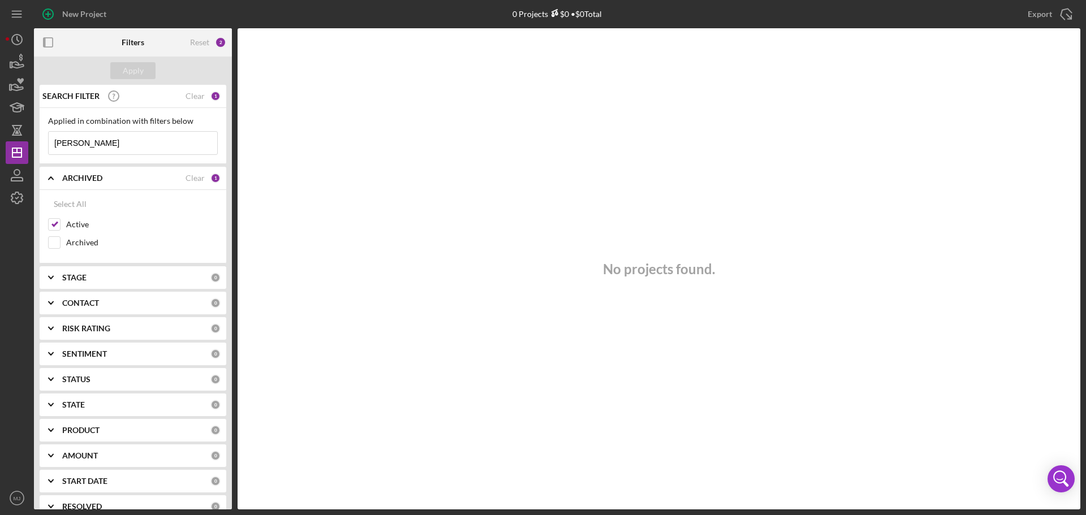
click at [119, 146] on input "[PERSON_NAME]" at bounding box center [133, 143] width 169 height 23
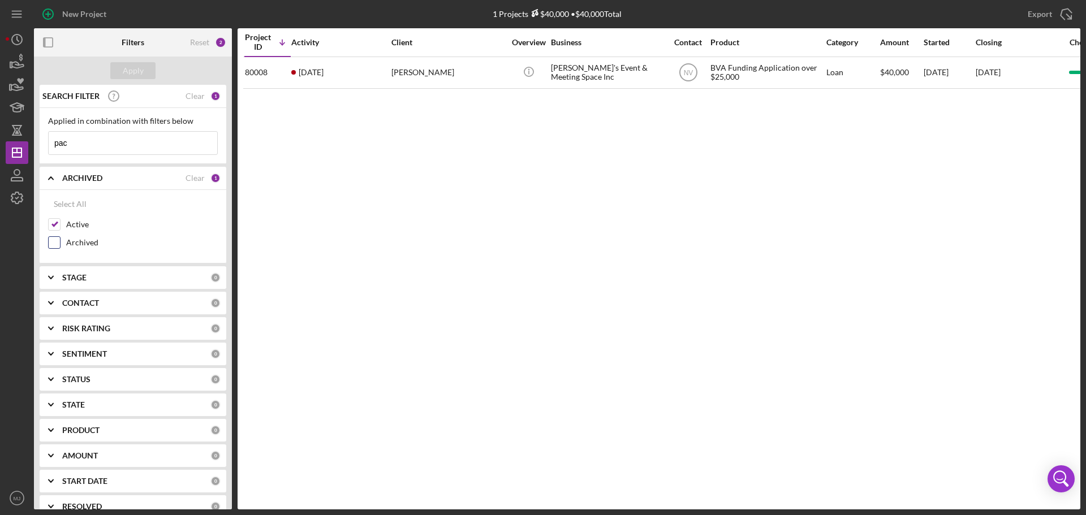
click at [54, 240] on input "Archived" at bounding box center [54, 242] width 11 height 11
click at [57, 226] on input "Active" at bounding box center [54, 224] width 11 height 11
click at [136, 140] on input "pac" at bounding box center [133, 143] width 169 height 23
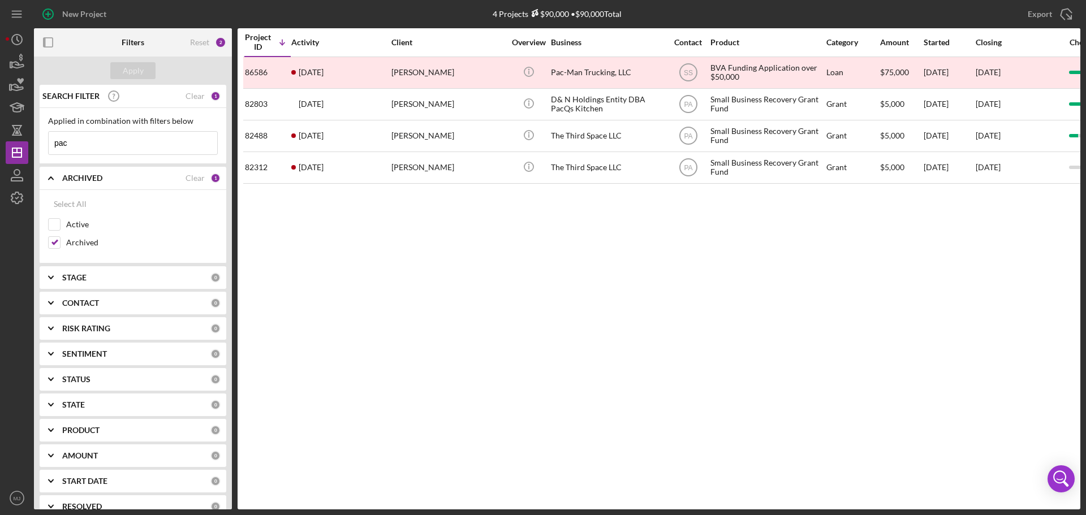
click at [101, 137] on input "pac" at bounding box center [133, 143] width 169 height 23
click at [445, 295] on div "Project ID Icon/Table Sort Arrow Activity Client Overview Business Contact Prod…" at bounding box center [659, 268] width 843 height 481
drag, startPoint x: 55, startPoint y: 242, endPoint x: 55, endPoint y: 225, distance: 16.4
click at [55, 242] on input "Archived" at bounding box center [54, 242] width 11 height 11
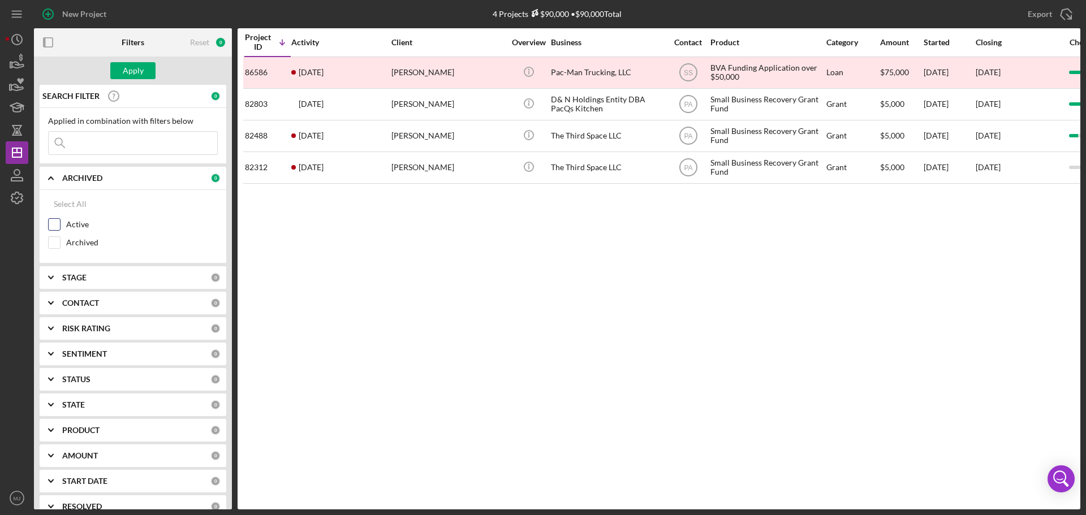
click at [55, 219] on input "Active" at bounding box center [54, 224] width 11 height 11
click at [135, 77] on div "Apply" at bounding box center [133, 70] width 21 height 17
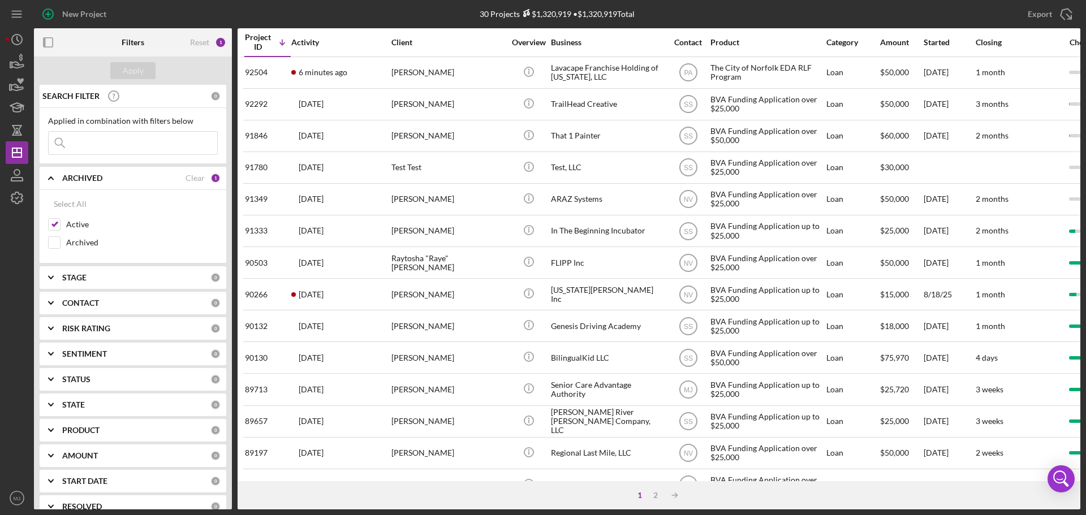
scroll to position [383, 0]
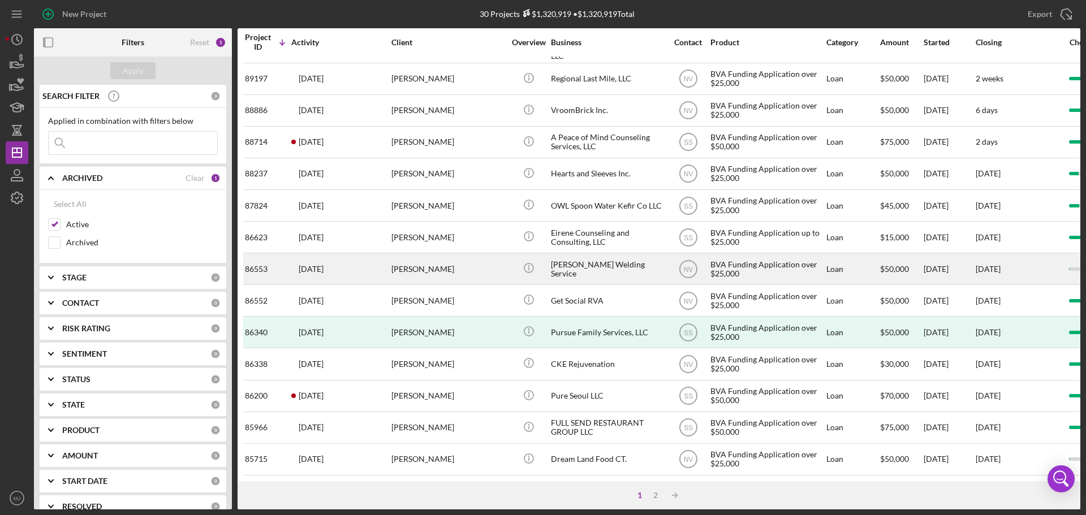
click at [324, 265] on time "[DATE]" at bounding box center [311, 269] width 25 height 9
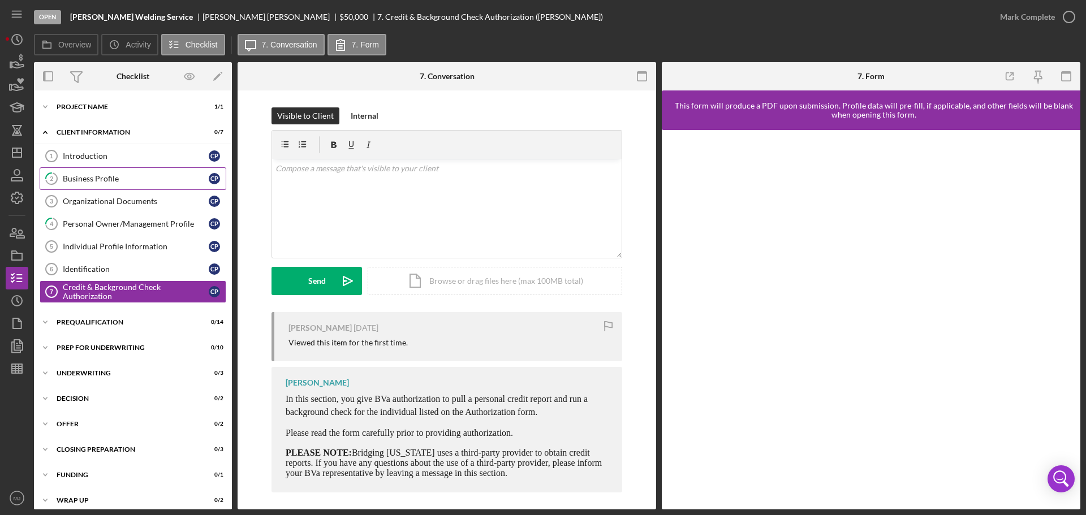
click at [112, 181] on div "Business Profile" at bounding box center [136, 178] width 146 height 9
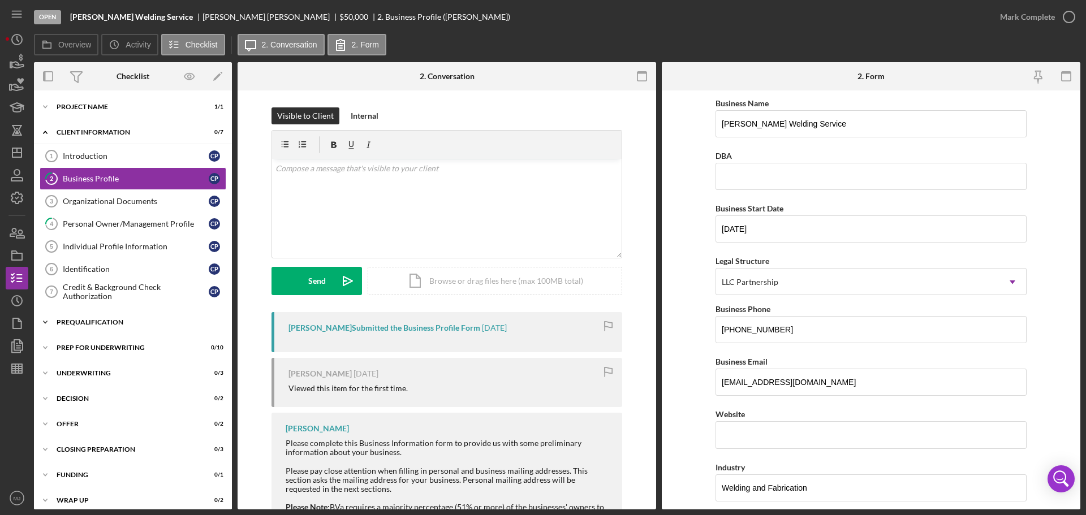
click at [88, 312] on div "Icon/Expander Prequalification 0 / 14" at bounding box center [133, 322] width 198 height 23
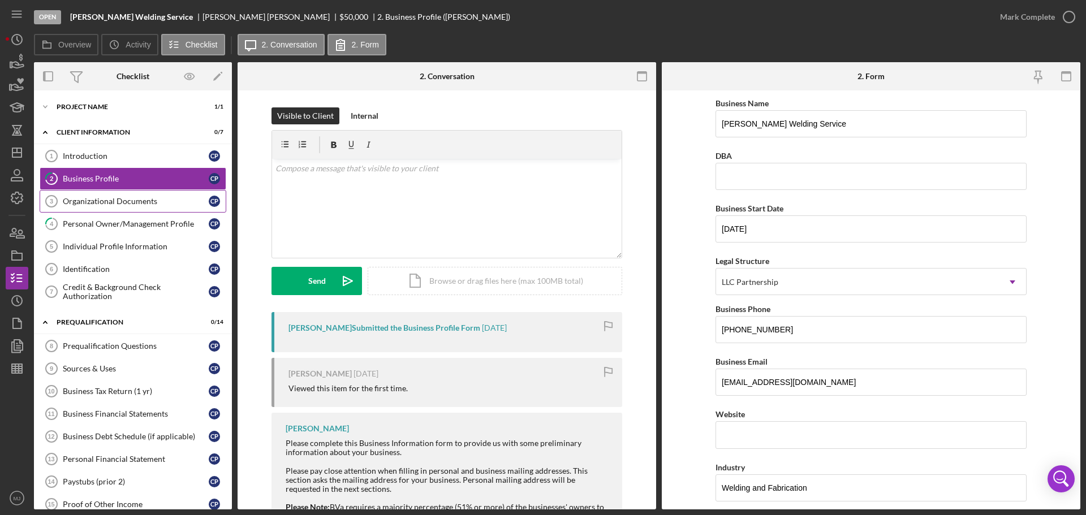
click at [136, 199] on div "Organizational Documents" at bounding box center [136, 201] width 146 height 9
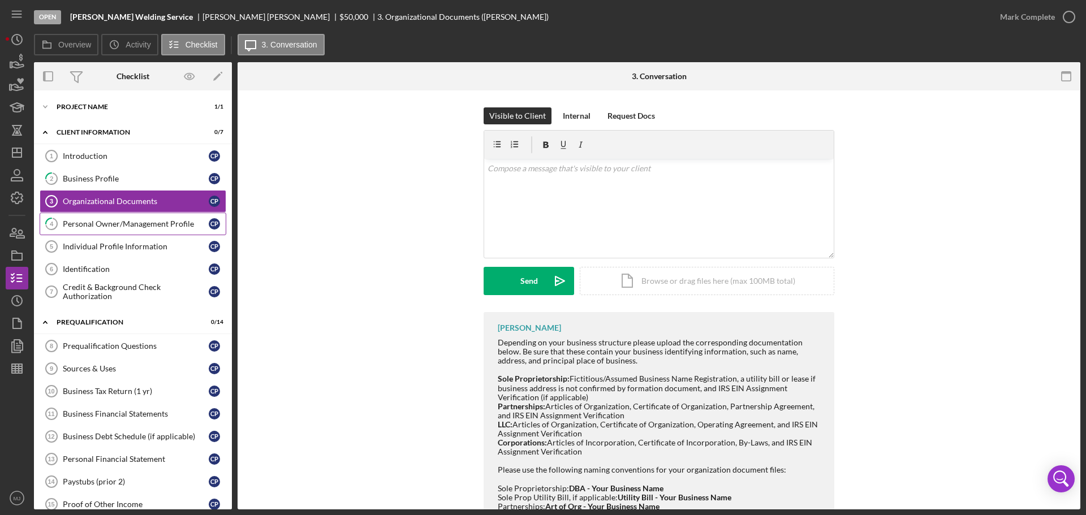
click at [135, 213] on link "4 Personal Owner/Management Profile C P" at bounding box center [133, 224] width 187 height 23
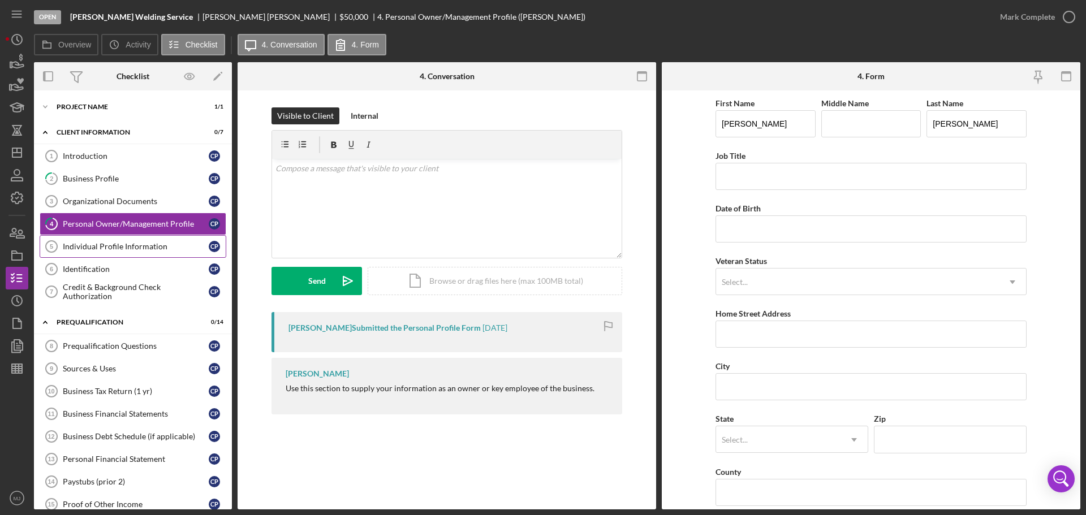
click at [131, 246] on div "Individual Profile Information" at bounding box center [136, 246] width 146 height 9
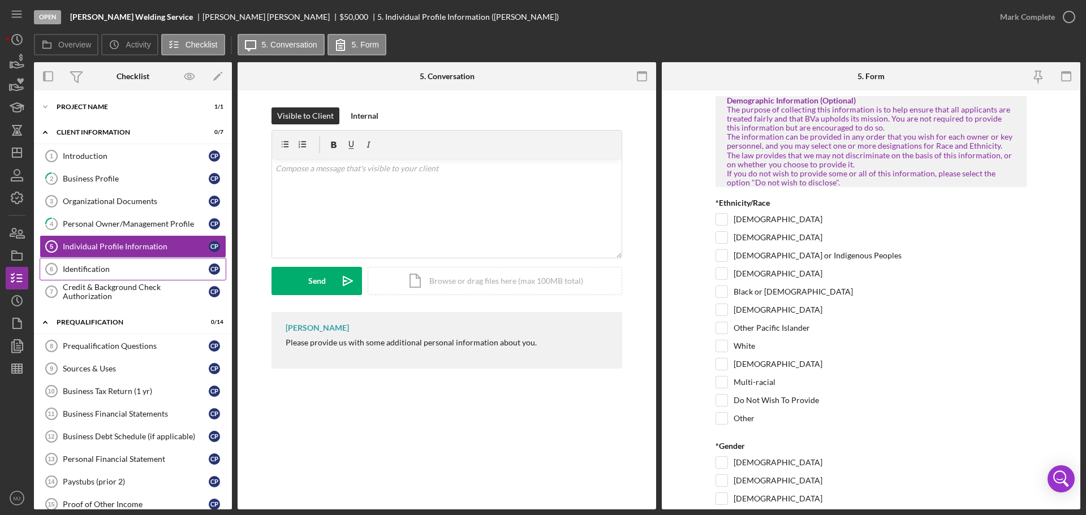
click at [114, 279] on link "Identification 6 Identification C P" at bounding box center [133, 269] width 187 height 23
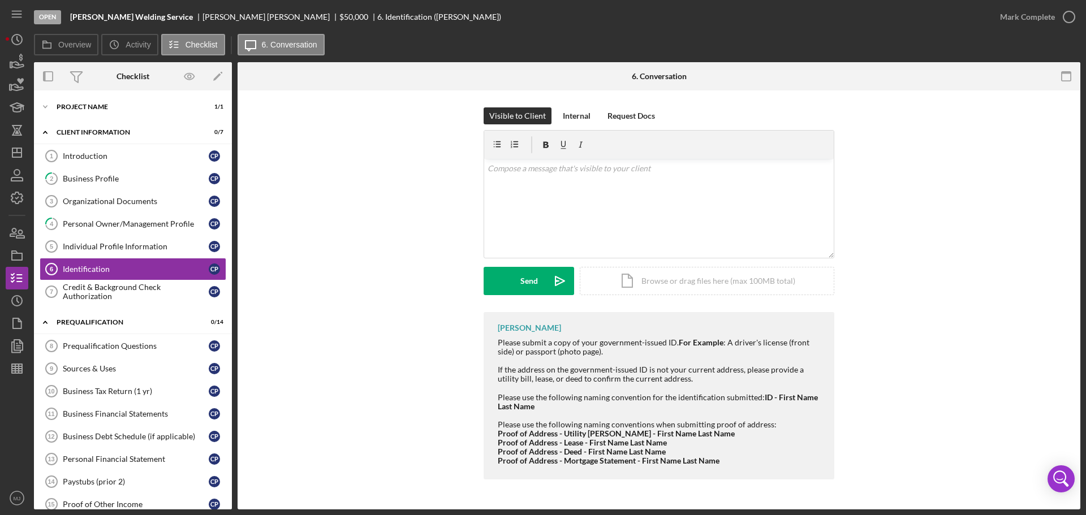
click at [113, 304] on div "Introduction 1 Introduction C P 2 Business Profile C P Organizational Documents…" at bounding box center [133, 227] width 198 height 164
click at [110, 338] on link "Prequalification Questions 8 Prequalification Questions C P" at bounding box center [133, 346] width 187 height 23
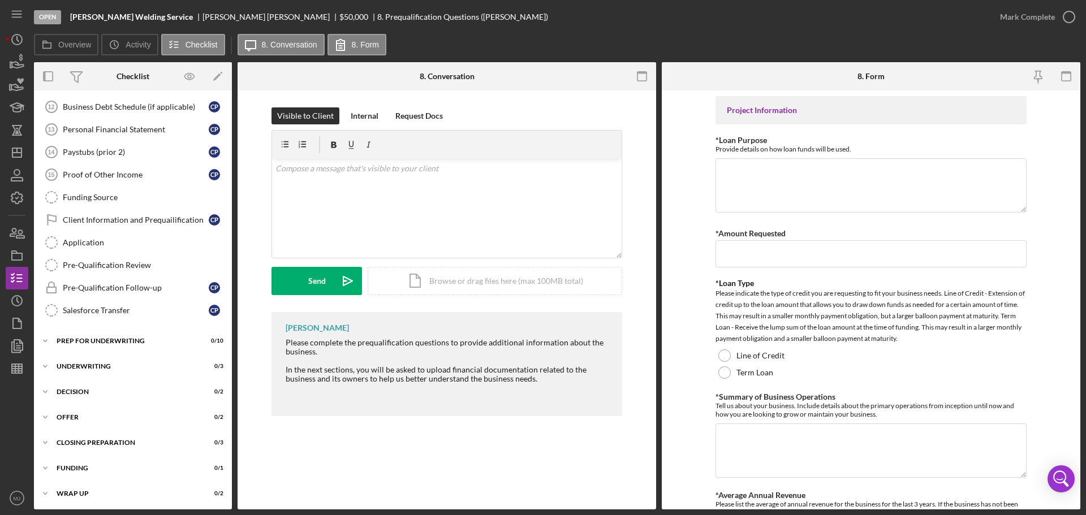
scroll to position [331, 0]
click at [89, 239] on div "Application" at bounding box center [144, 240] width 163 height 9
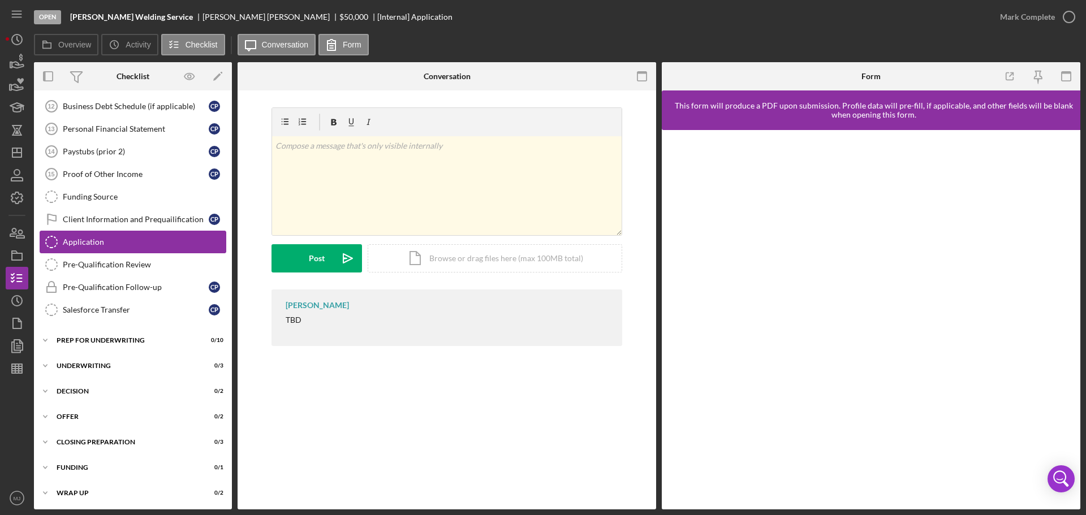
scroll to position [331, 0]
click at [80, 337] on div "Prep for Underwriting" at bounding box center [137, 339] width 161 height 7
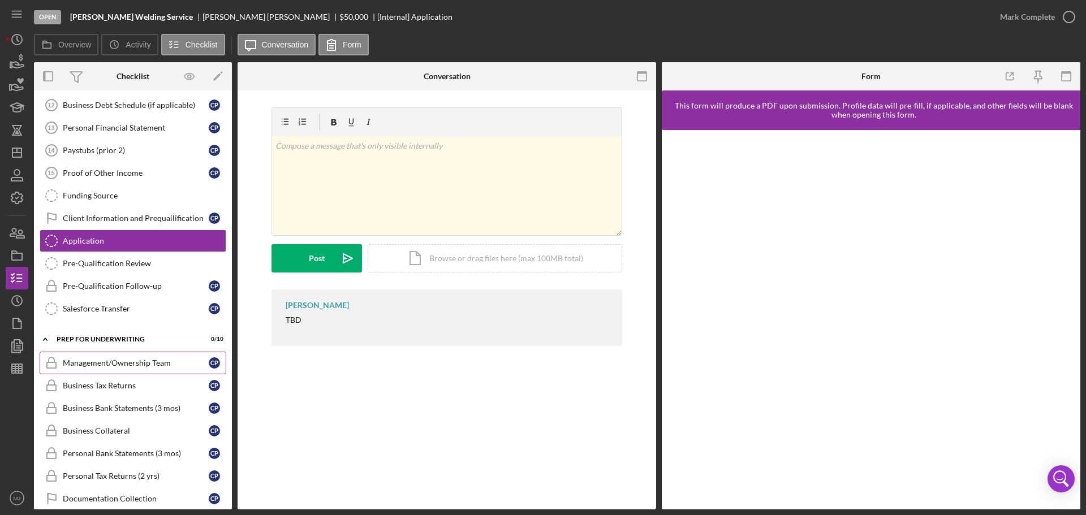
scroll to position [564, 0]
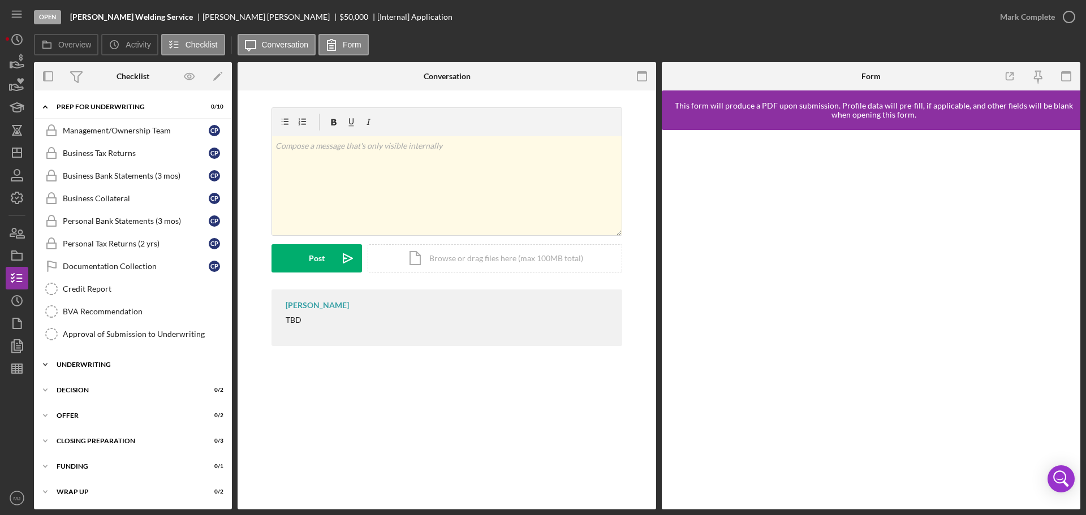
click at [80, 368] on div "Underwriting" at bounding box center [137, 364] width 161 height 7
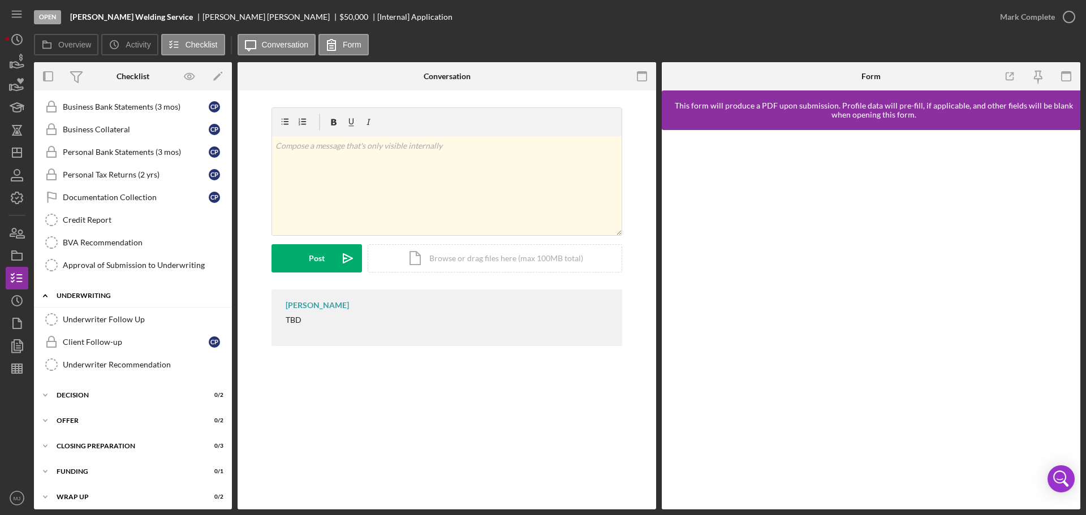
scroll to position [638, 0]
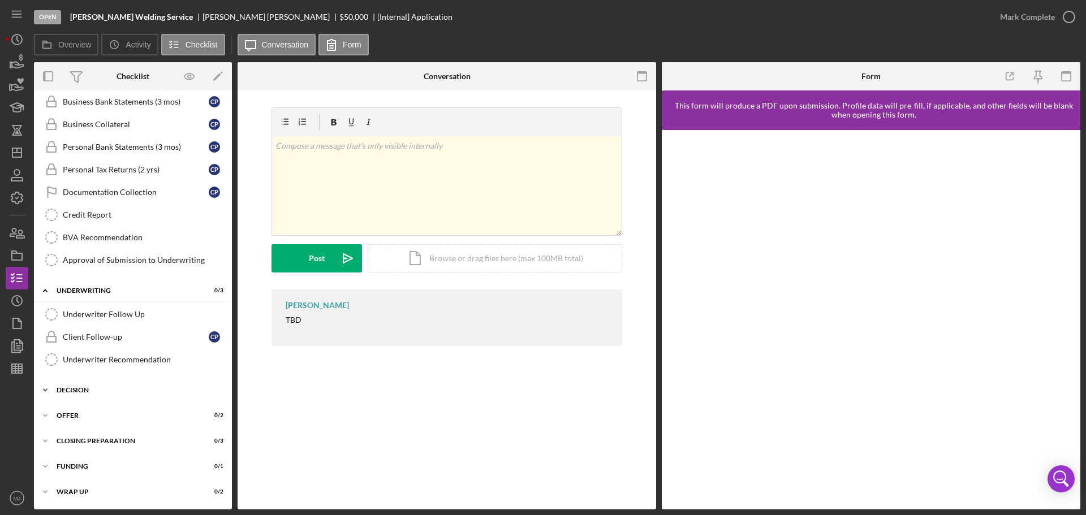
click at [75, 392] on div "Decision" at bounding box center [137, 390] width 161 height 7
click at [95, 410] on div "Determination" at bounding box center [144, 414] width 163 height 9
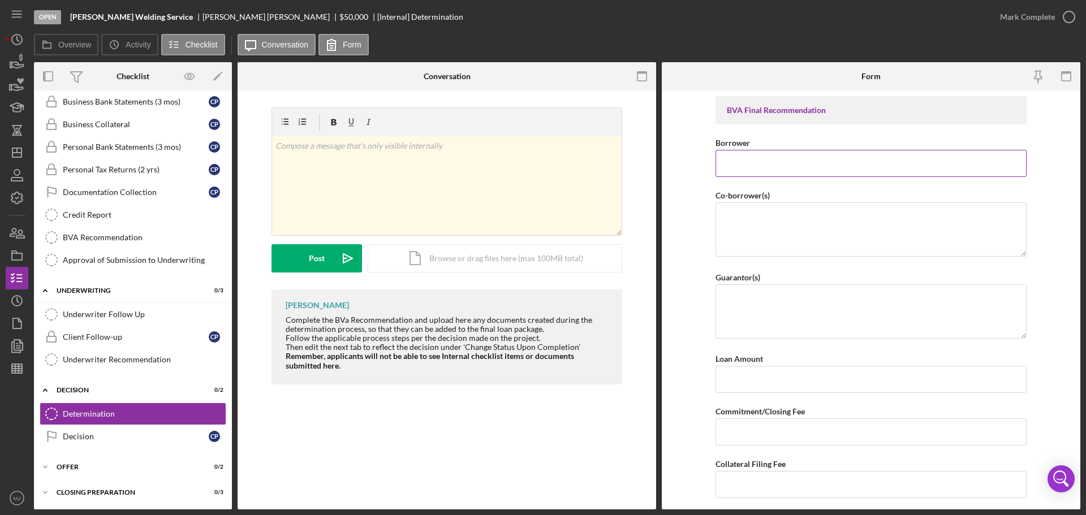
click at [846, 163] on input "Borrower" at bounding box center [871, 163] width 311 height 27
click at [11, 149] on icon "Icon/Dashboard" at bounding box center [17, 153] width 28 height 28
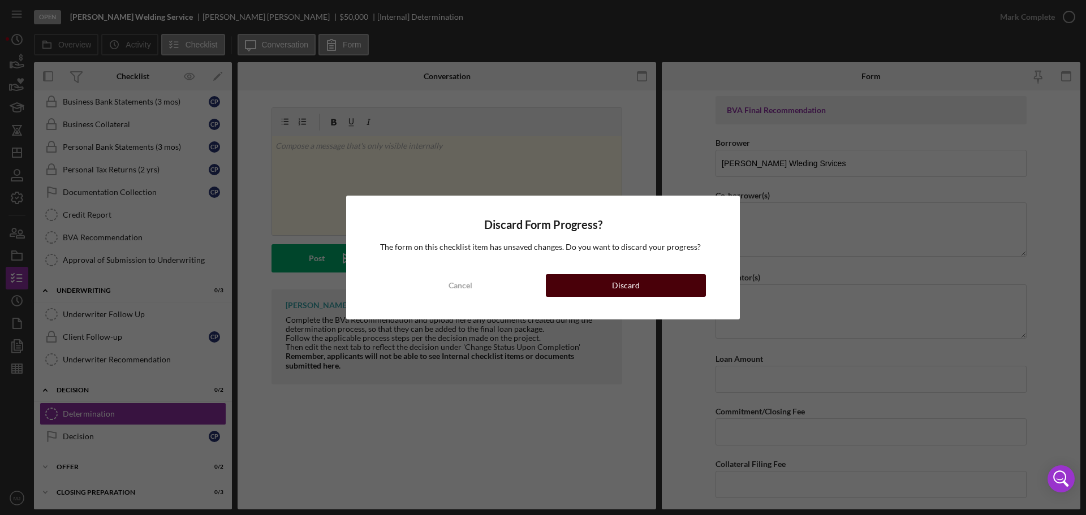
click at [592, 286] on button "Discard" at bounding box center [626, 285] width 160 height 23
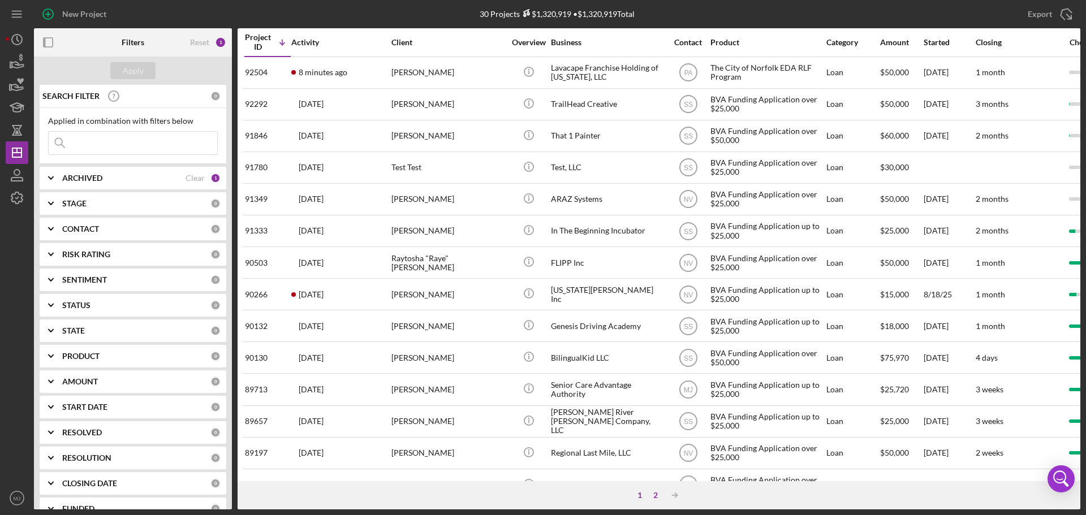
click at [661, 492] on div "2" at bounding box center [656, 495] width 16 height 9
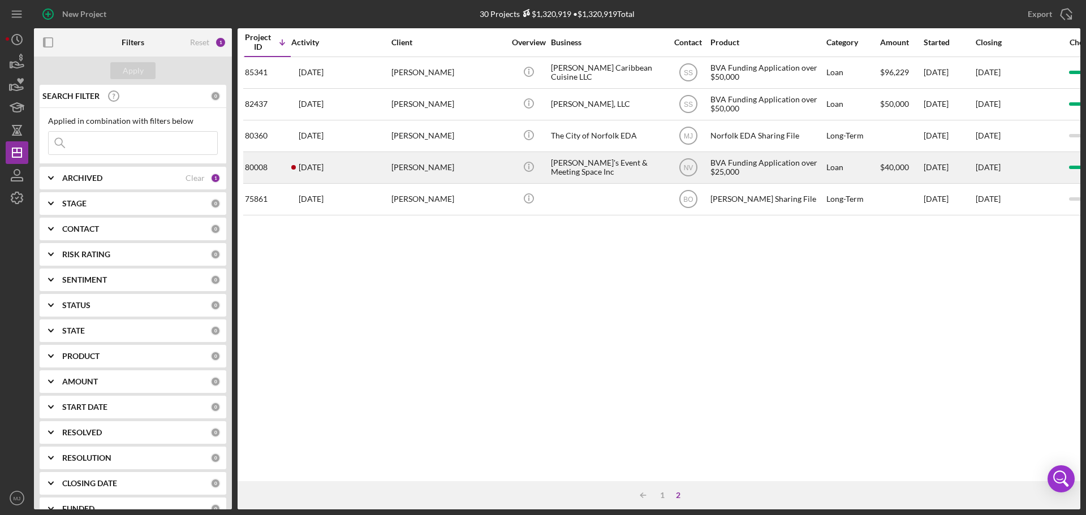
click at [318, 165] on time "[DATE]" at bounding box center [311, 167] width 25 height 9
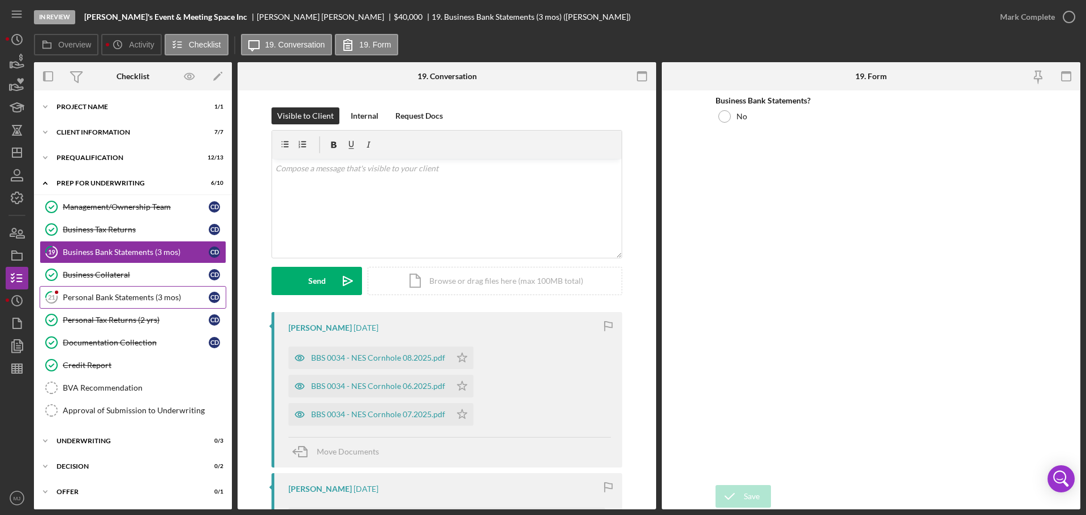
click at [138, 294] on div "Personal Bank Statements (3 mos)" at bounding box center [136, 297] width 146 height 9
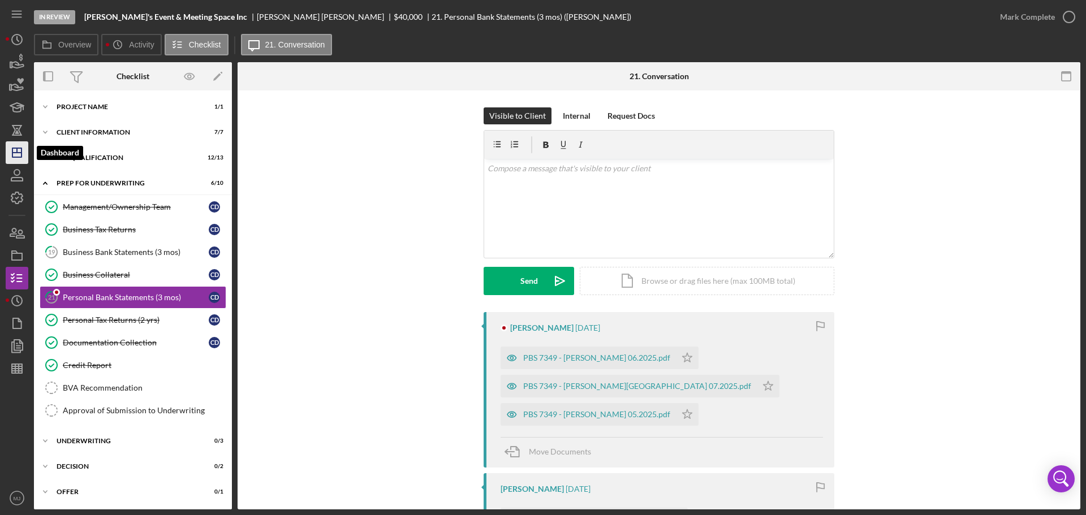
click at [23, 156] on icon "Icon/Dashboard" at bounding box center [17, 153] width 28 height 28
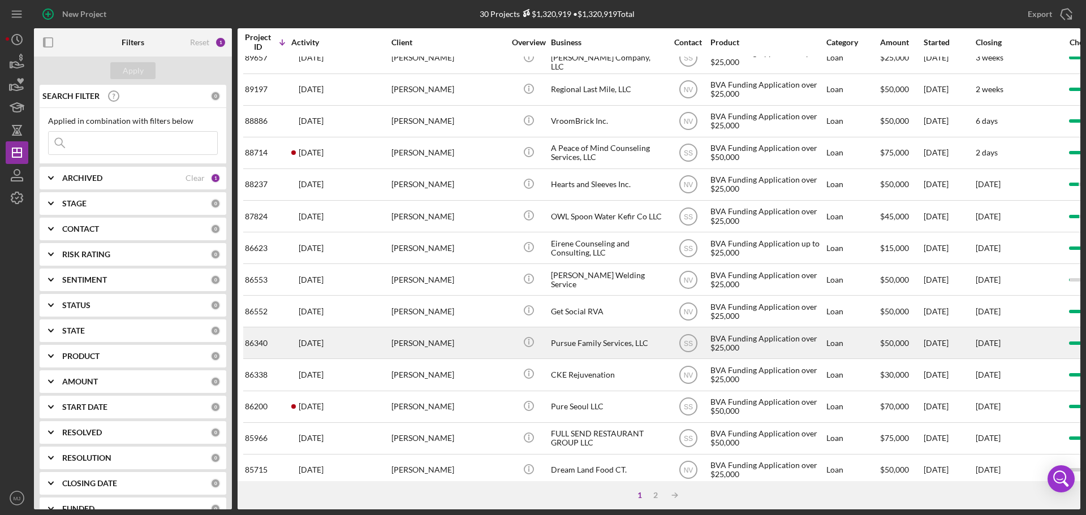
scroll to position [383, 0]
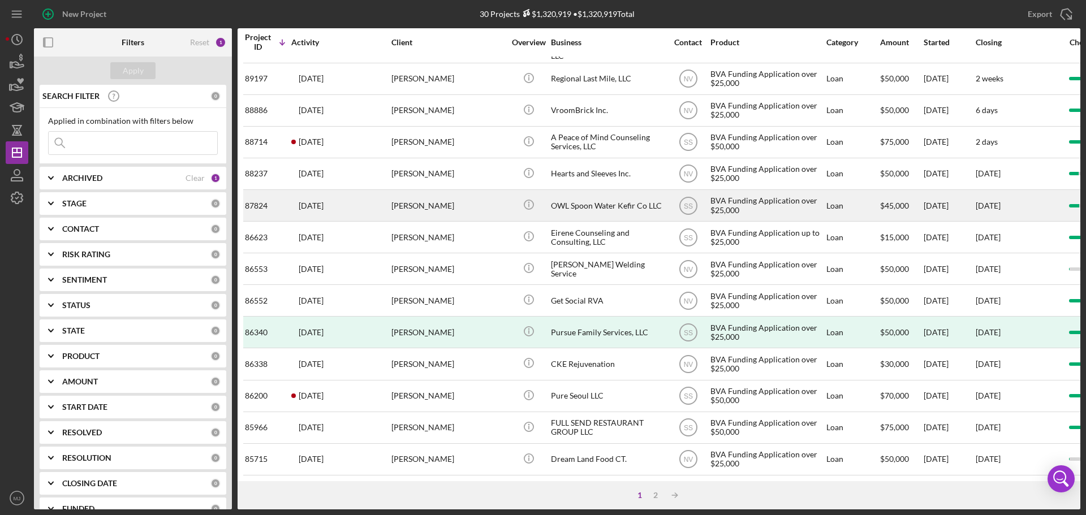
click at [321, 201] on time "[DATE]" at bounding box center [311, 205] width 25 height 9
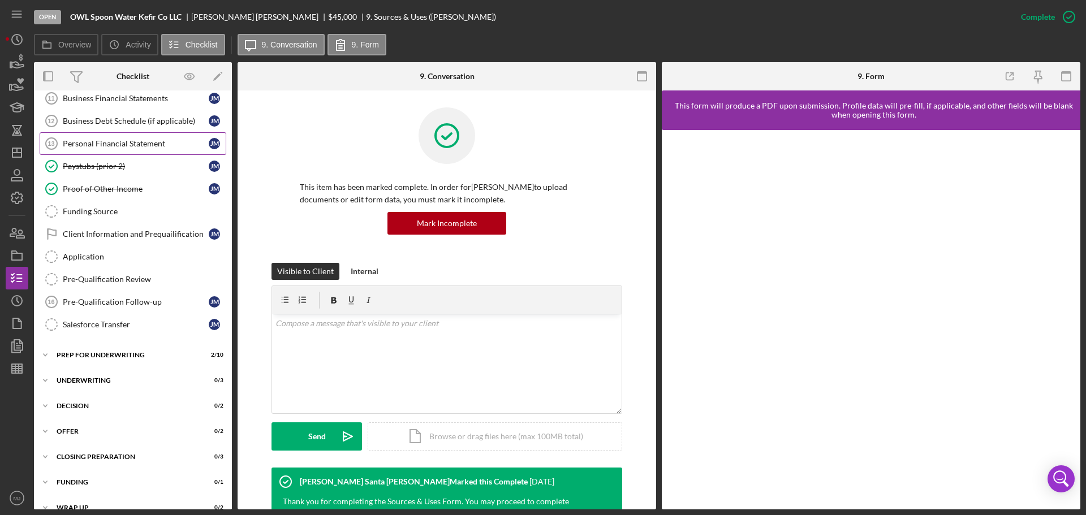
scroll to position [167, 0]
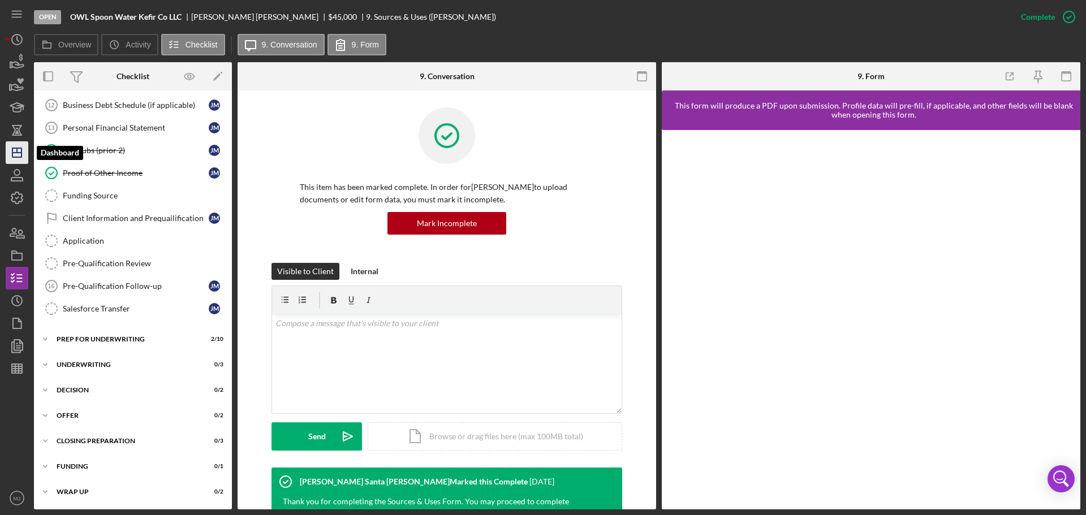
click at [20, 154] on icon "Icon/Dashboard" at bounding box center [17, 153] width 28 height 28
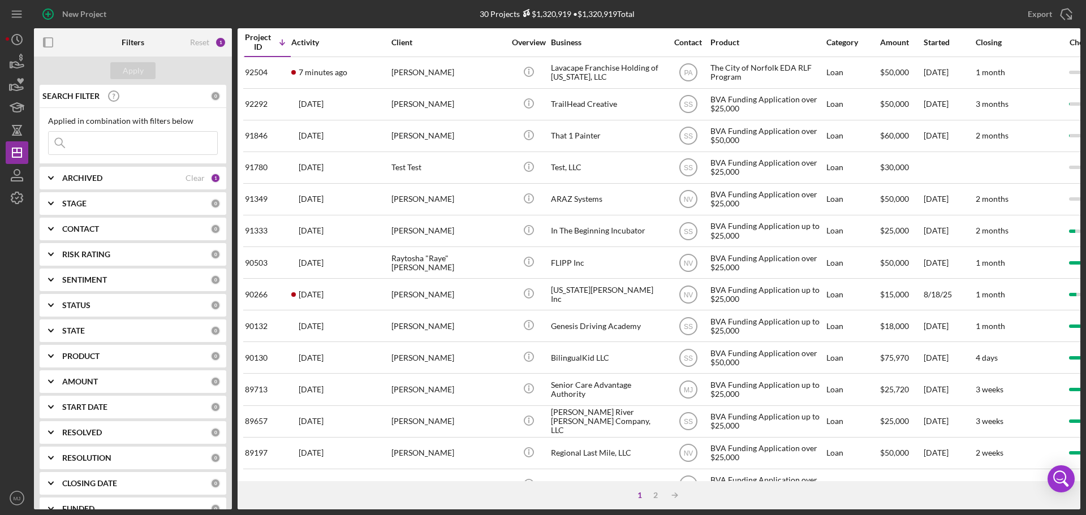
click at [178, 154] on input at bounding box center [133, 143] width 169 height 23
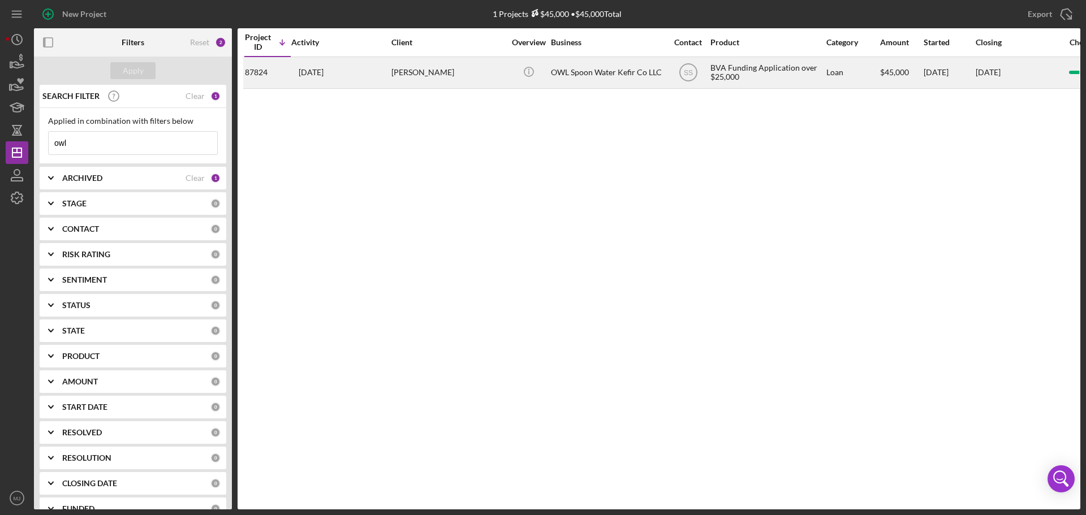
click at [410, 66] on div "[PERSON_NAME]" at bounding box center [447, 73] width 113 height 30
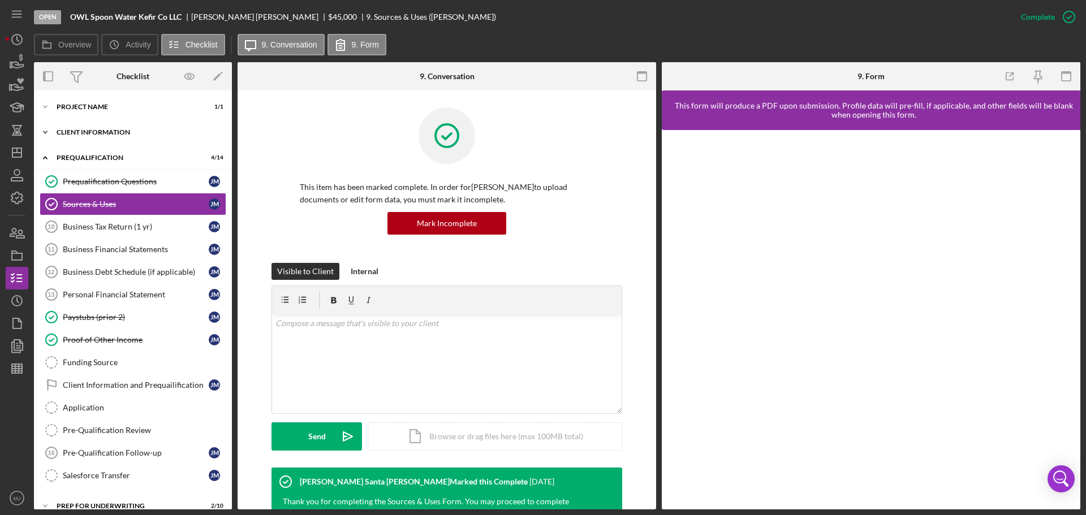
click at [94, 133] on div "Client Information" at bounding box center [137, 132] width 161 height 7
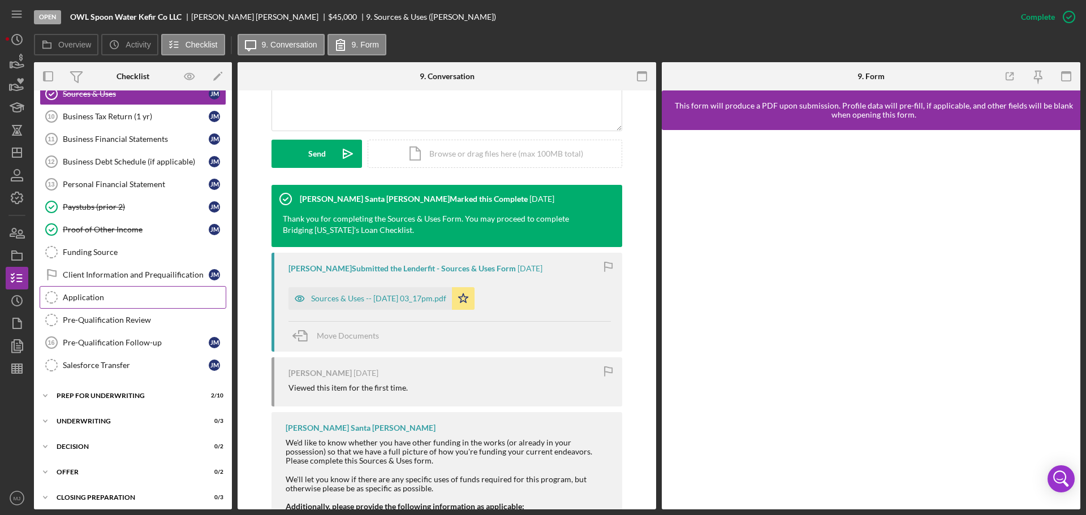
scroll to position [218, 0]
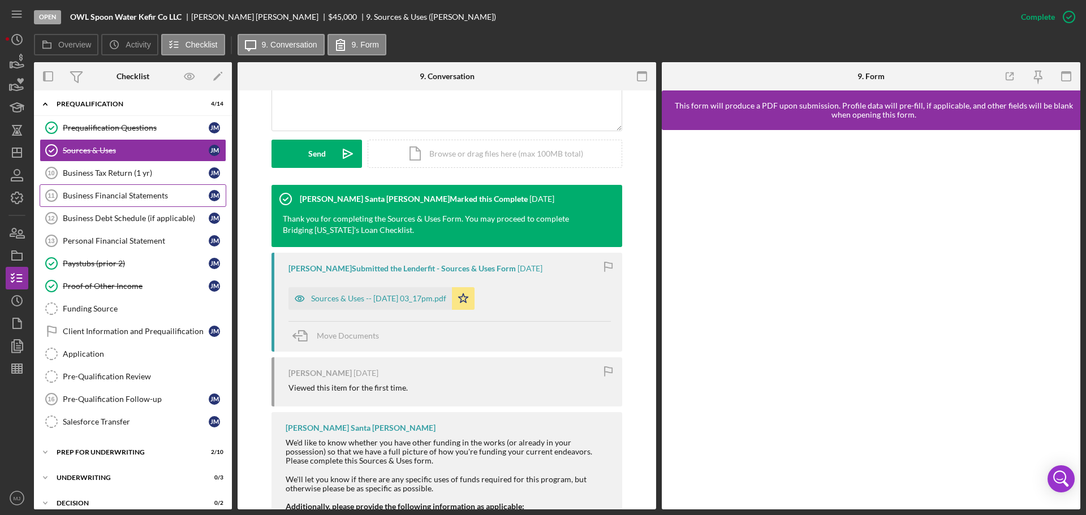
click at [141, 192] on div "Business Financial Statements" at bounding box center [136, 195] width 146 height 9
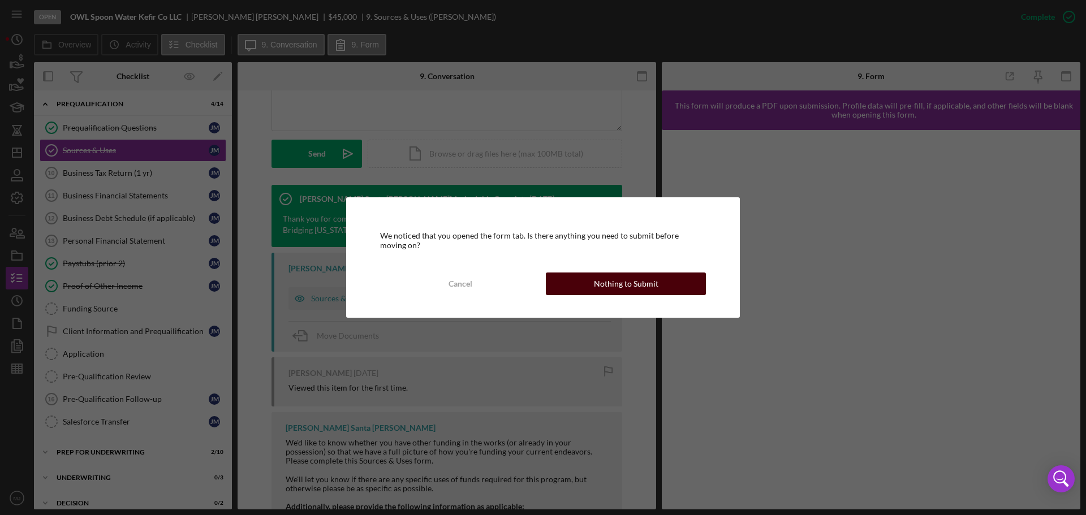
click at [614, 291] on div "Nothing to Submit" at bounding box center [626, 284] width 64 height 23
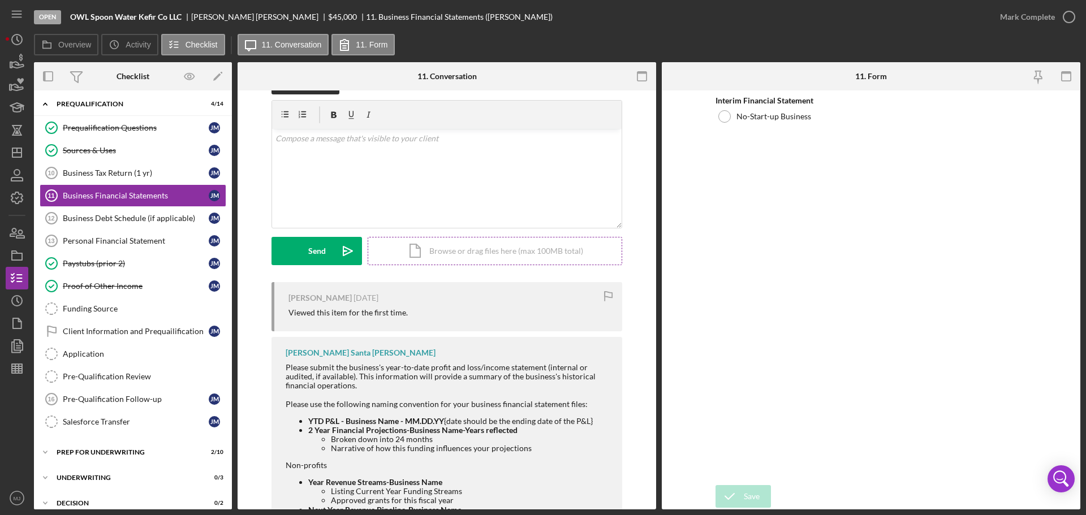
scroll to position [57, 0]
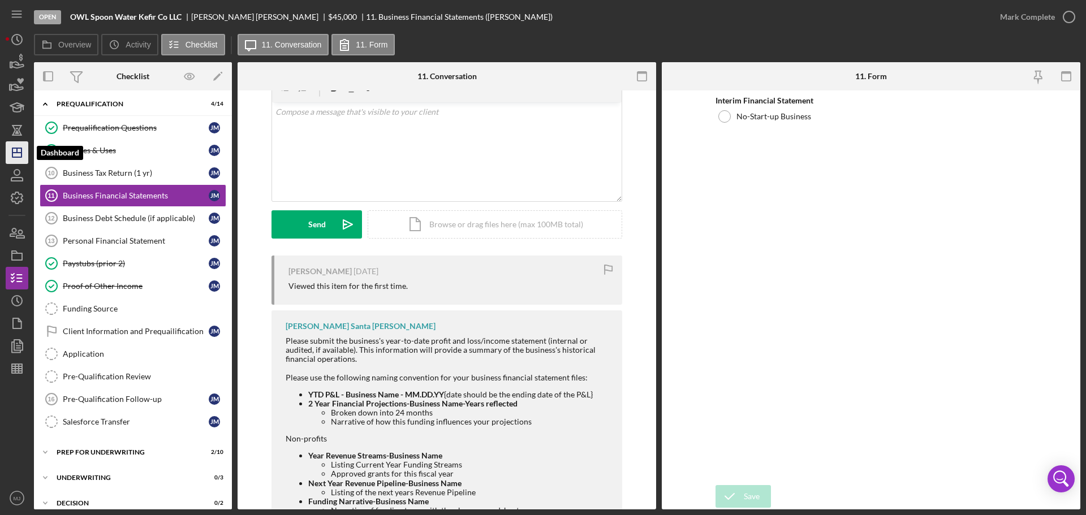
click at [20, 154] on icon "Icon/Dashboard" at bounding box center [17, 153] width 28 height 28
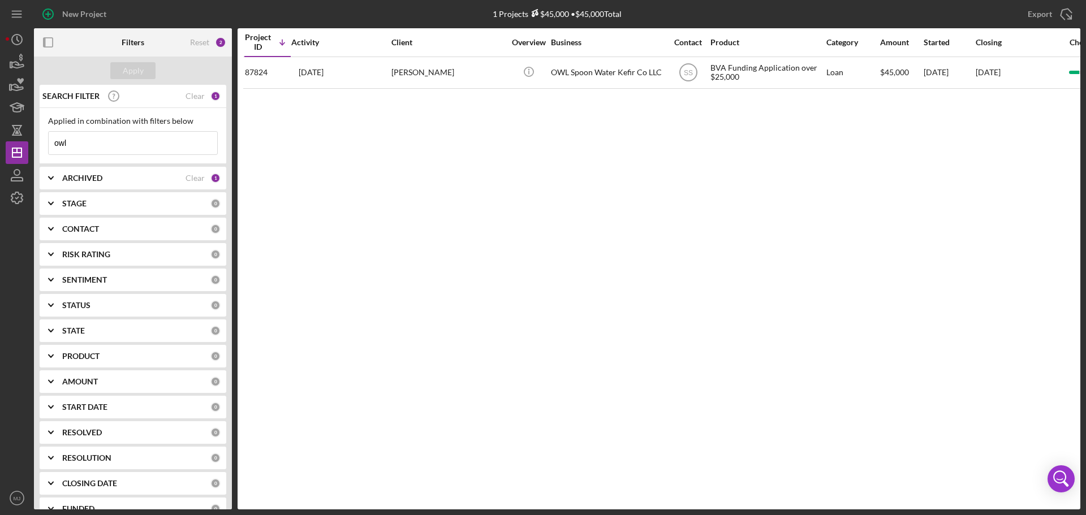
click at [85, 147] on input "owl" at bounding box center [133, 143] width 169 height 23
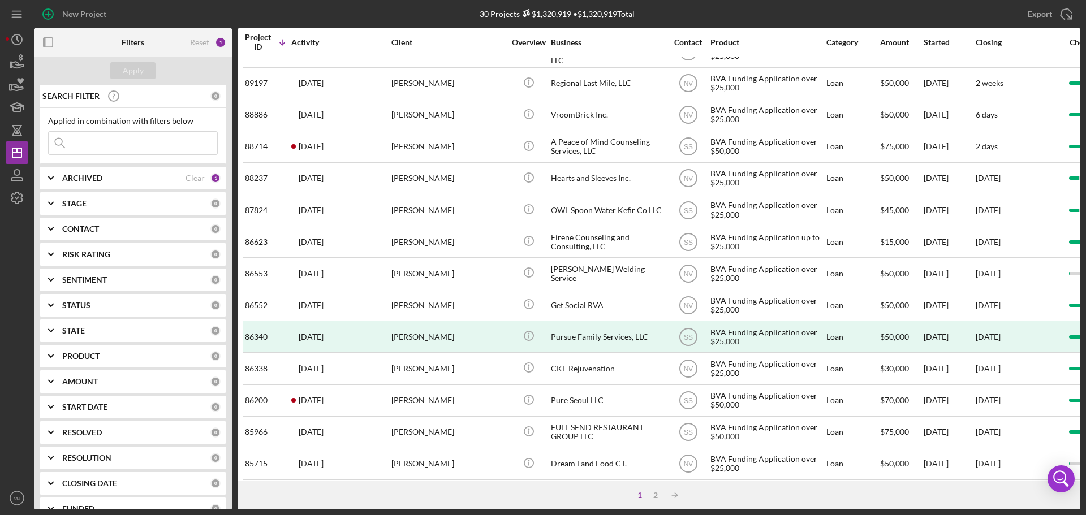
scroll to position [383, 0]
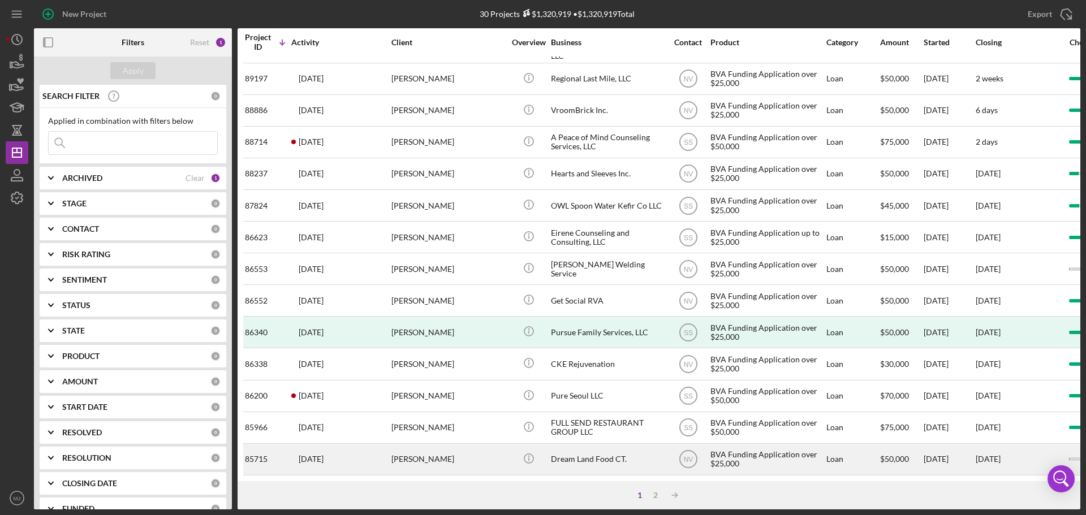
click at [380, 459] on div "[DATE] [PERSON_NAME]" at bounding box center [340, 460] width 99 height 30
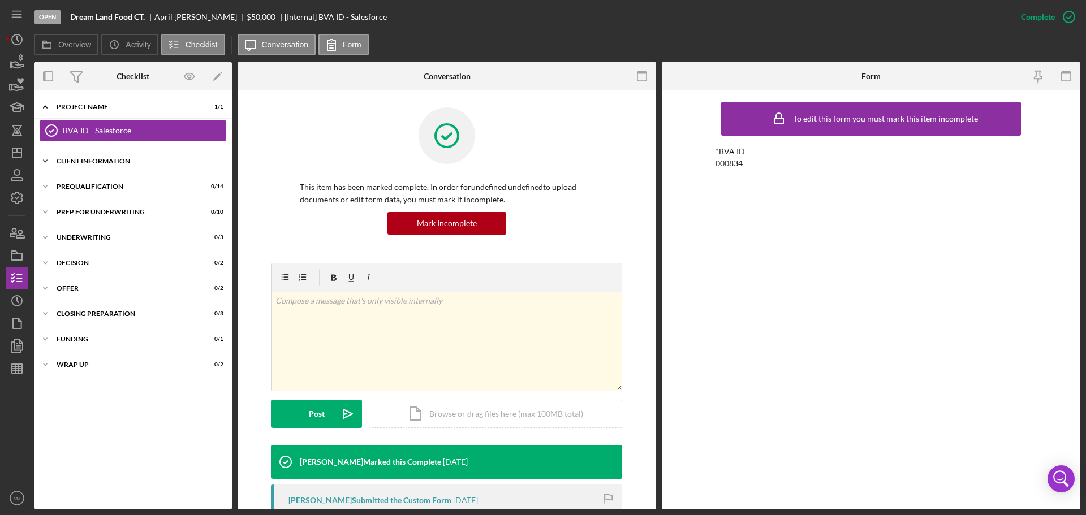
click at [76, 154] on div "Icon/Expander Client Information 0 / 7" at bounding box center [133, 161] width 198 height 23
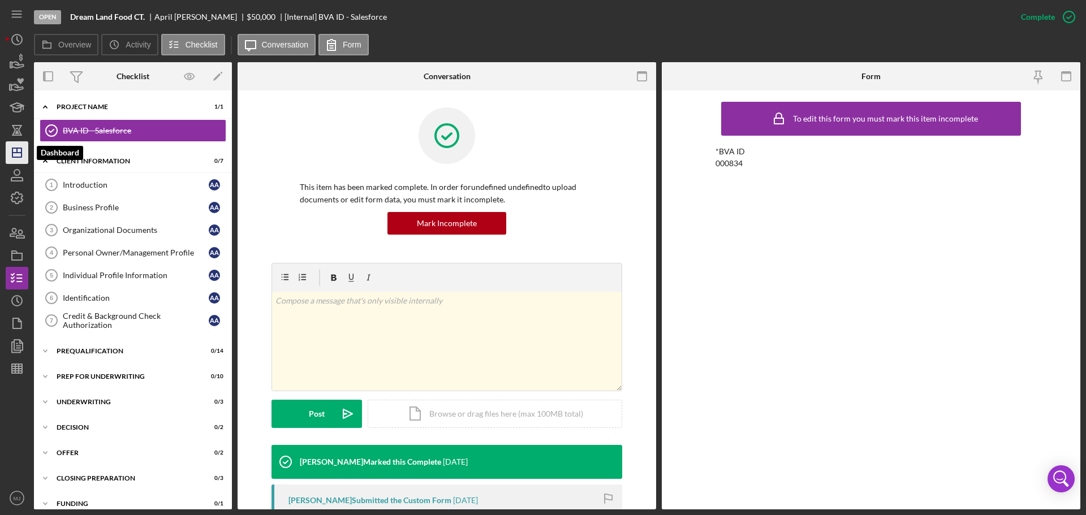
click at [21, 146] on icon "Icon/Dashboard" at bounding box center [17, 153] width 28 height 28
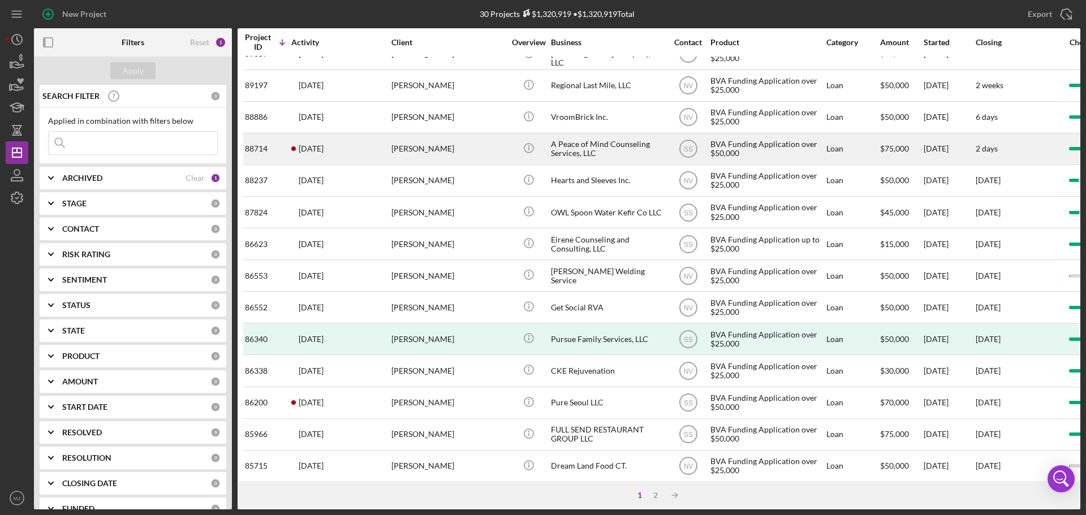
scroll to position [383, 0]
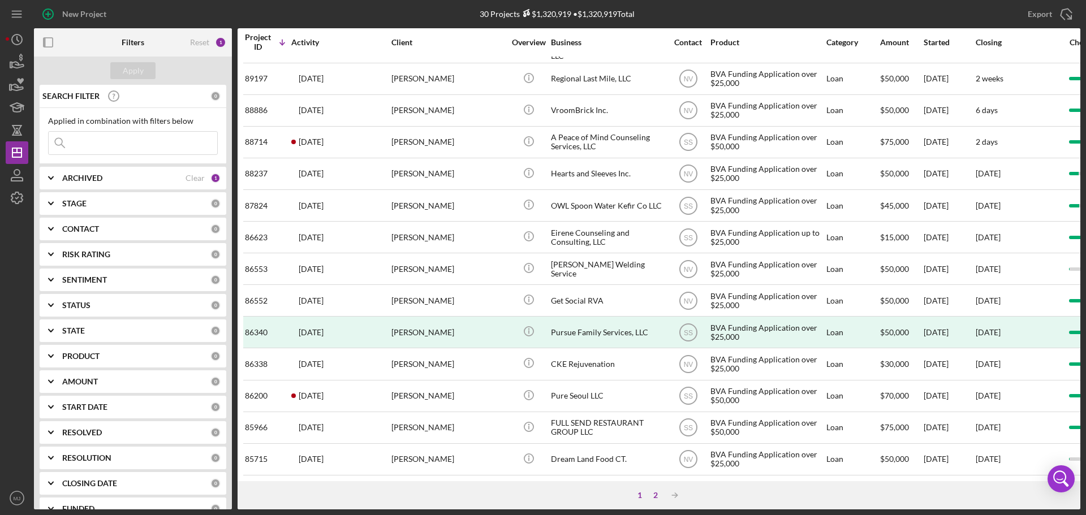
click at [655, 494] on div "2" at bounding box center [656, 495] width 16 height 9
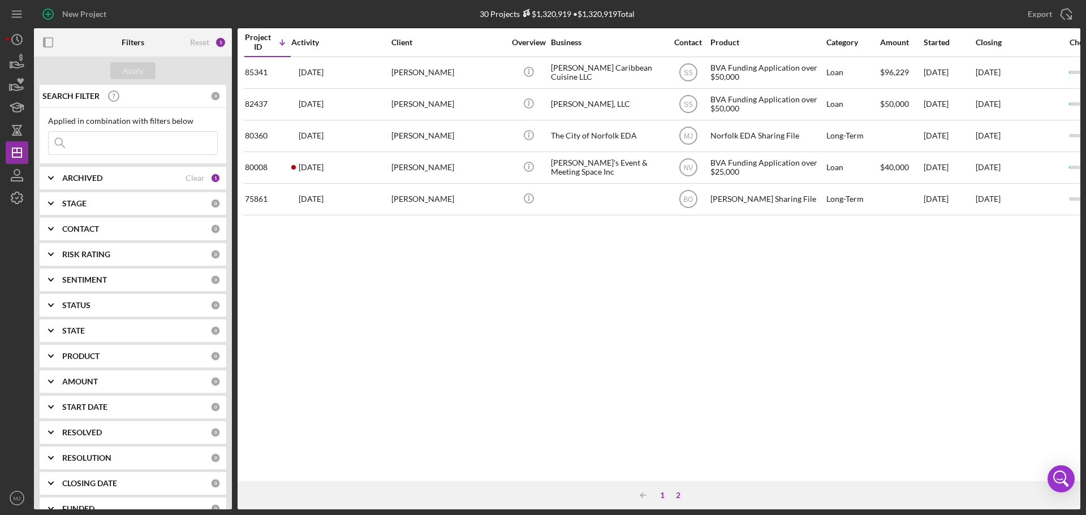
scroll to position [0, 0]
click at [19, 149] on icon "Icon/Dashboard" at bounding box center [17, 153] width 28 height 28
click at [134, 137] on input at bounding box center [133, 143] width 169 height 23
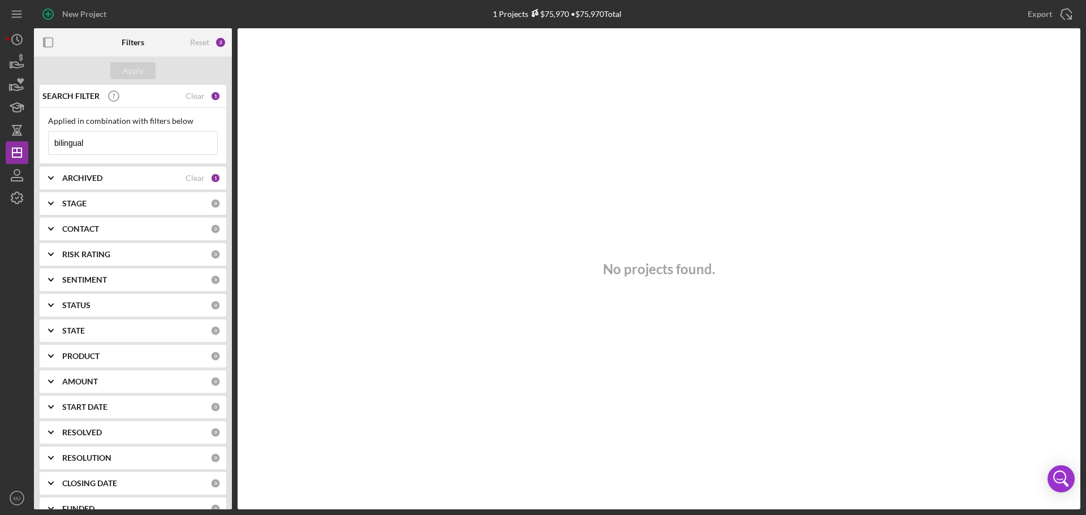
drag, startPoint x: 148, startPoint y: 135, endPoint x: -11, endPoint y: 145, distance: 159.8
click at [0, 145] on html "New Project 1 Projects $75,970 • $75,970 Total Export Icon/Export Filters Reset…" at bounding box center [543, 257] width 1086 height 515
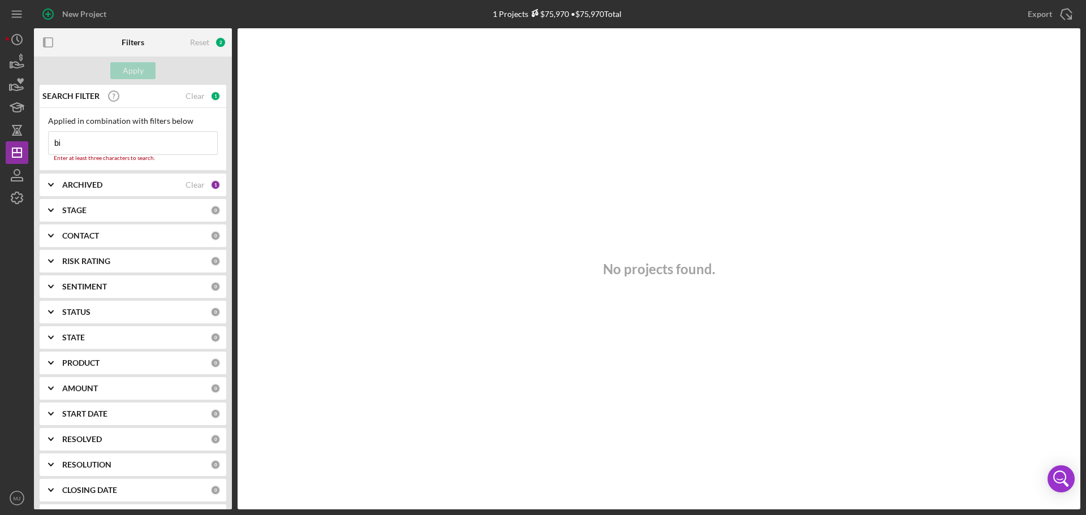
click at [109, 143] on input "bi" at bounding box center [133, 143] width 169 height 23
click at [405, 150] on div "No projects found." at bounding box center [659, 268] width 843 height 481
click at [179, 143] on input "bi" at bounding box center [133, 143] width 169 height 23
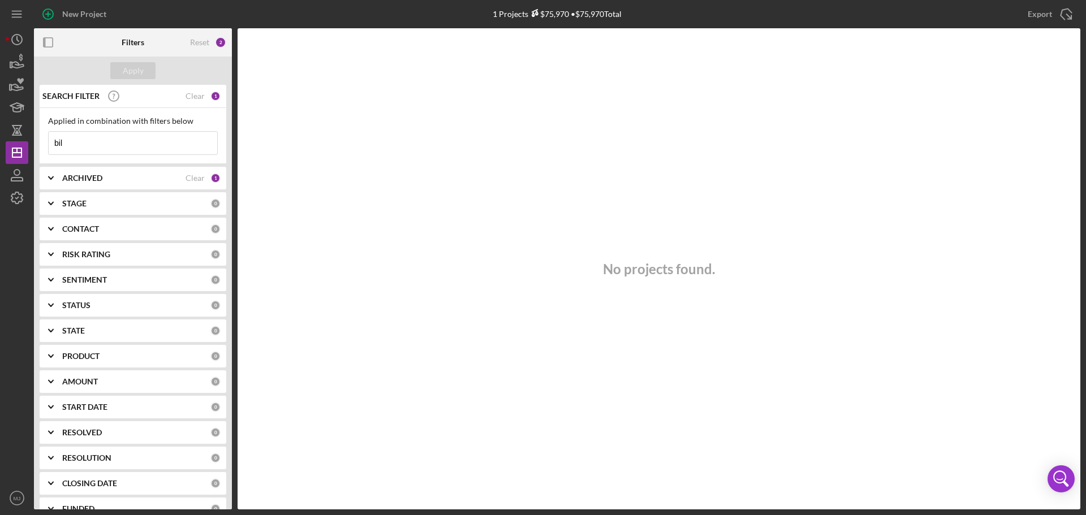
click at [96, 178] on b "ARCHIVED" at bounding box center [82, 178] width 40 height 9
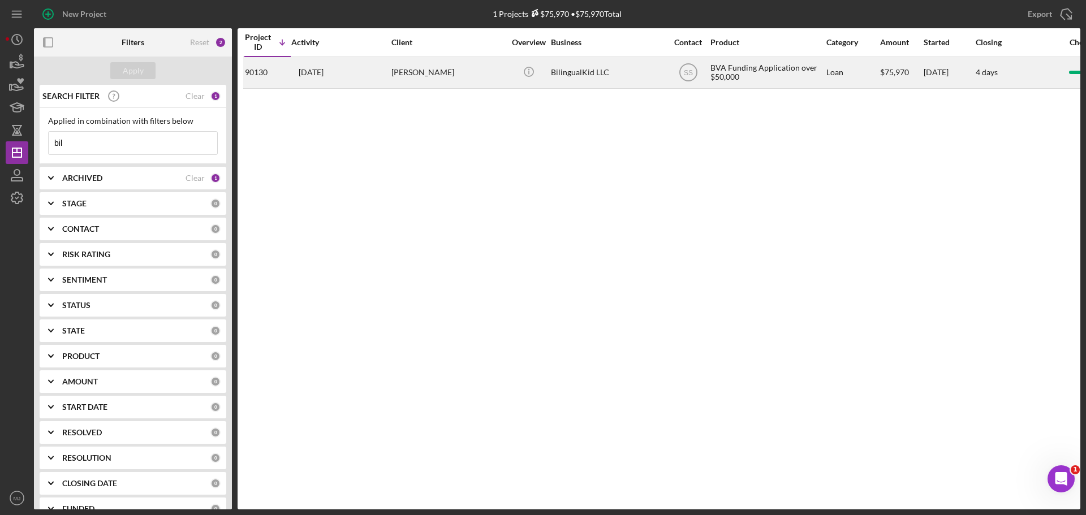
click at [363, 76] on div "2 weeks ago Claudia Robles" at bounding box center [340, 73] width 99 height 30
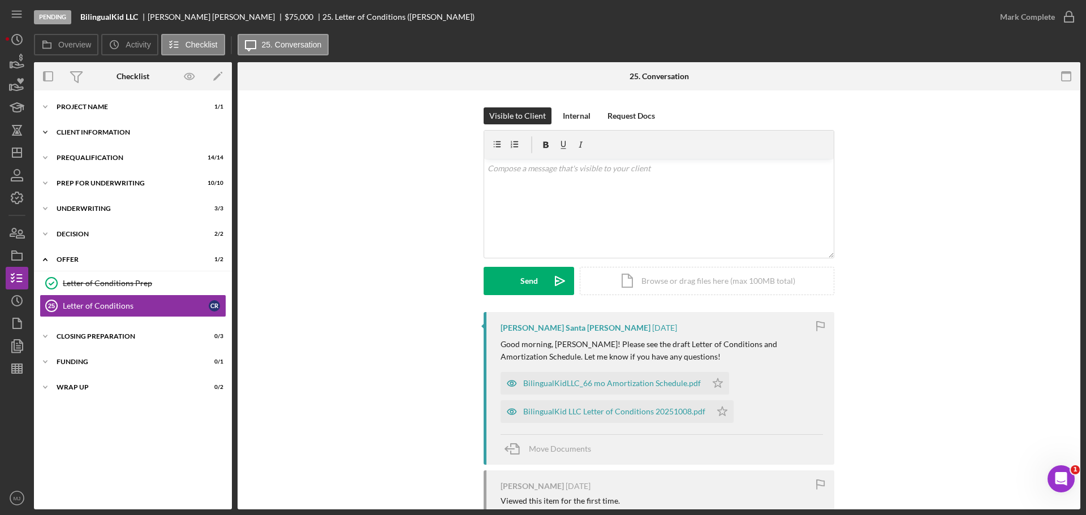
click at [87, 135] on div "Client Information" at bounding box center [137, 132] width 161 height 7
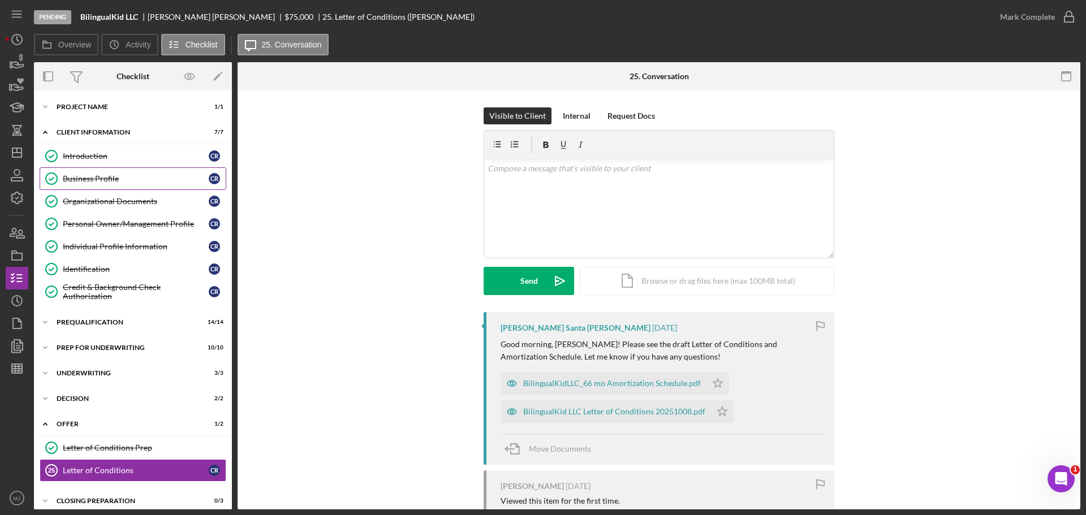
click at [88, 179] on div "Business Profile" at bounding box center [136, 178] width 146 height 9
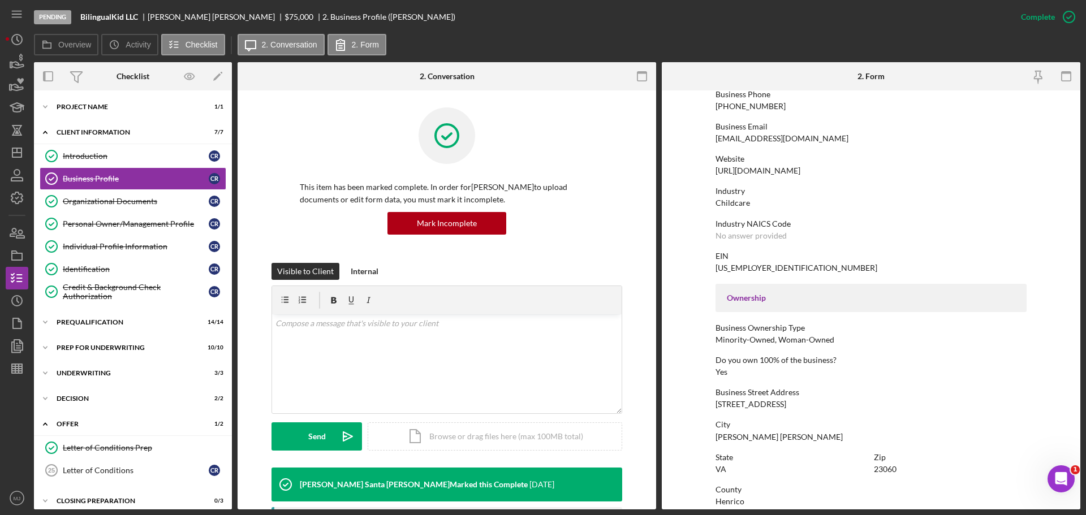
scroll to position [283, 0]
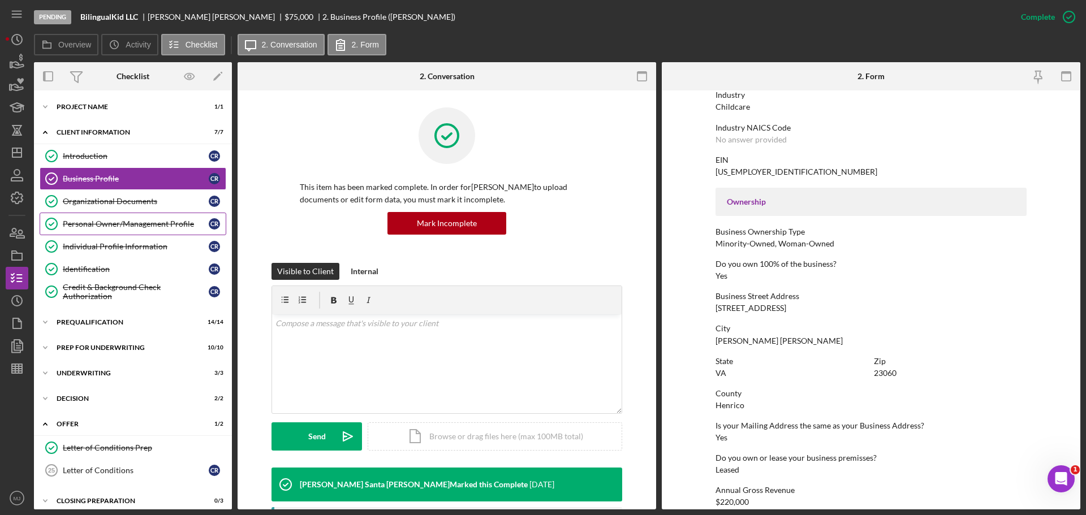
click at [95, 218] on link "Personal Owner/Management Profile Personal Owner/Management Profile C R" at bounding box center [133, 224] width 187 height 23
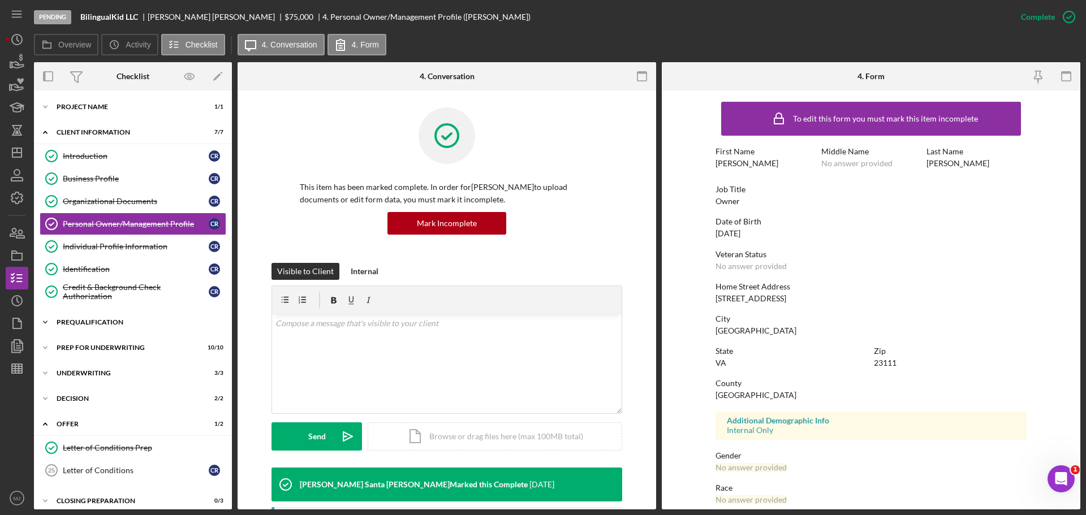
click at [107, 326] on div "Icon/Expander Prequalification 14 / 14" at bounding box center [133, 322] width 198 height 23
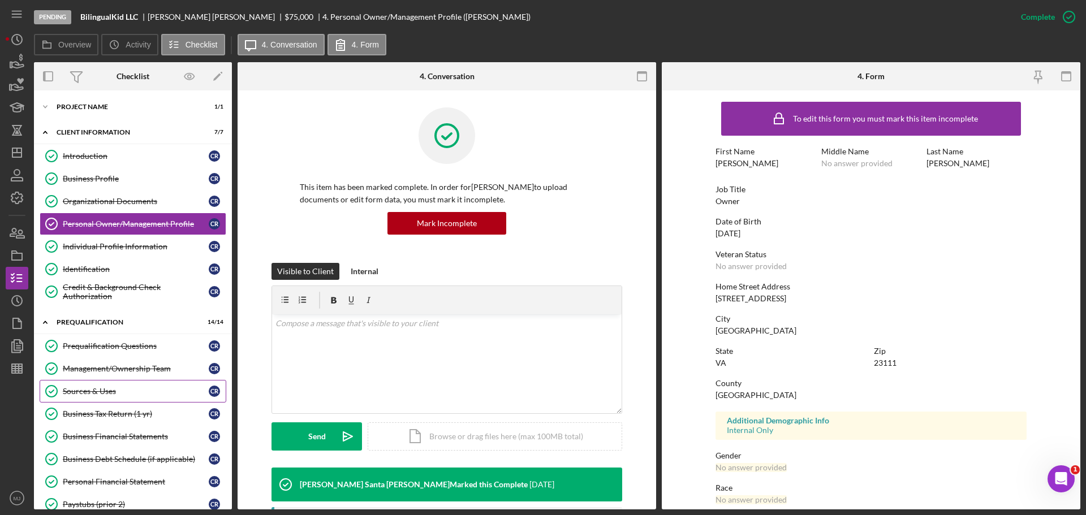
click at [104, 388] on div "Sources & Uses" at bounding box center [136, 391] width 146 height 9
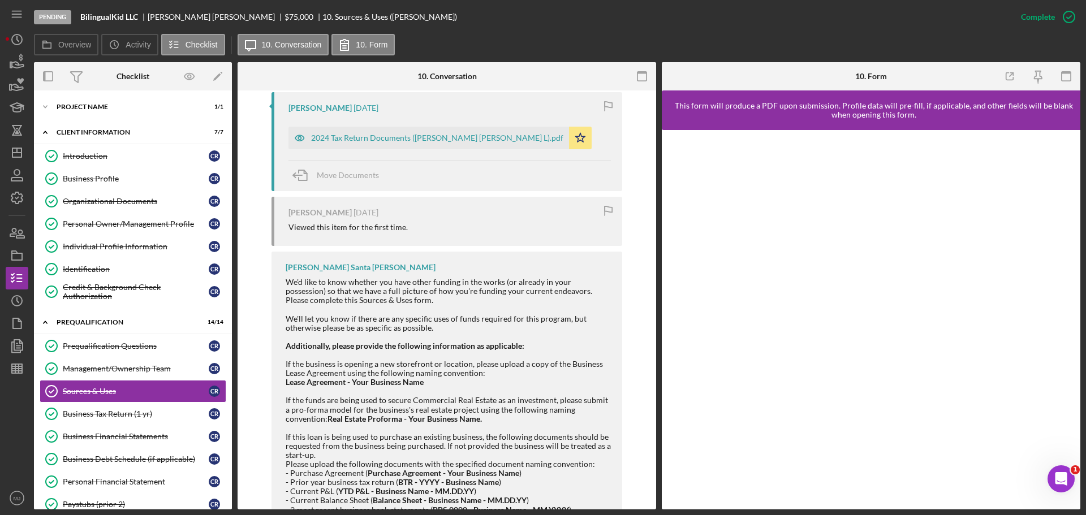
scroll to position [1145, 0]
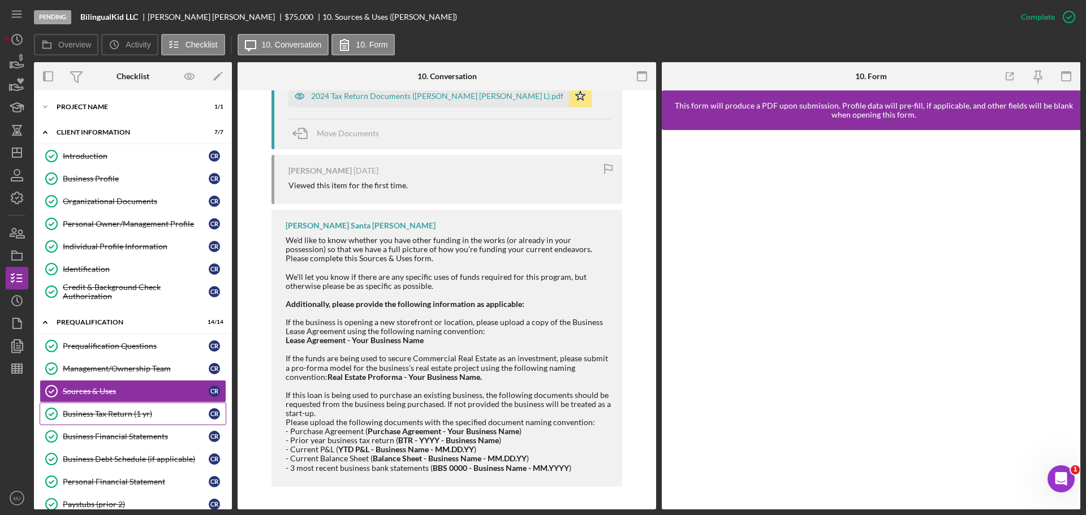
click at [120, 422] on link "Business Tax Return (1 yr) Business Tax Return (1 yr) C R" at bounding box center [133, 414] width 187 height 23
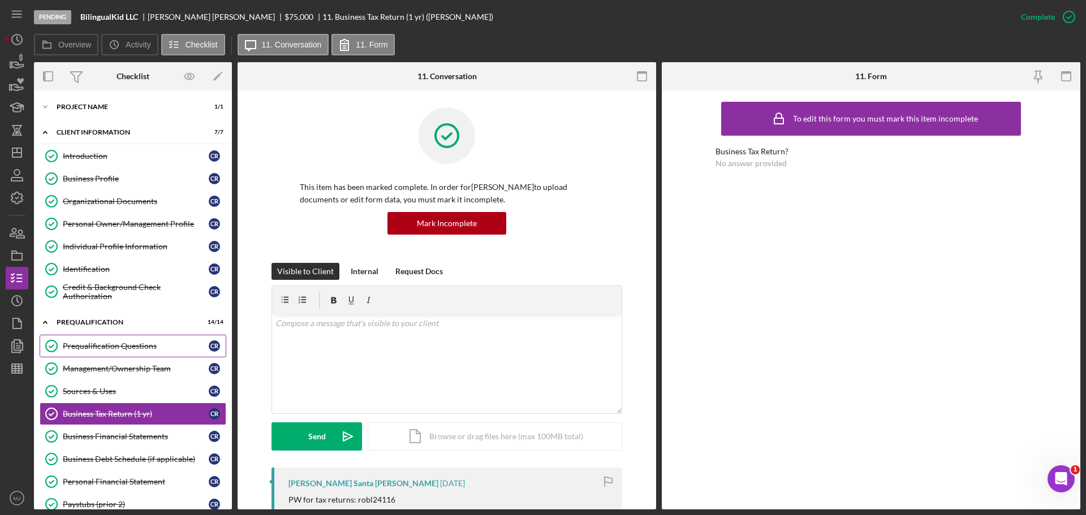
click at [102, 339] on link "Prequalification Questions Prequalification Questions C R" at bounding box center [133, 346] width 187 height 23
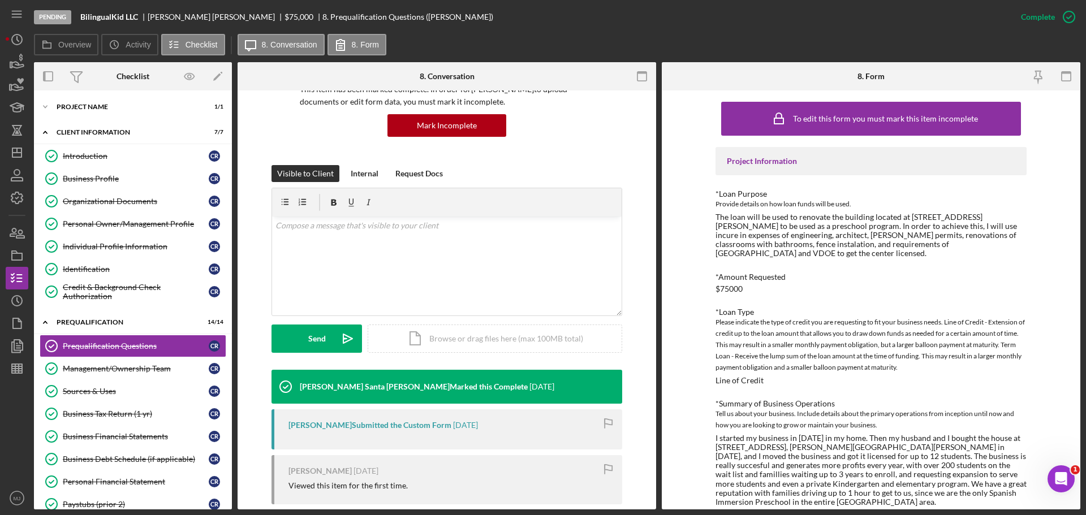
scroll to position [225, 0]
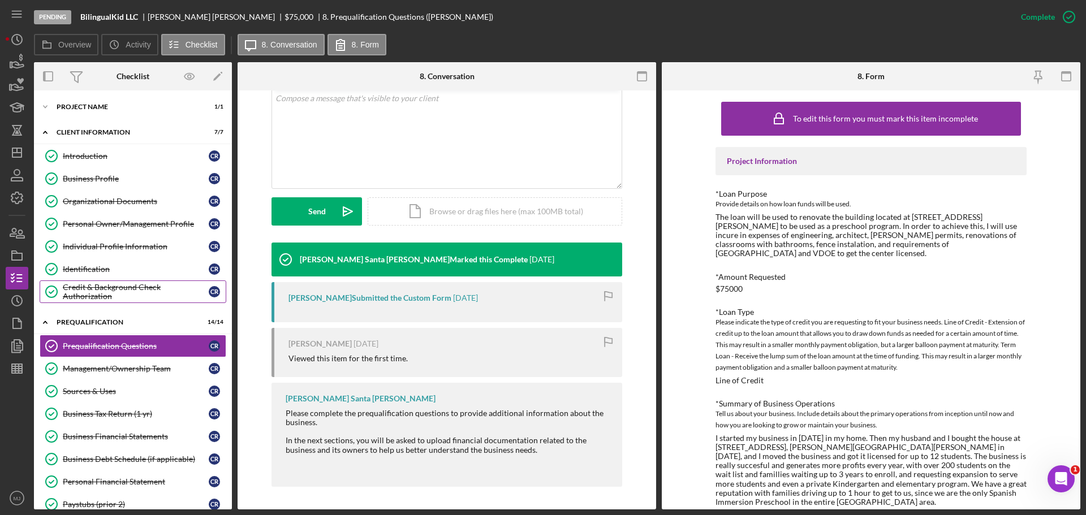
click at [134, 292] on div "Credit & Background Check Authorization" at bounding box center [136, 292] width 146 height 18
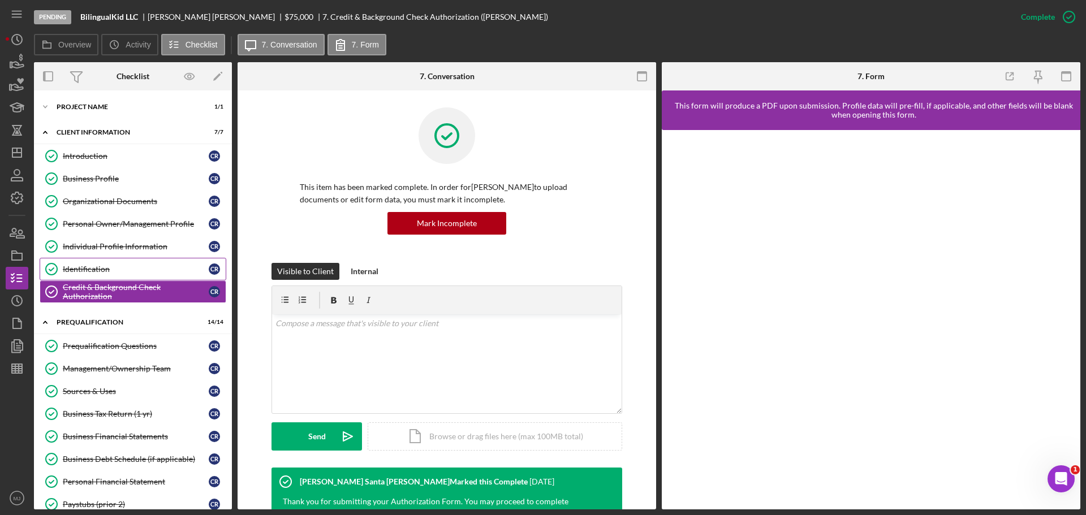
click at [117, 268] on div "Identification" at bounding box center [136, 269] width 146 height 9
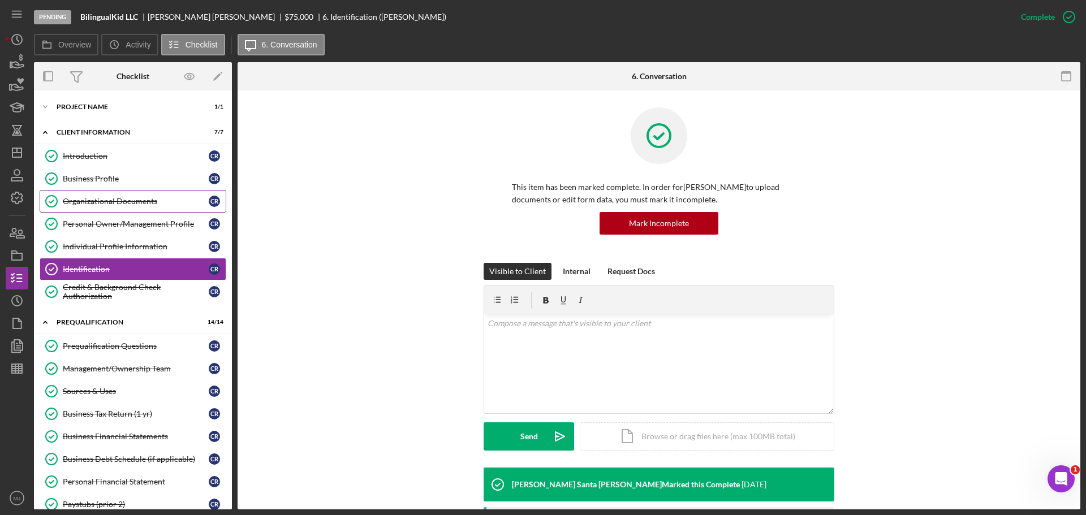
click at [118, 200] on div "Organizational Documents" at bounding box center [136, 201] width 146 height 9
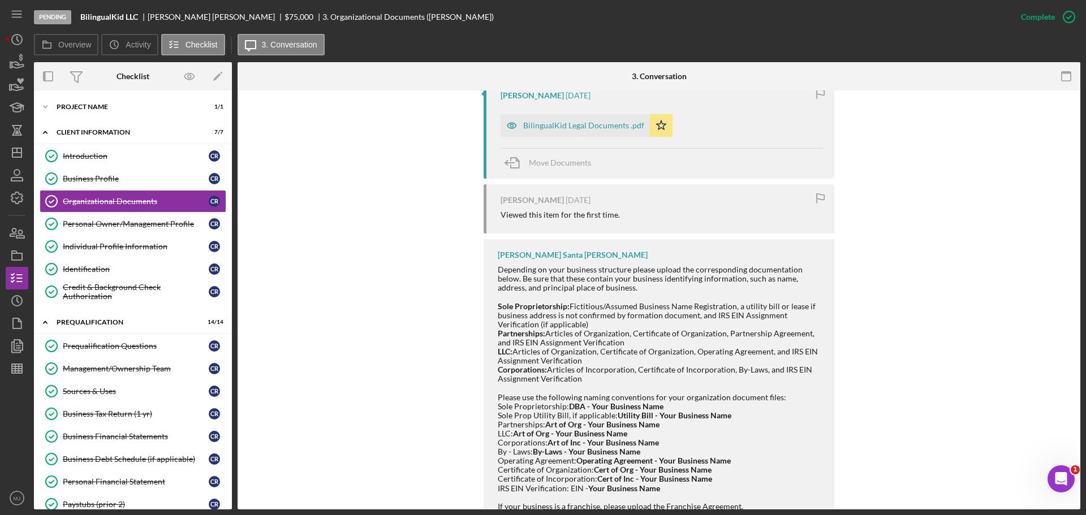
scroll to position [503, 0]
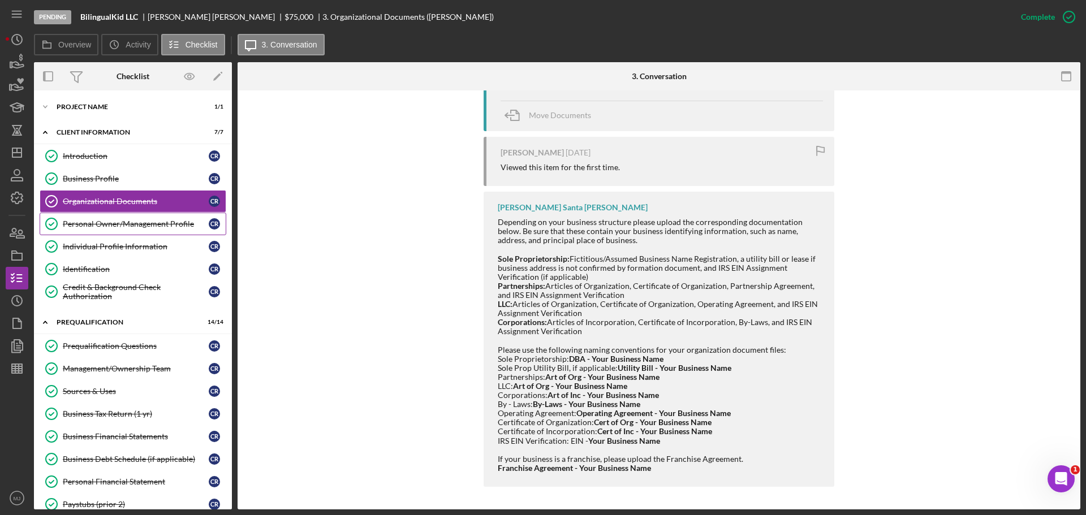
click at [136, 225] on div "Personal Owner/Management Profile" at bounding box center [136, 223] width 146 height 9
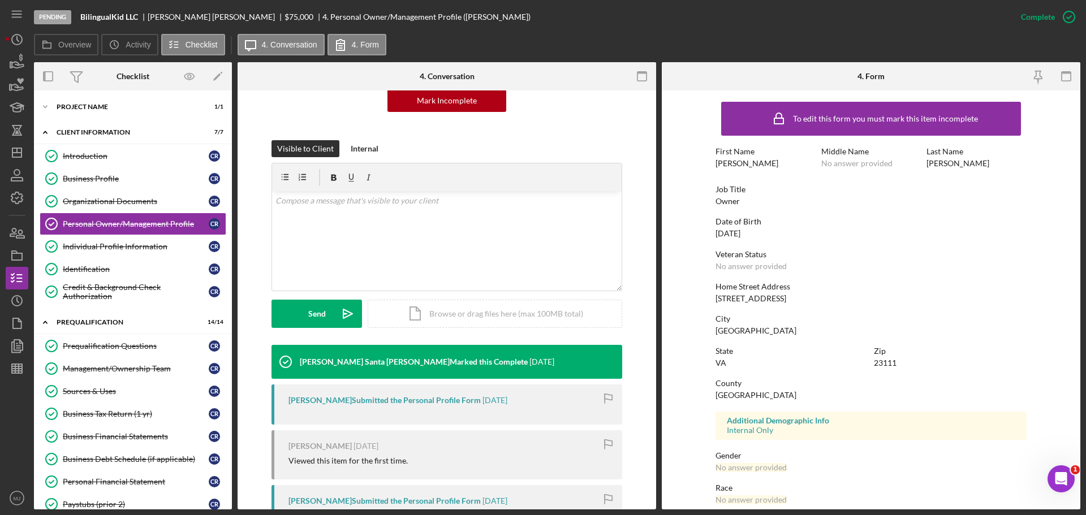
scroll to position [235, 0]
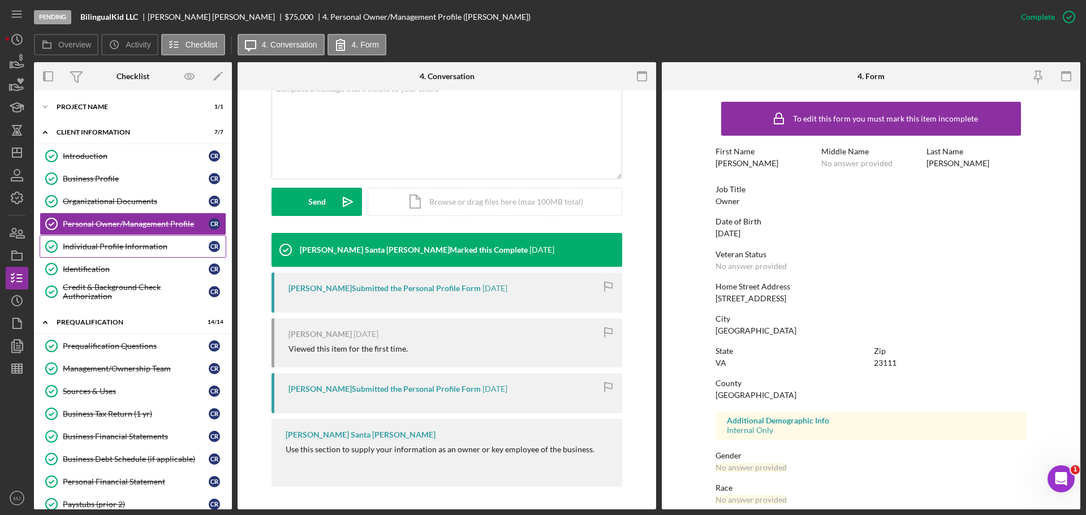
click at [120, 248] on div "Individual Profile Information" at bounding box center [136, 246] width 146 height 9
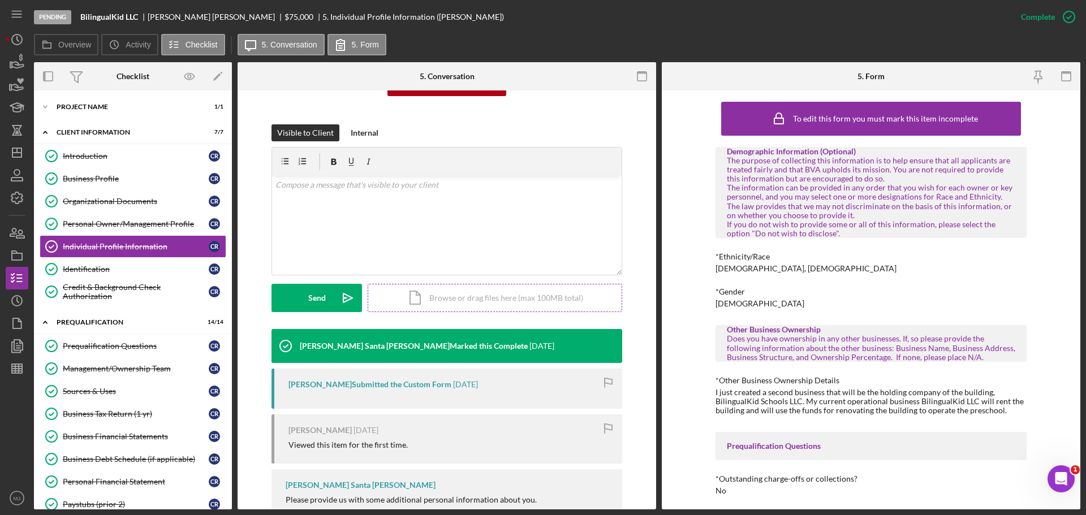
scroll to position [178, 0]
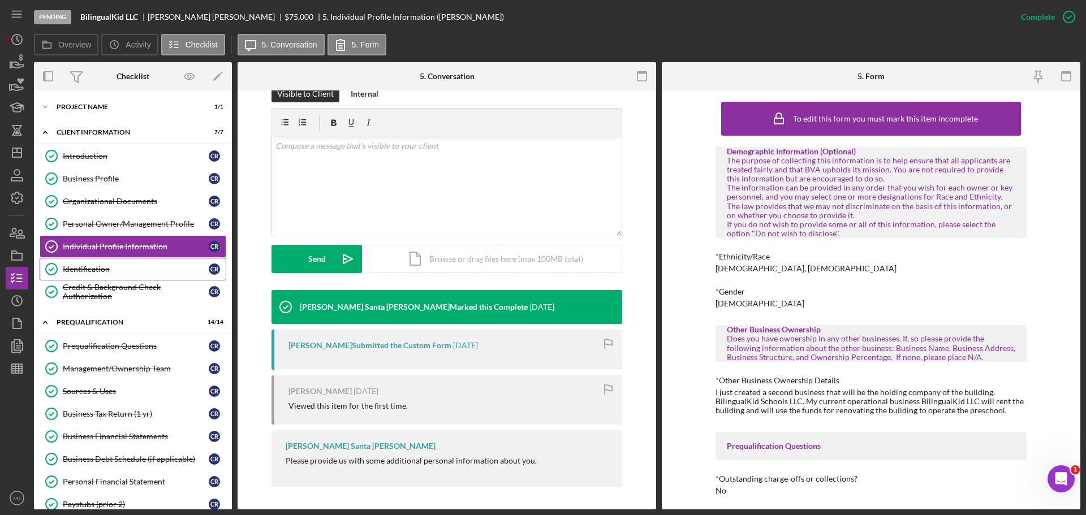
click at [109, 266] on div "Identification" at bounding box center [136, 269] width 146 height 9
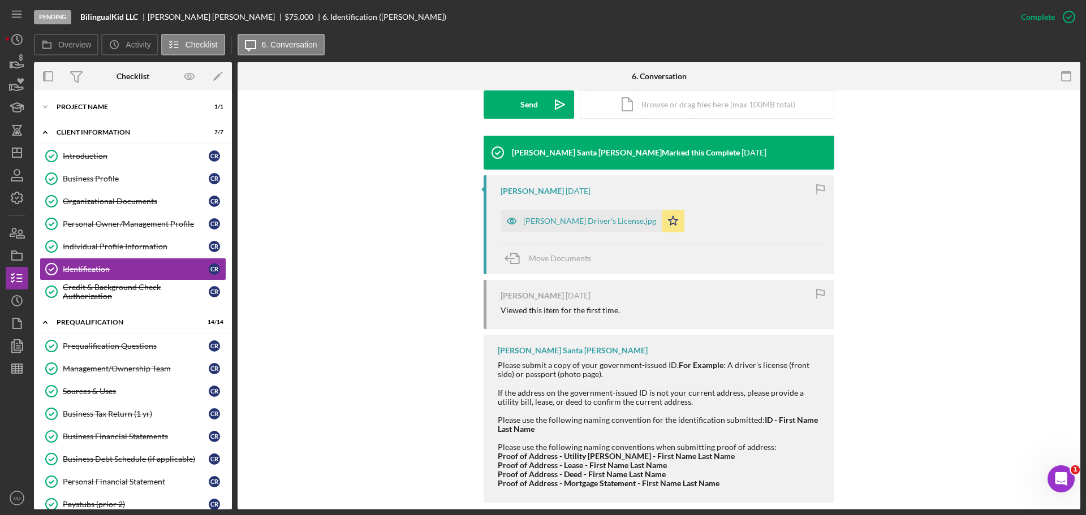
scroll to position [348, 0]
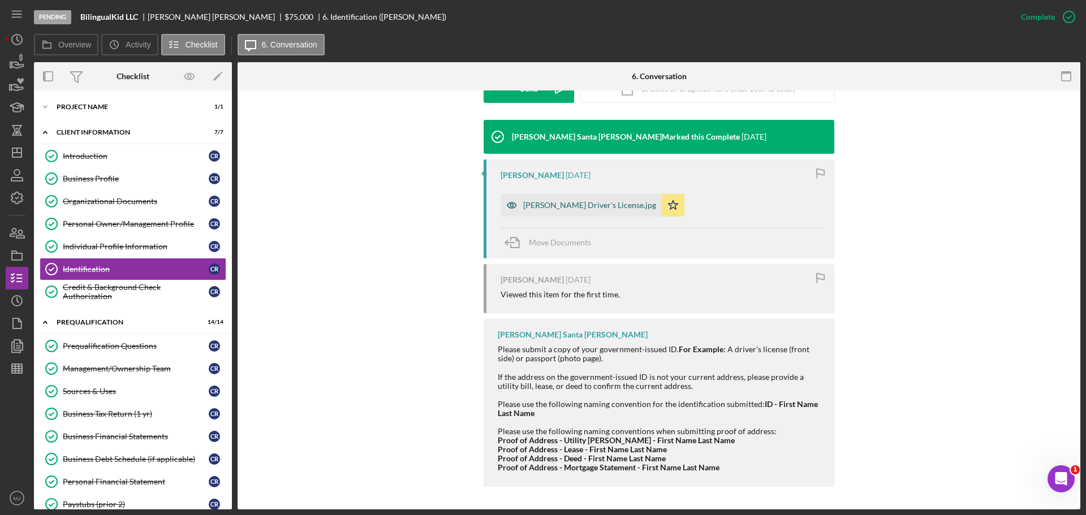
click at [588, 209] on div "Claudia Robles Driver's License.jpg" at bounding box center [589, 205] width 133 height 9
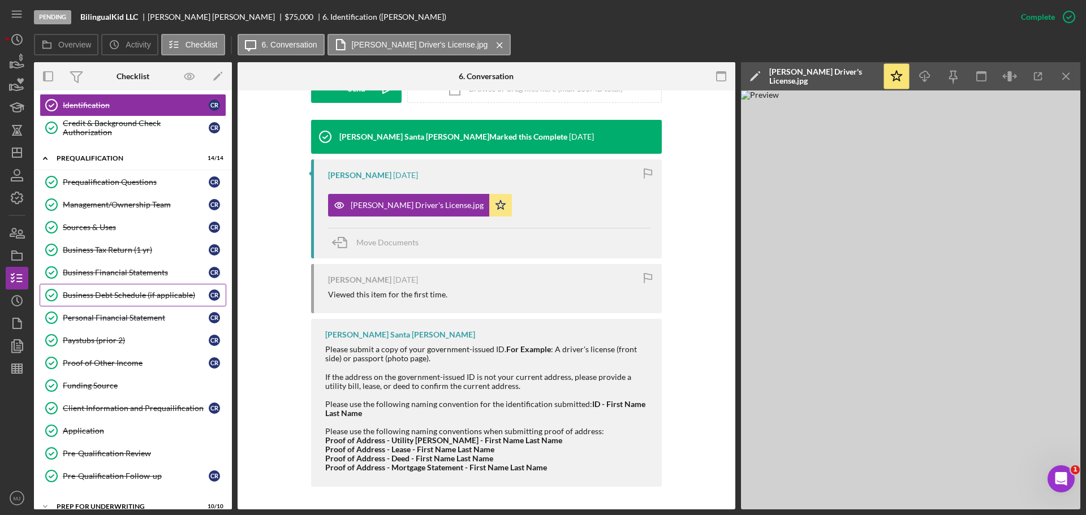
scroll to position [170, 0]
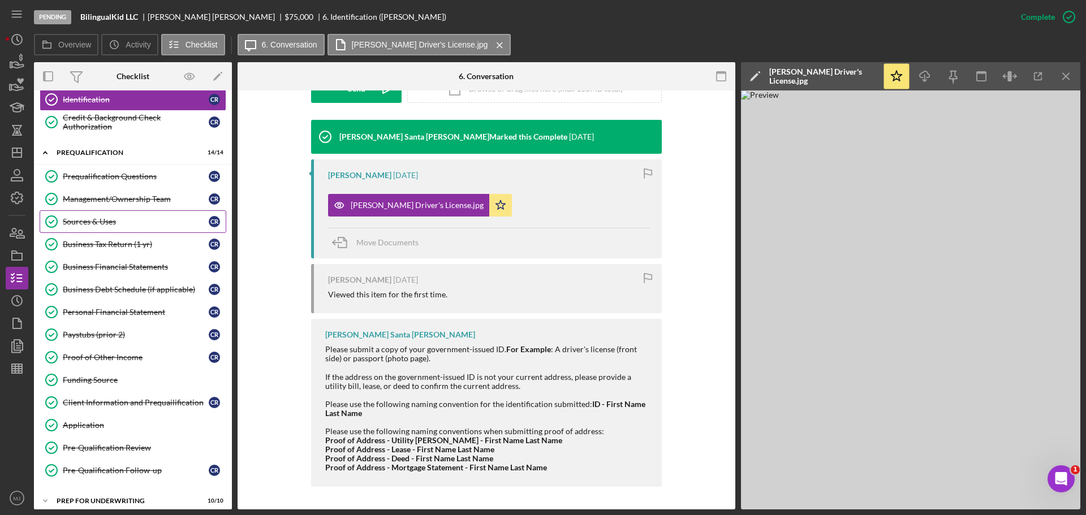
click at [103, 216] on link "Sources & Uses Sources & Uses C R" at bounding box center [133, 221] width 187 height 23
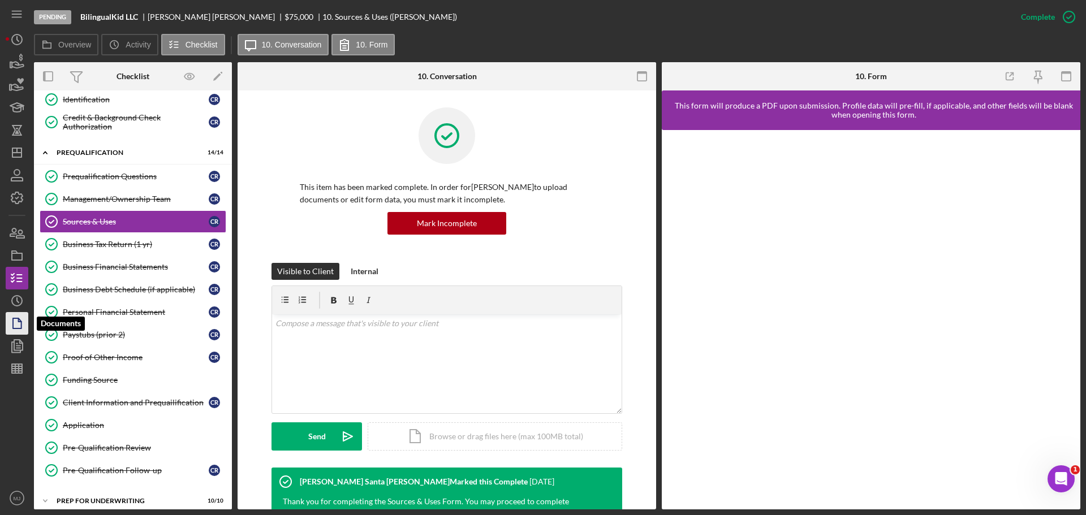
click at [16, 318] on polygon "button" at bounding box center [17, 323] width 8 height 10
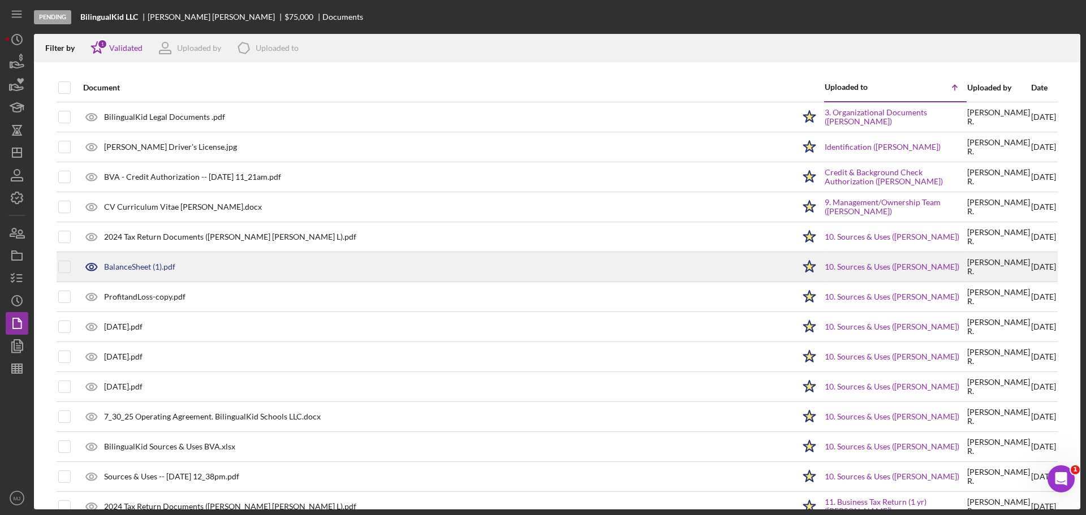
scroll to position [1253, 0]
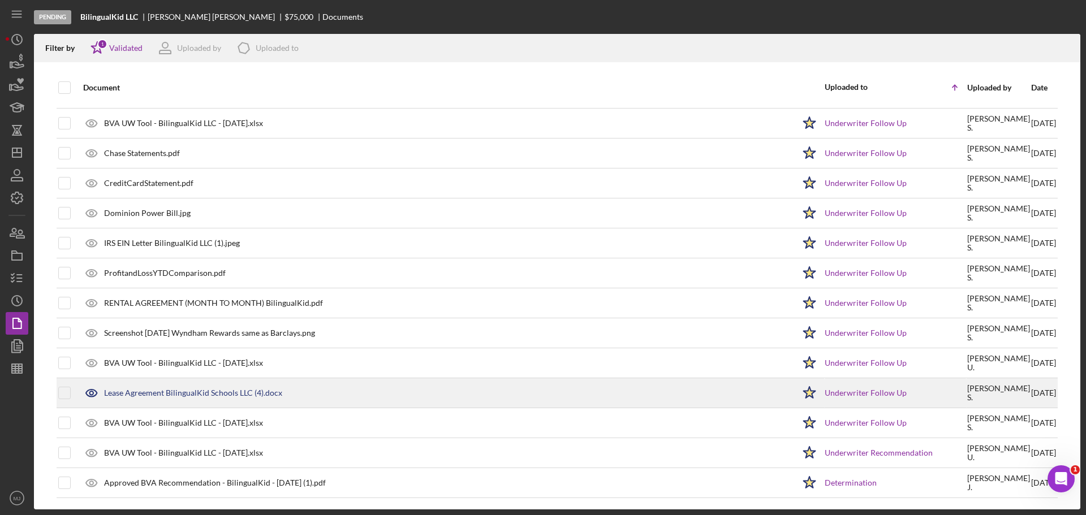
click at [179, 390] on div "Lease Agreement BilingualKid Schools LLC (4).docx" at bounding box center [193, 393] width 178 height 9
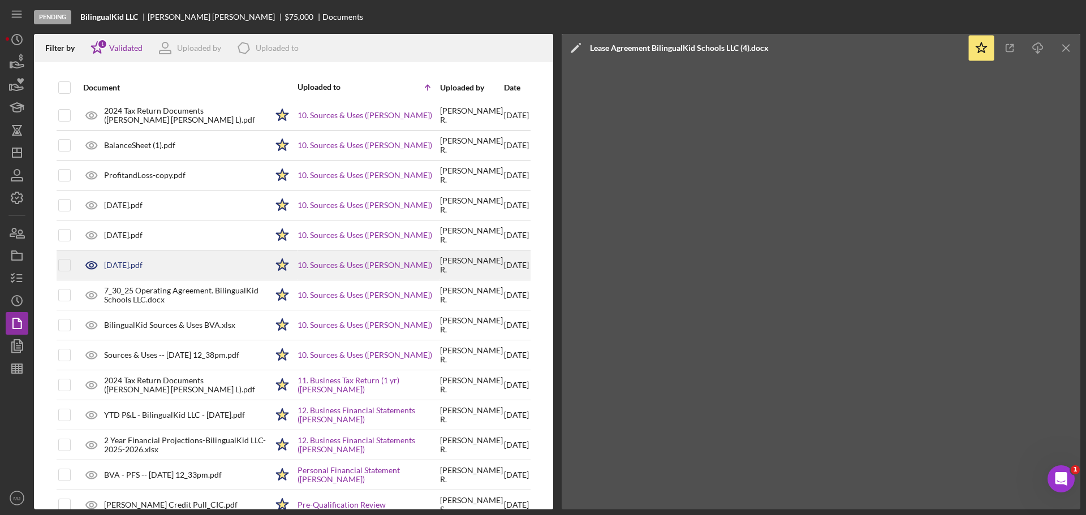
scroll to position [0, 0]
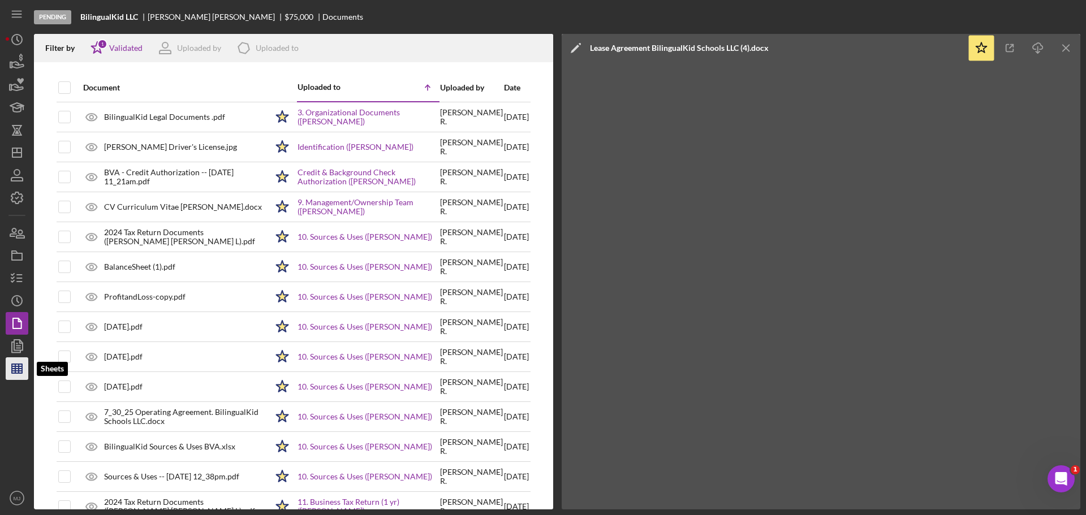
click at [20, 363] on icon "button" at bounding box center [17, 369] width 28 height 28
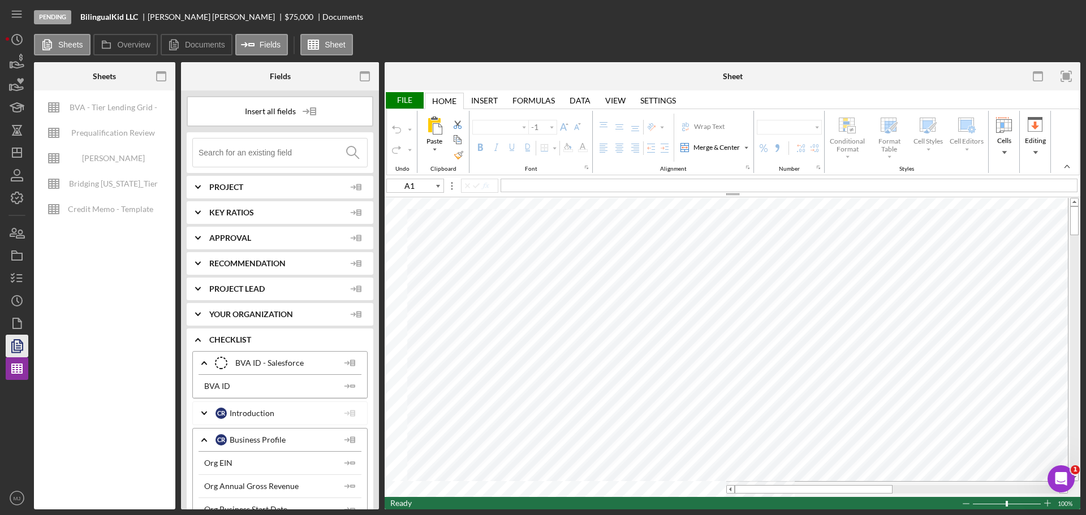
type input "Arial"
type input "10"
type input "C27"
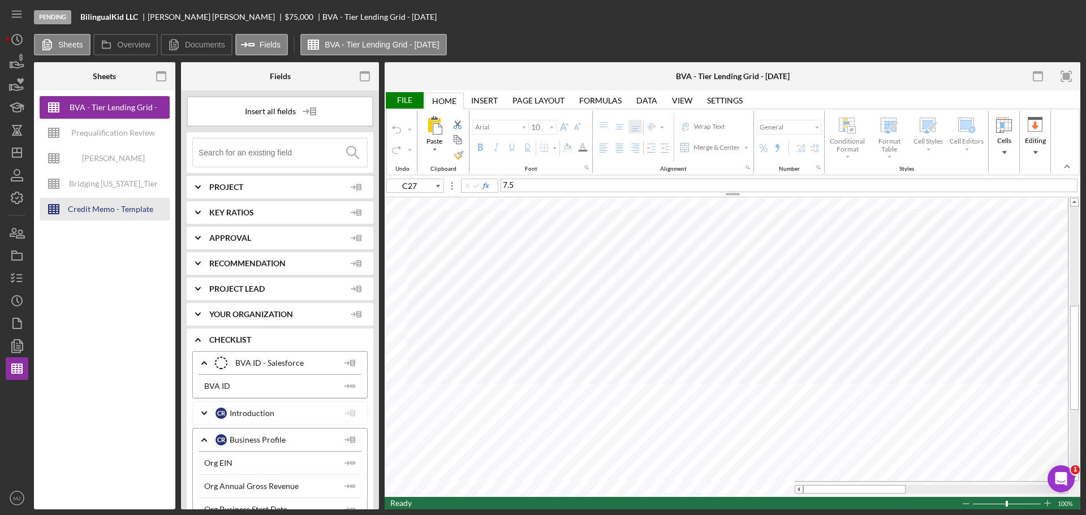
click at [107, 214] on div "Credit Memo - Template" at bounding box center [110, 209] width 85 height 23
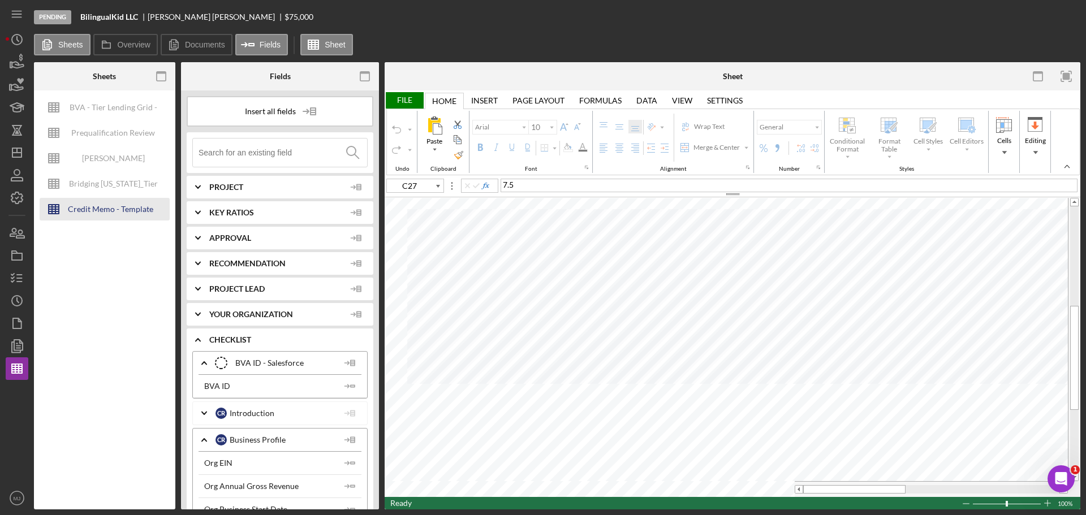
type input "Calibri"
type input "11"
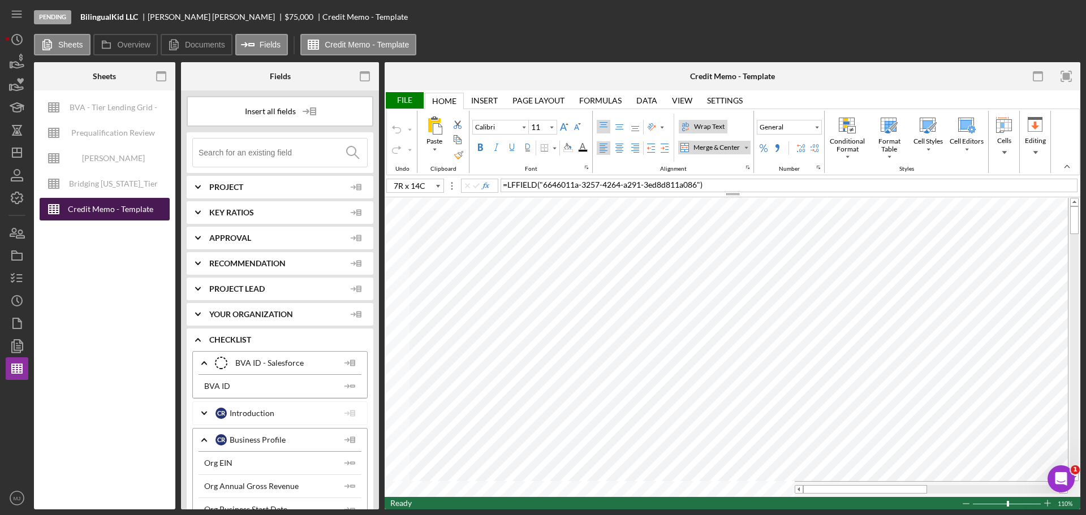
type input "A3"
